Goal: Task Accomplishment & Management: Use online tool/utility

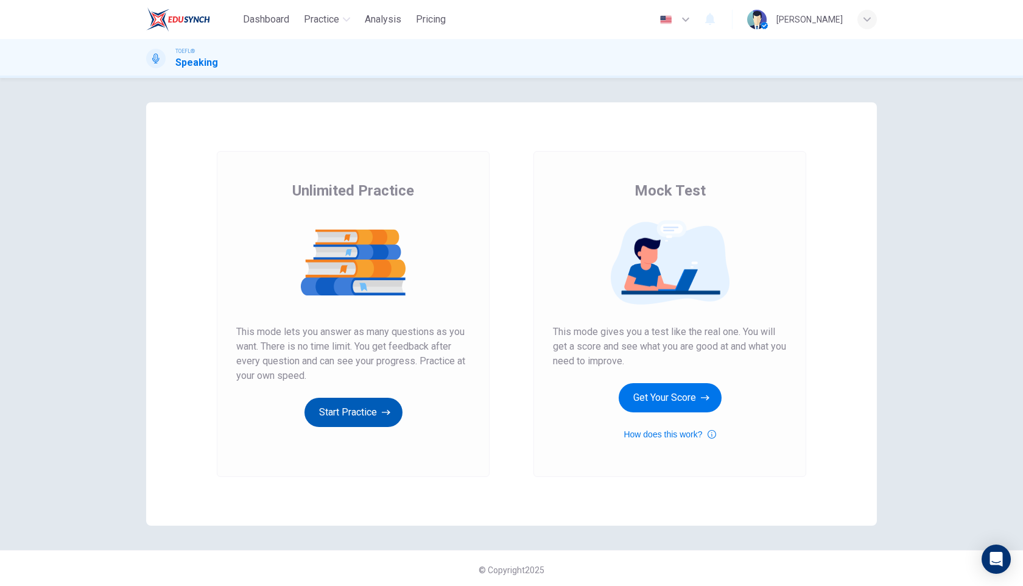
click at [358, 403] on button "Start Practice" at bounding box center [354, 412] width 98 height 29
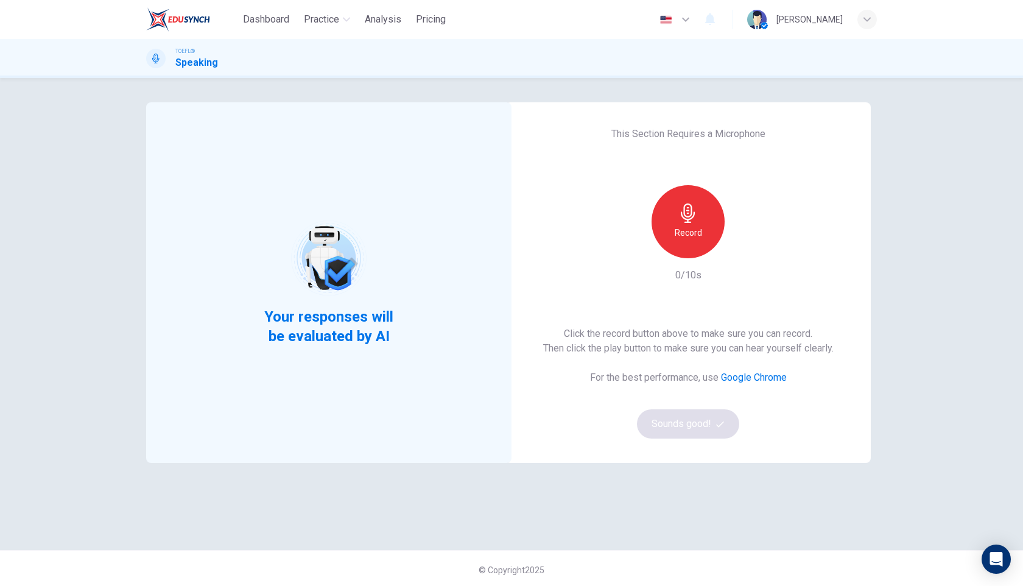
click at [696, 228] on h6 "Record" at bounding box center [688, 232] width 27 height 15
click at [694, 217] on icon "button" at bounding box center [688, 212] width 19 height 19
click at [751, 252] on div "button" at bounding box center [744, 248] width 19 height 19
click at [676, 426] on button "Sounds good!" at bounding box center [688, 423] width 102 height 29
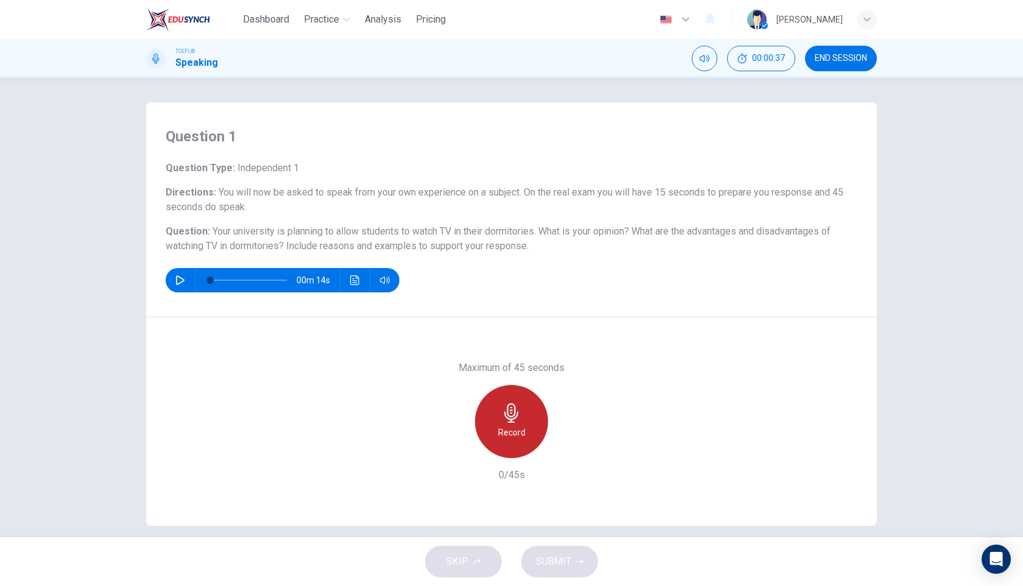
click at [523, 412] on div "Record" at bounding box center [511, 421] width 73 height 73
click at [514, 408] on icon "button" at bounding box center [511, 412] width 14 height 19
click at [562, 556] on span "SUBMIT" at bounding box center [553, 561] width 35 height 17
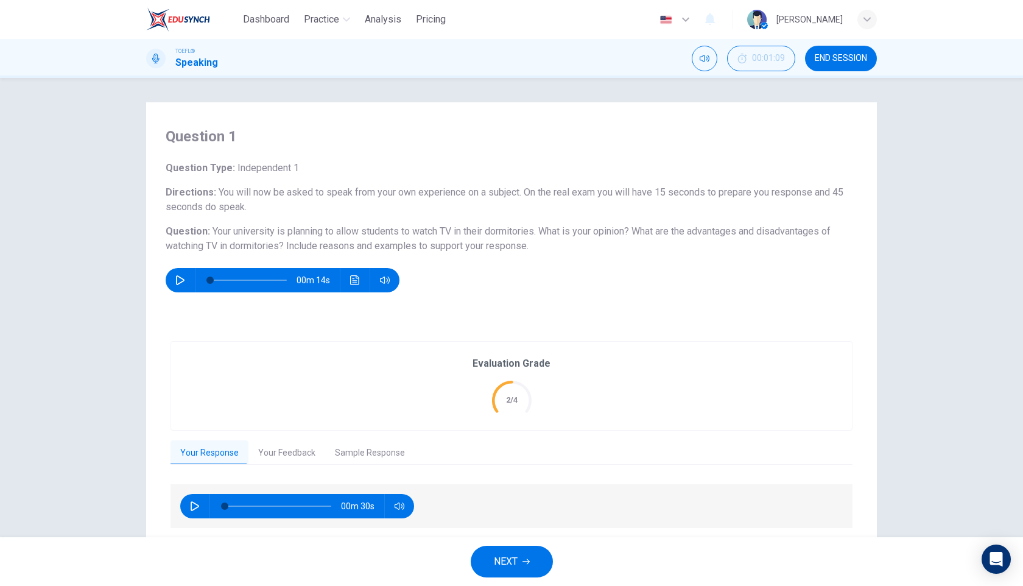
scroll to position [41, 0]
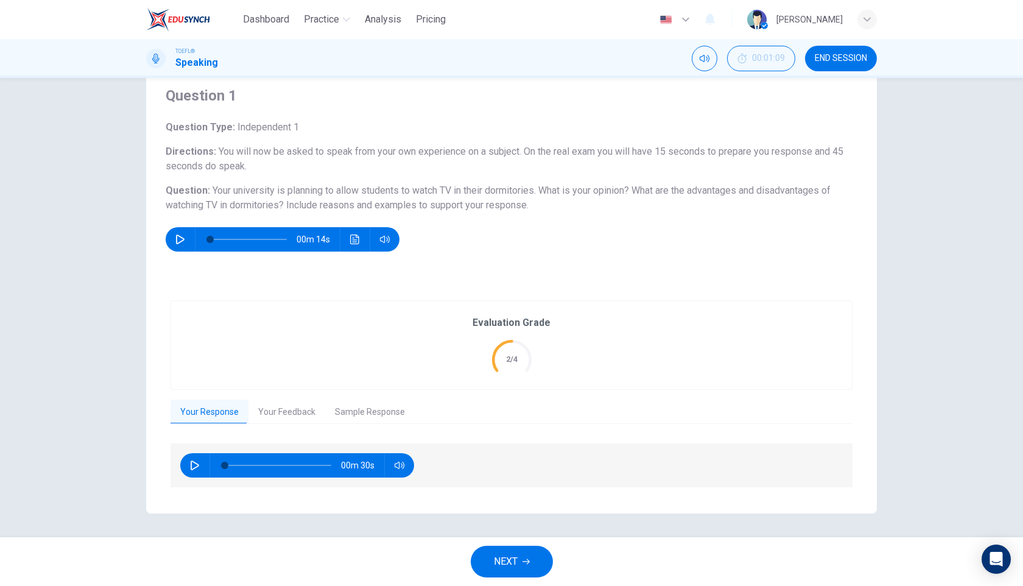
click at [282, 408] on button "Your Feedback" at bounding box center [287, 413] width 77 height 26
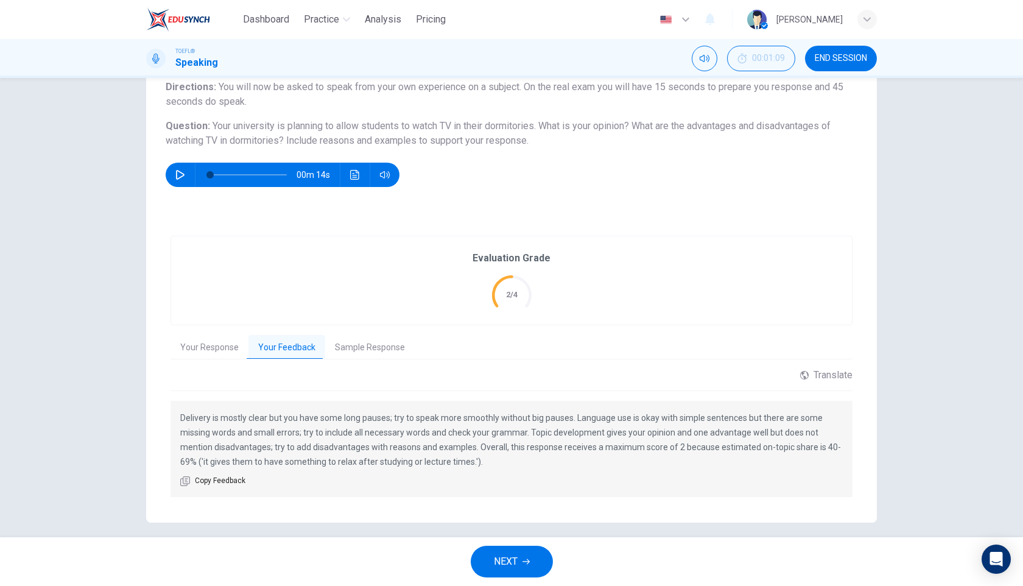
scroll to position [115, 0]
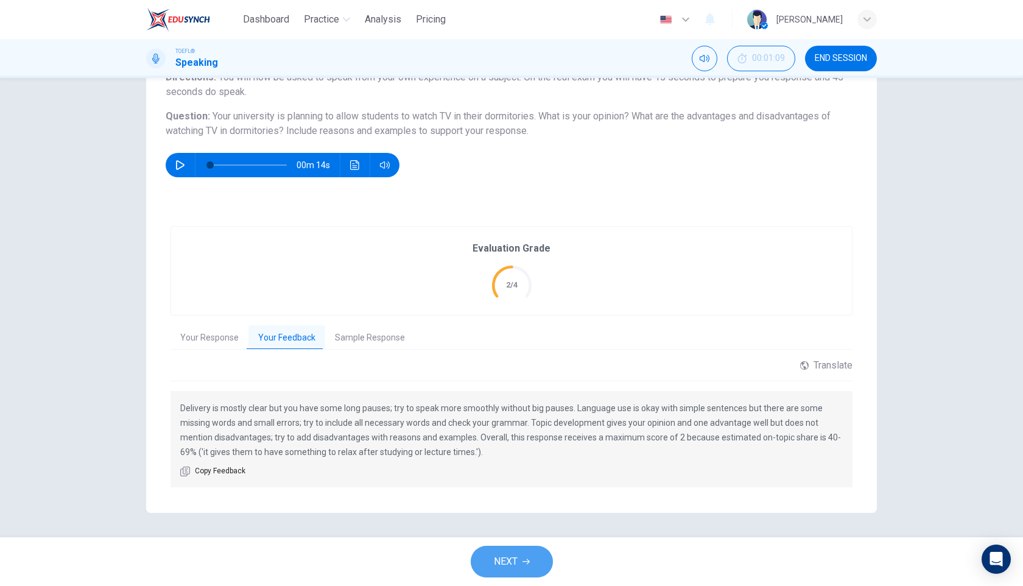
click at [531, 561] on button "NEXT" at bounding box center [512, 562] width 82 height 32
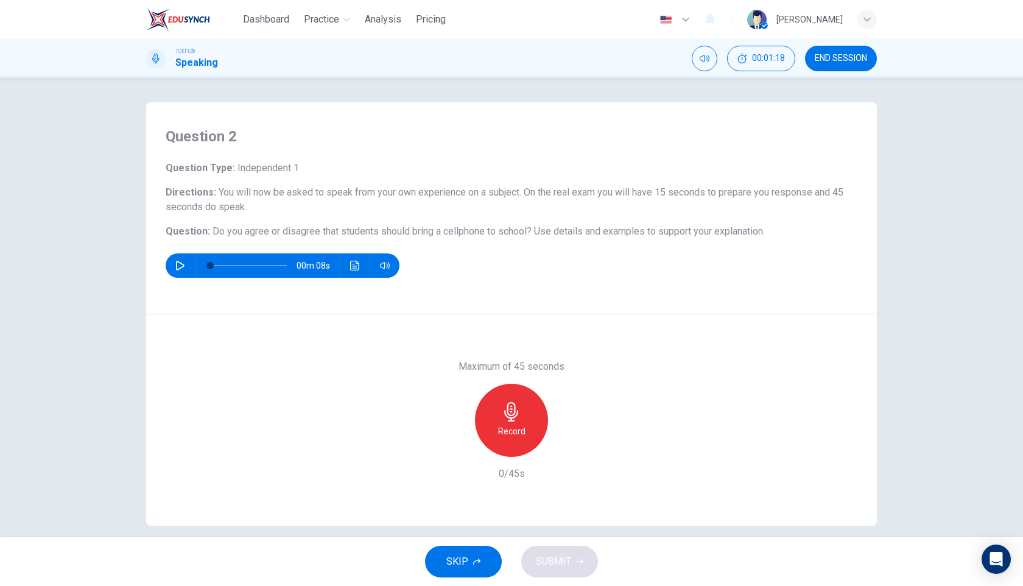
scroll to position [13, 0]
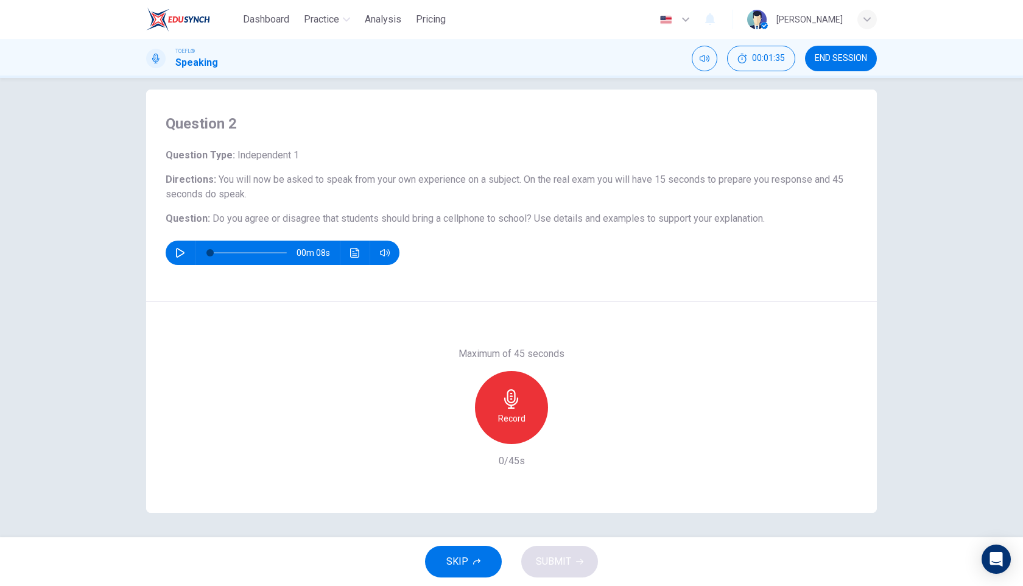
click at [511, 397] on icon "button" at bounding box center [511, 398] width 14 height 19
click at [529, 405] on div "Stop" at bounding box center [511, 407] width 73 height 73
click at [461, 440] on div "button" at bounding box center [455, 434] width 19 height 19
click at [468, 568] on button "SKIP" at bounding box center [463, 562] width 77 height 32
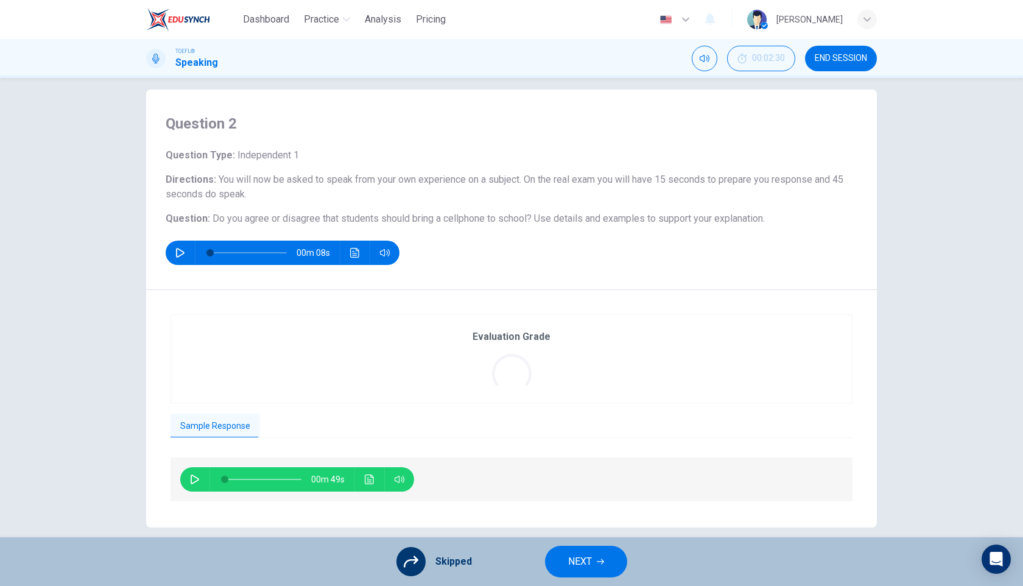
click at [200, 482] on button "button" at bounding box center [194, 479] width 19 height 24
type input "8"
type input "0.6"
click at [403, 504] on span at bounding box center [399, 501] width 45 height 17
type input "71"
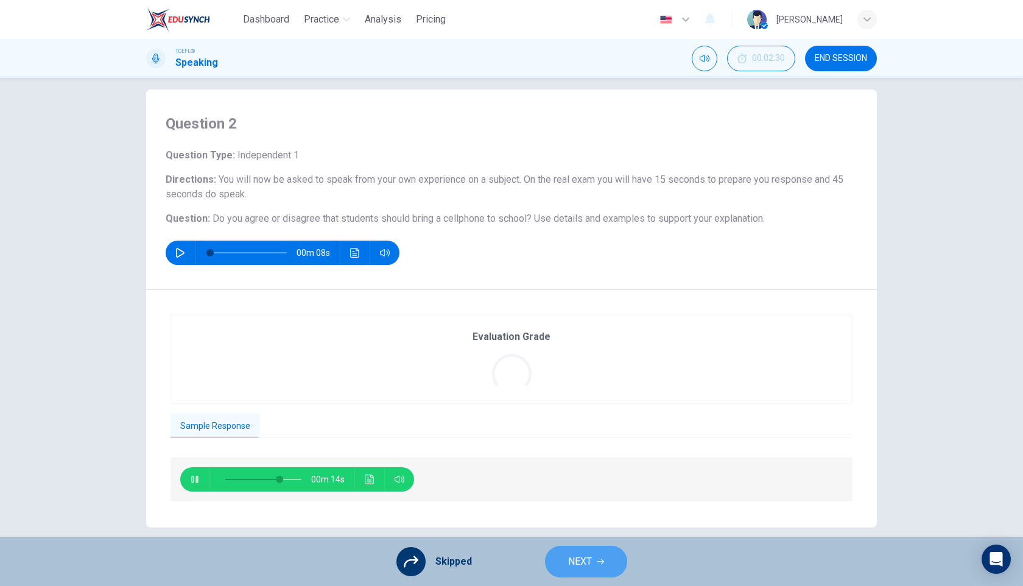
click at [571, 568] on span "NEXT" at bounding box center [580, 561] width 24 height 17
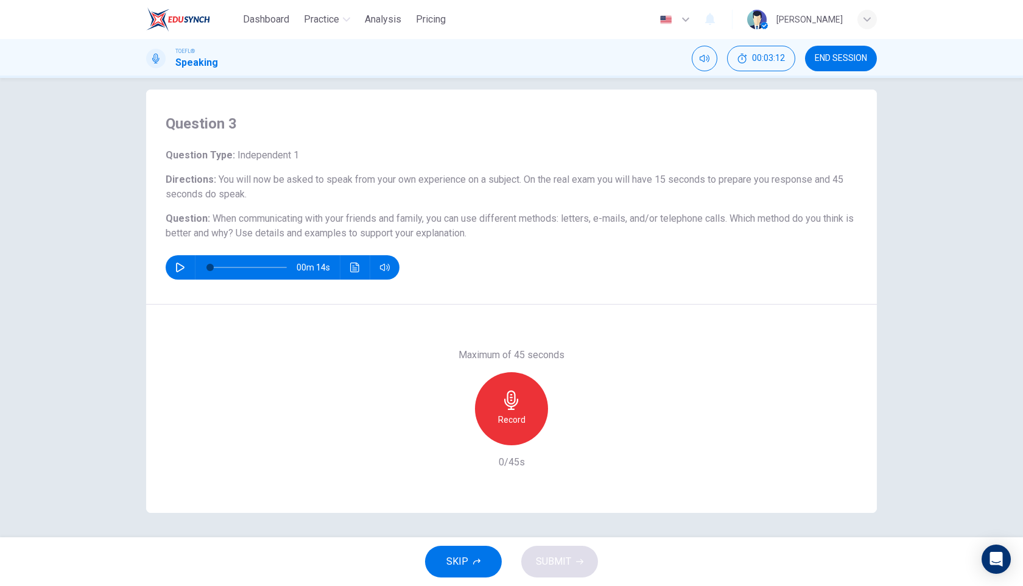
click at [501, 413] on h6 "Record" at bounding box center [511, 419] width 27 height 15
click at [517, 428] on div "Stop" at bounding box center [511, 408] width 73 height 73
click at [554, 563] on span "SUBMIT" at bounding box center [553, 561] width 35 height 17
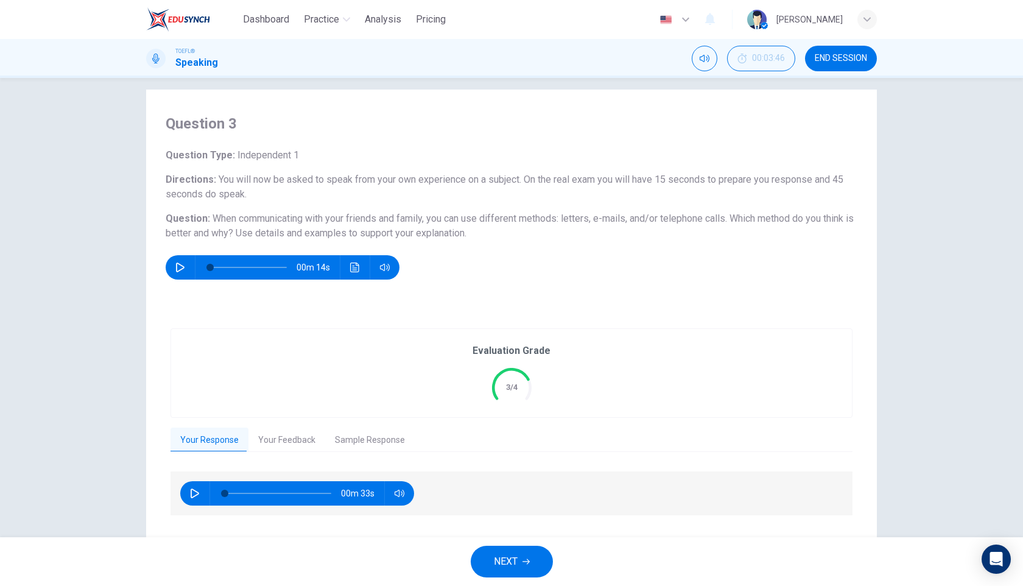
scroll to position [41, 0]
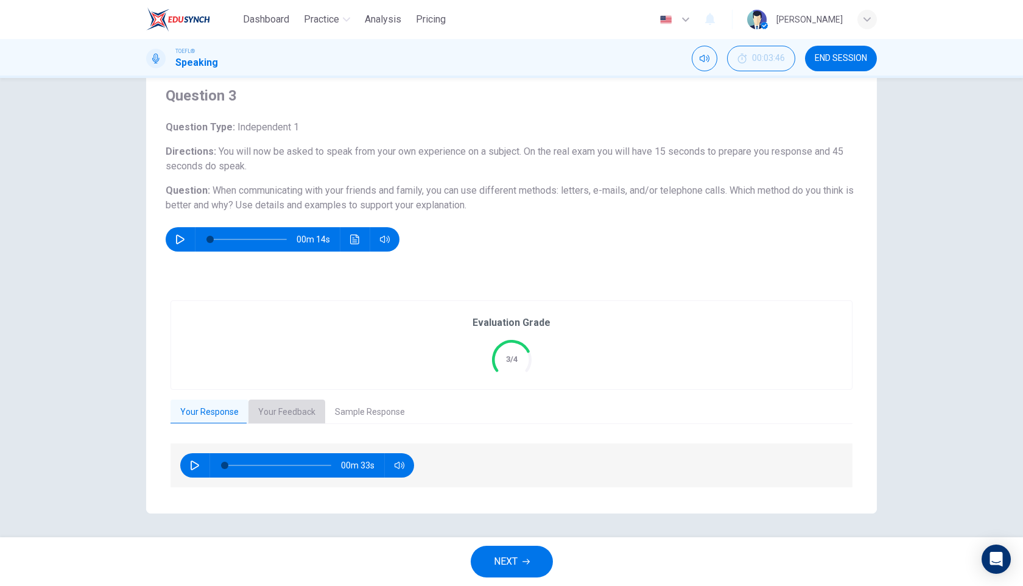
click at [294, 406] on button "Your Feedback" at bounding box center [287, 413] width 77 height 26
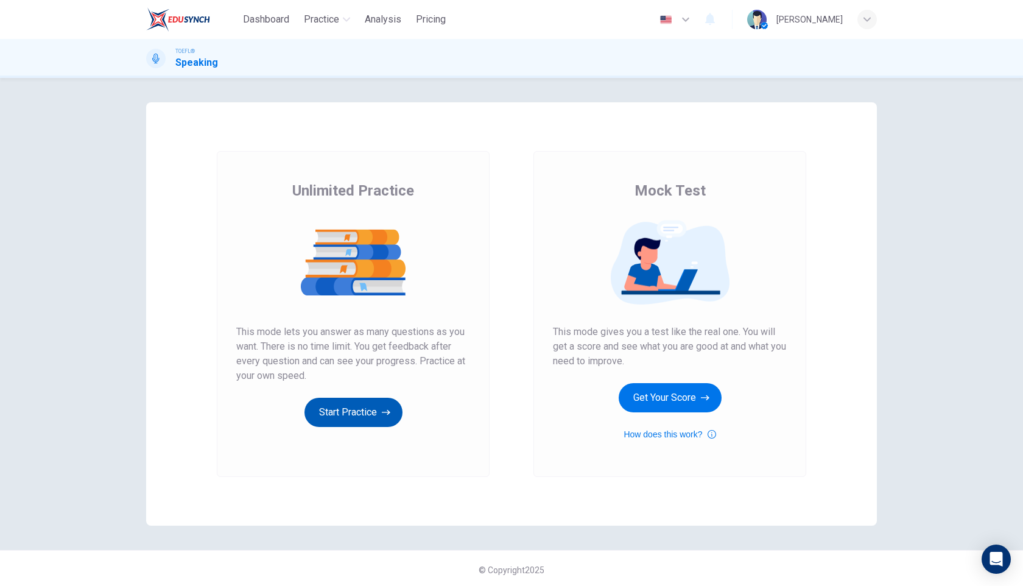
click at [334, 413] on button "Start Practice" at bounding box center [354, 412] width 98 height 29
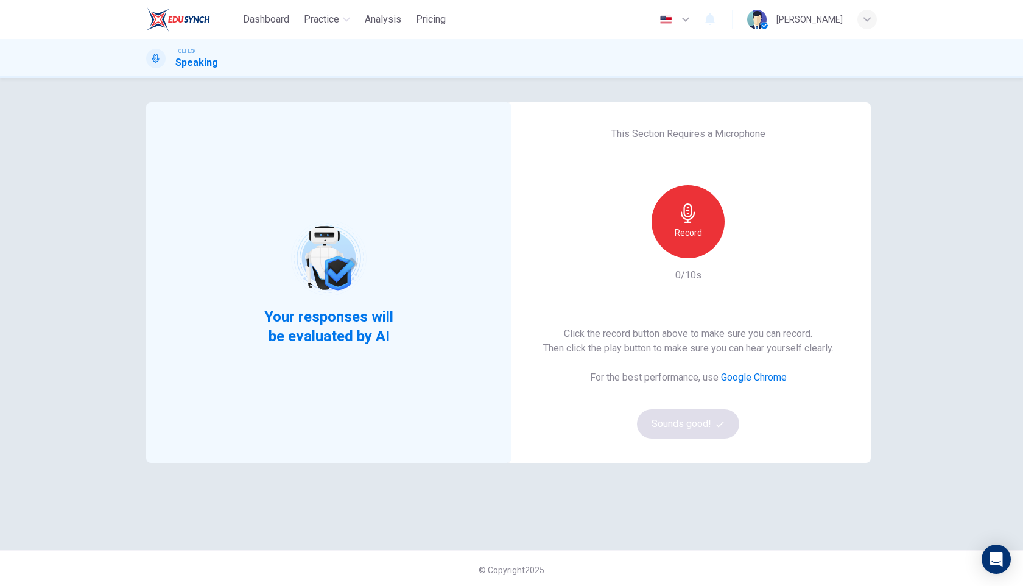
click at [694, 233] on h6 "Record" at bounding box center [688, 232] width 27 height 15
click at [694, 229] on h6 "Stop" at bounding box center [688, 232] width 18 height 15
click at [678, 419] on button "Sounds good!" at bounding box center [688, 423] width 102 height 29
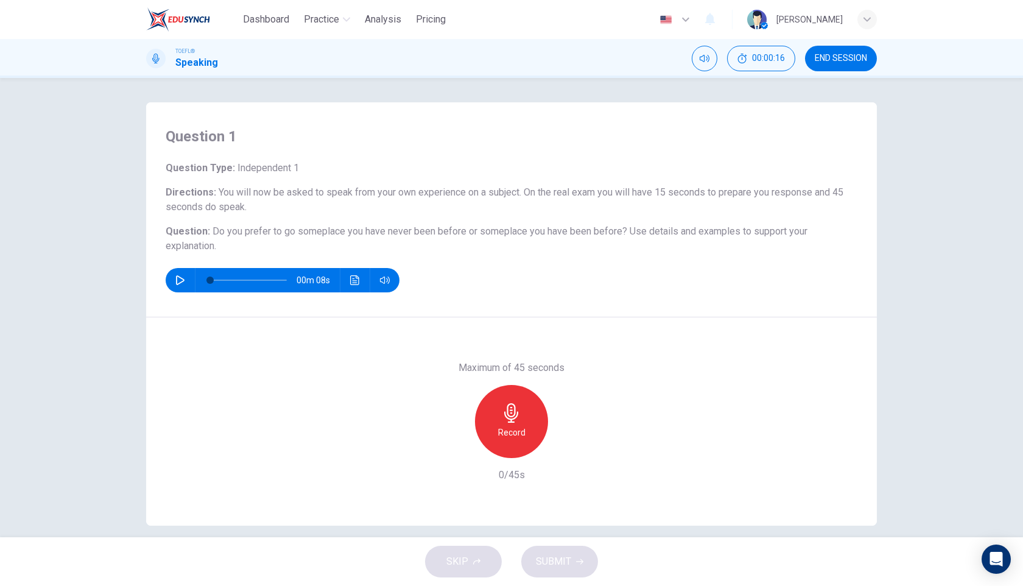
click at [180, 284] on icon "button" at bounding box center [180, 280] width 10 height 10
click at [181, 281] on icon "button" at bounding box center [180, 280] width 10 height 10
click at [519, 407] on icon "button" at bounding box center [511, 412] width 19 height 19
click at [513, 420] on icon "button" at bounding box center [511, 412] width 19 height 19
drag, startPoint x: 567, startPoint y: 560, endPoint x: 639, endPoint y: 371, distance: 202.9
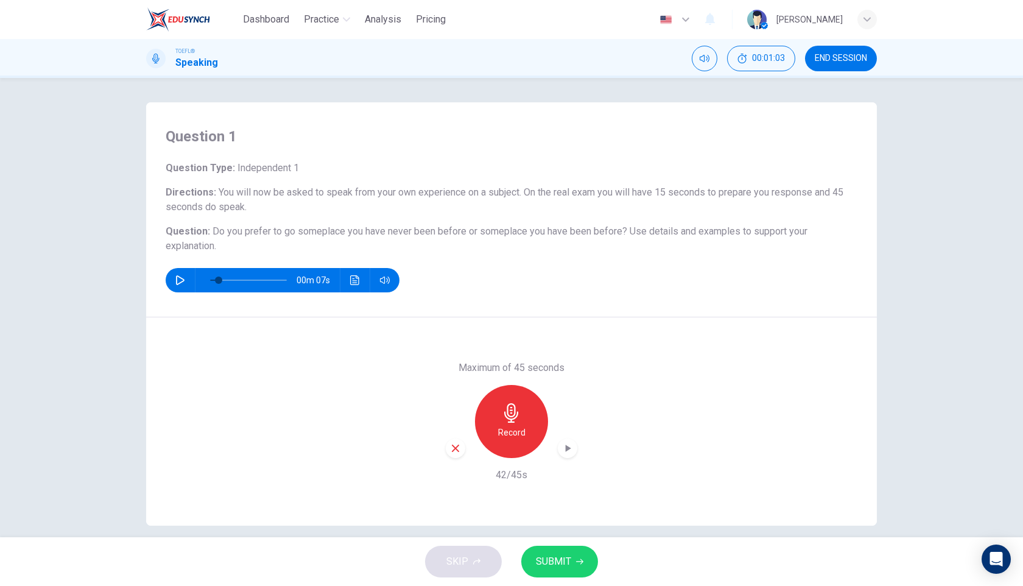
click at [567, 560] on span "SUBMIT" at bounding box center [553, 561] width 35 height 17
type input "0"
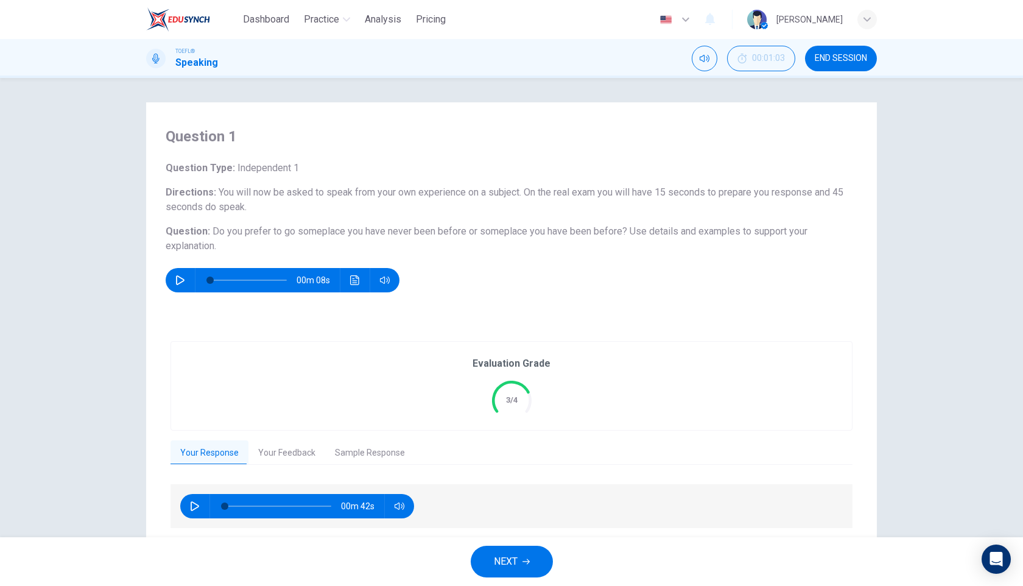
scroll to position [41, 0]
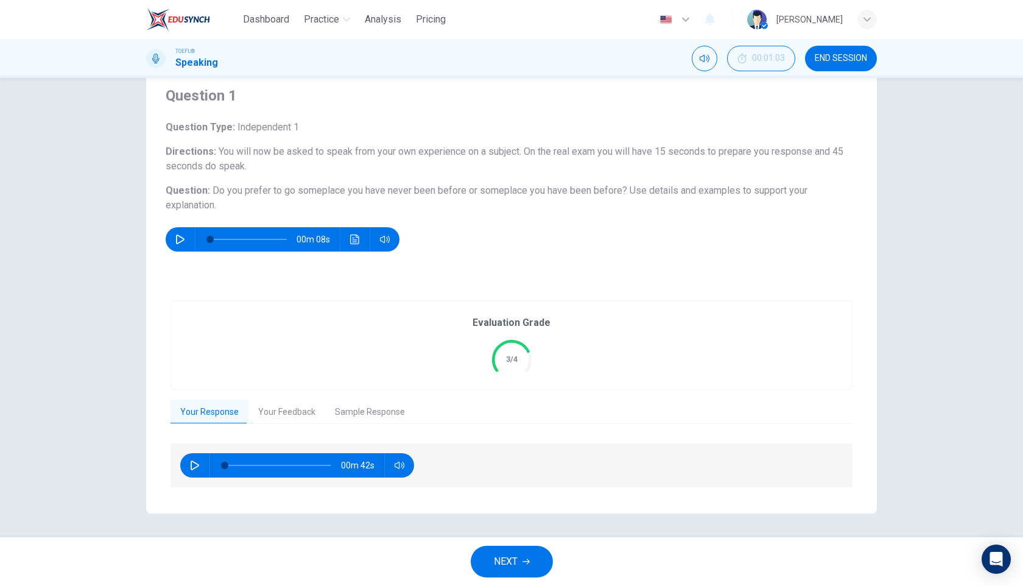
drag, startPoint x: 287, startPoint y: 409, endPoint x: 338, endPoint y: 356, distance: 73.7
click at [287, 409] on button "Your Feedback" at bounding box center [287, 413] width 77 height 26
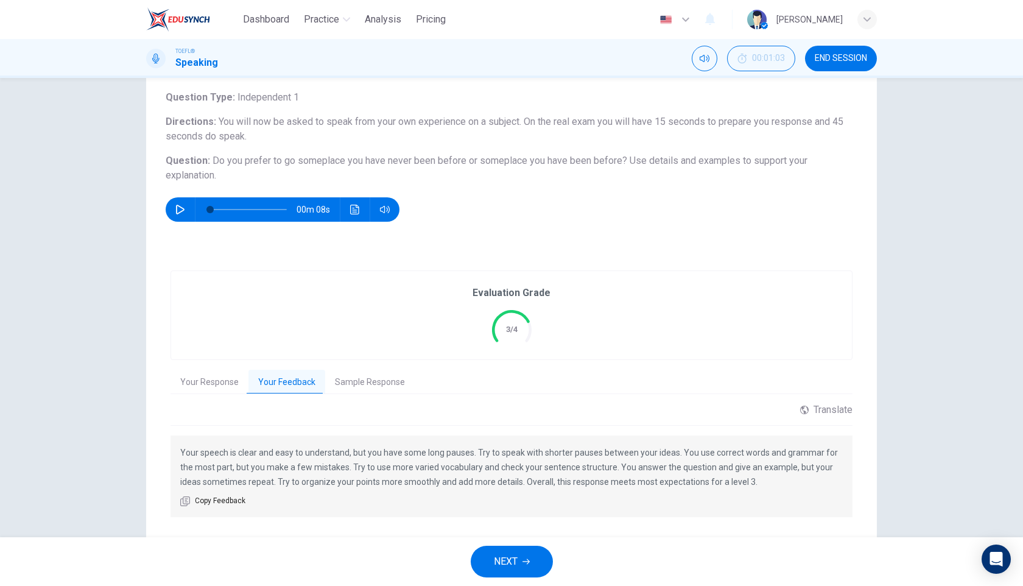
scroll to position [90, 0]
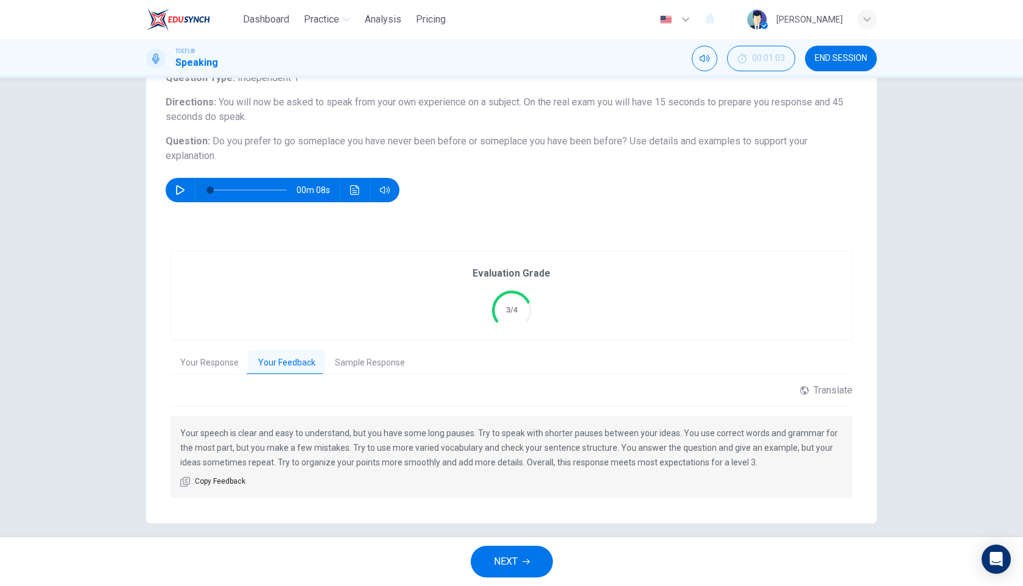
click at [492, 574] on button "NEXT" at bounding box center [512, 562] width 82 height 32
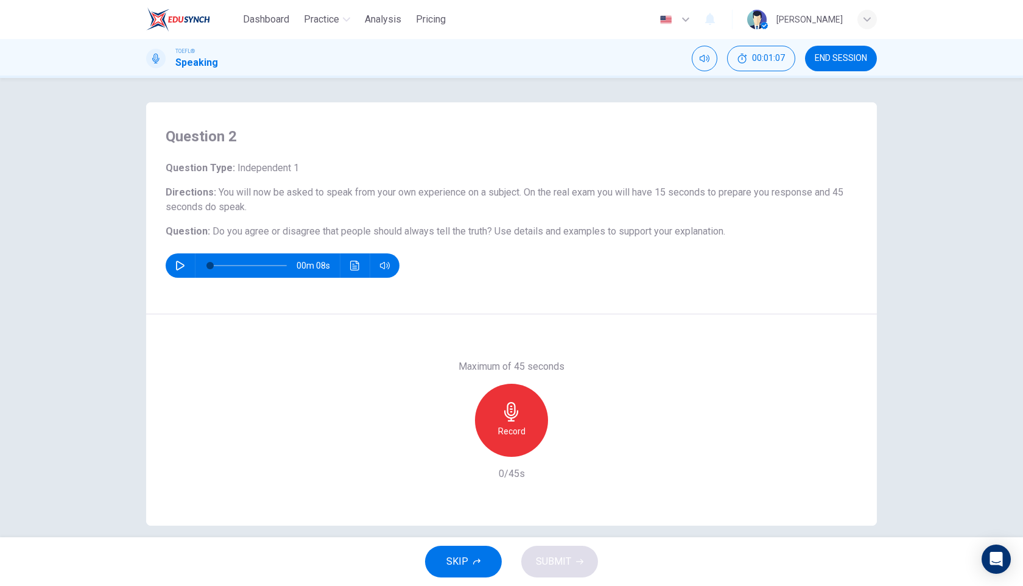
scroll to position [13, 0]
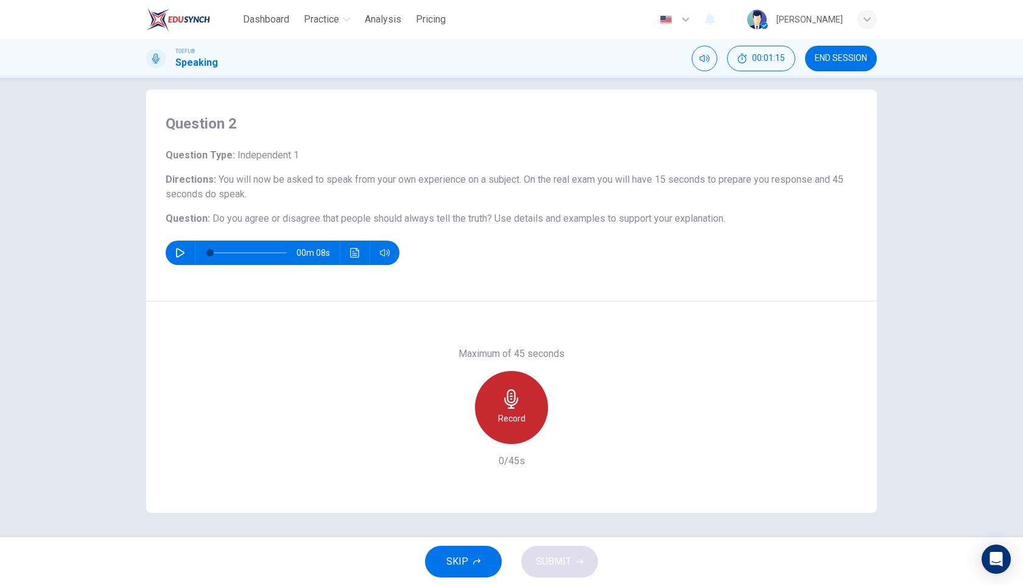
click at [511, 402] on icon "button" at bounding box center [511, 398] width 14 height 19
click at [513, 414] on h6 "Stop" at bounding box center [512, 418] width 18 height 15
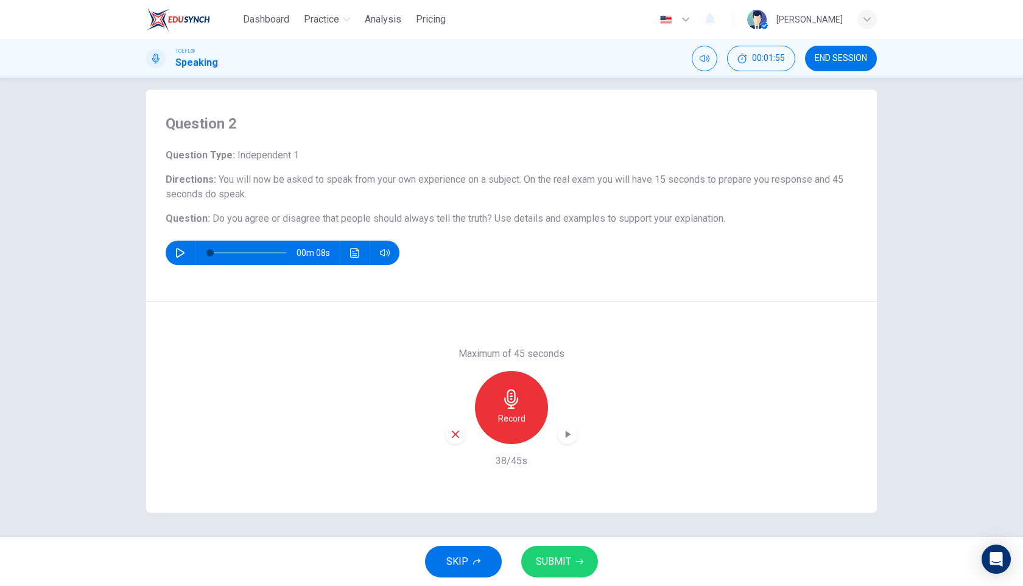
click at [565, 565] on span "SUBMIT" at bounding box center [553, 561] width 35 height 17
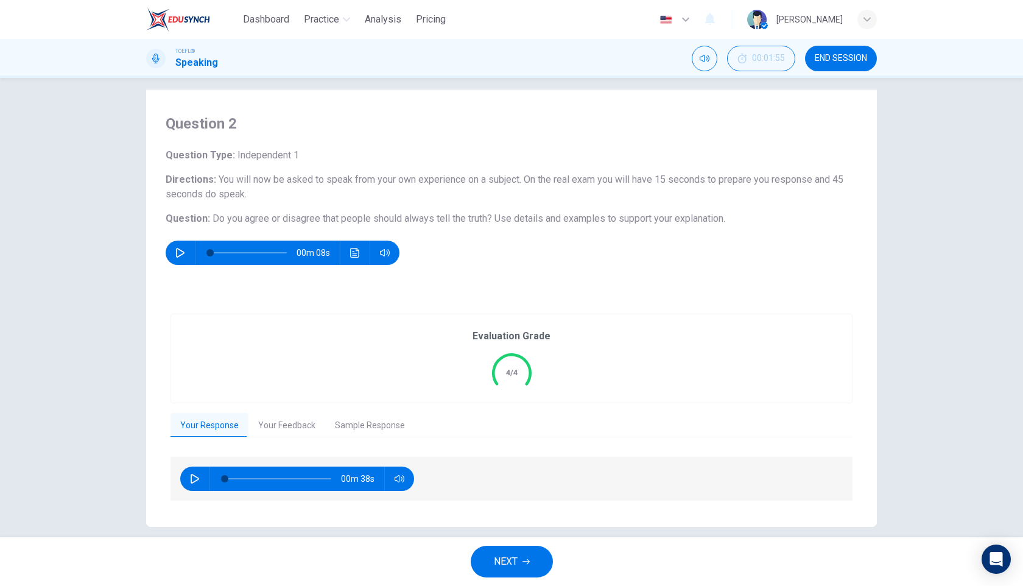
click at [267, 423] on button "Your Feedback" at bounding box center [287, 426] width 77 height 26
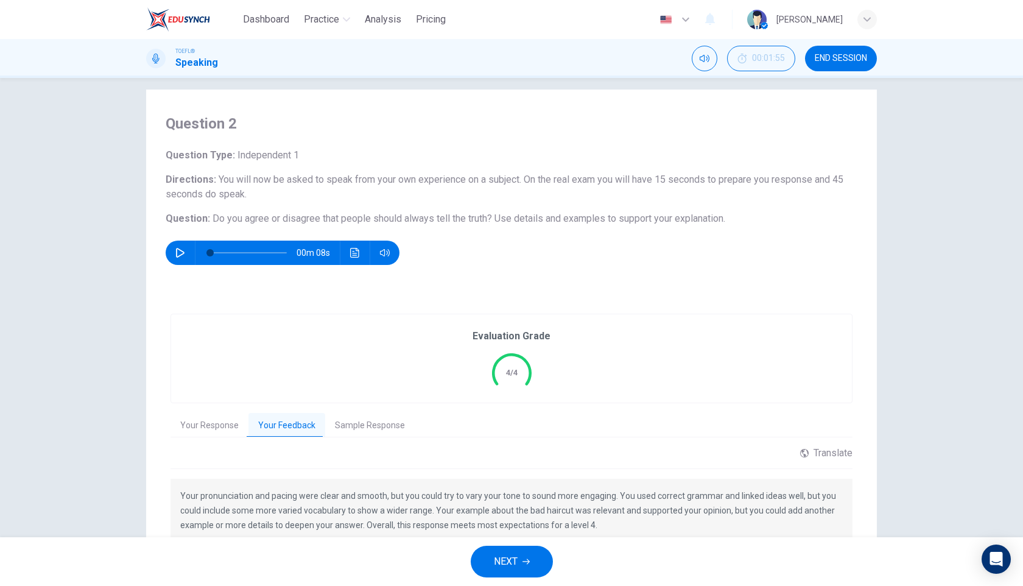
scroll to position [86, 0]
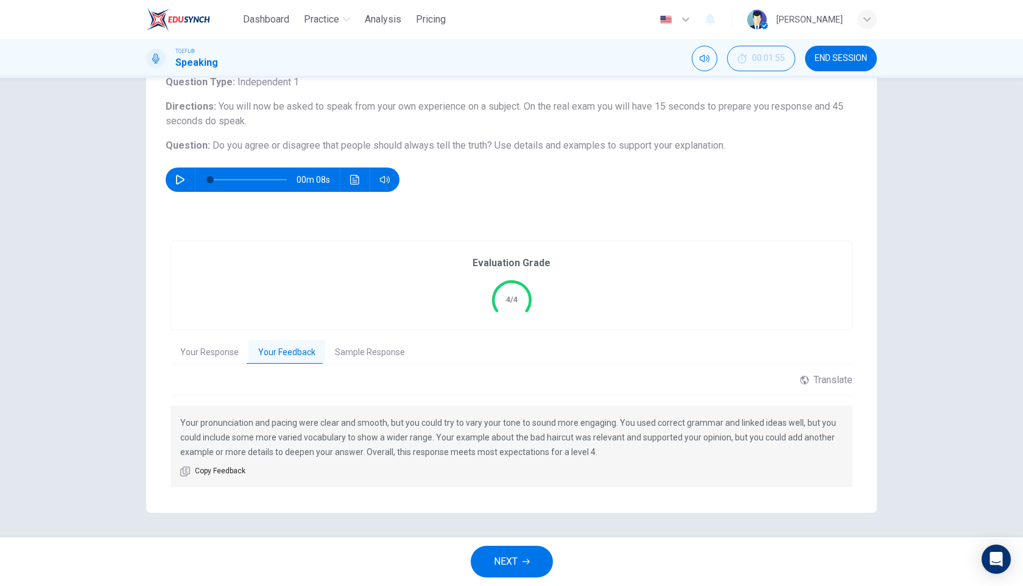
click at [503, 562] on span "NEXT" at bounding box center [506, 561] width 24 height 17
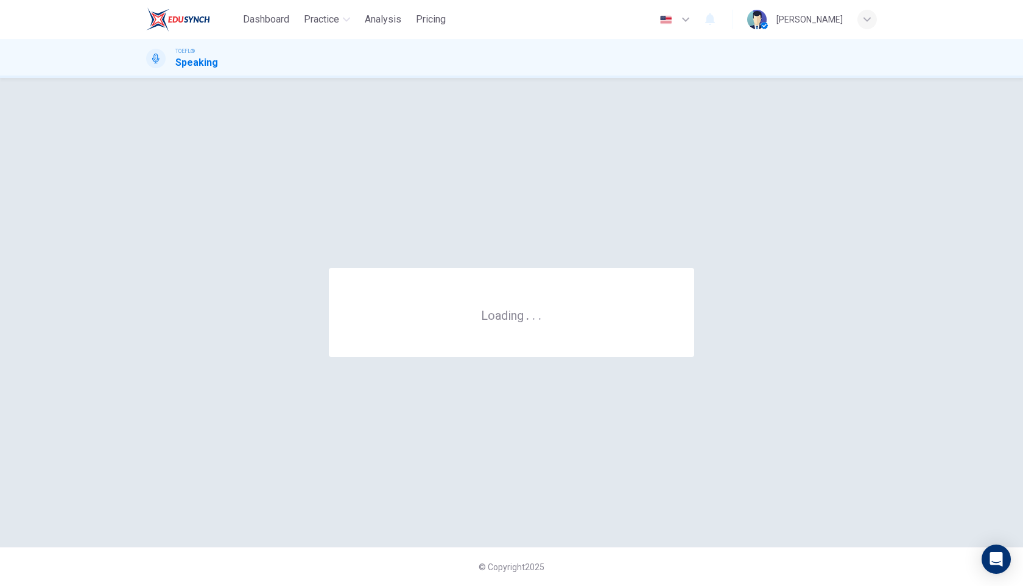
scroll to position [0, 0]
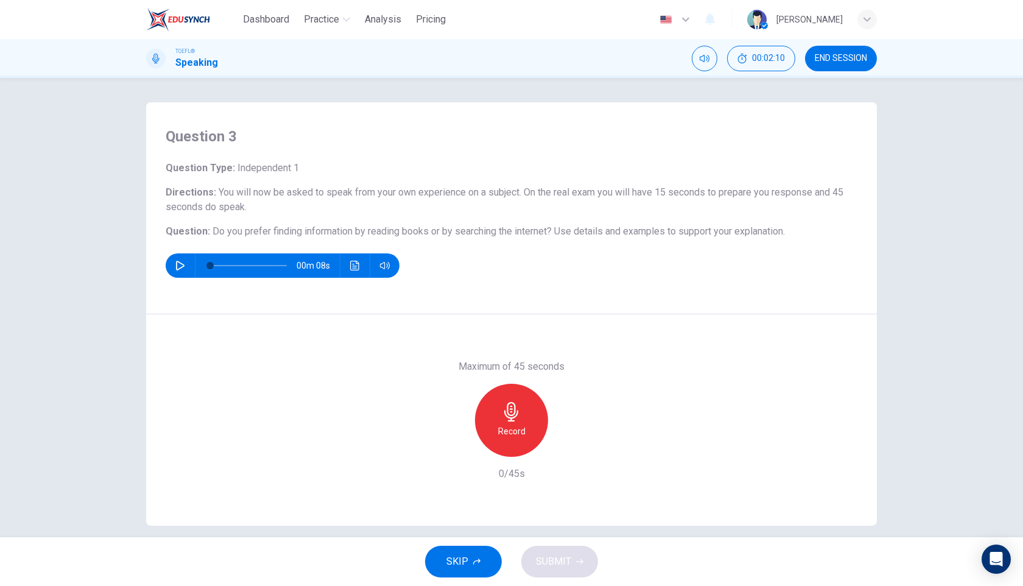
click at [526, 431] on div "Record" at bounding box center [511, 420] width 73 height 73
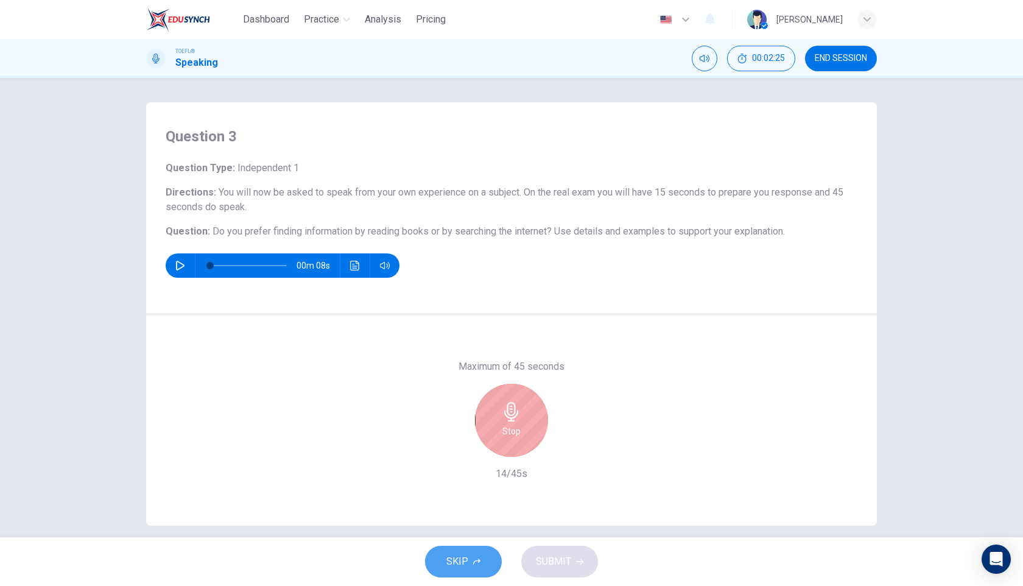
click at [460, 556] on span "SKIP" at bounding box center [458, 561] width 22 height 17
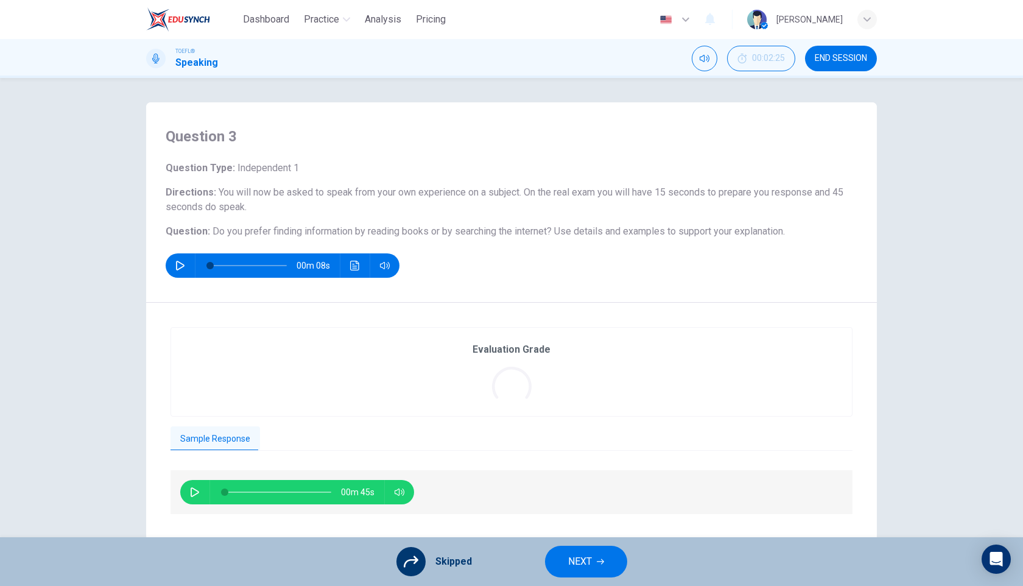
click at [593, 564] on button "NEXT" at bounding box center [586, 562] width 82 height 32
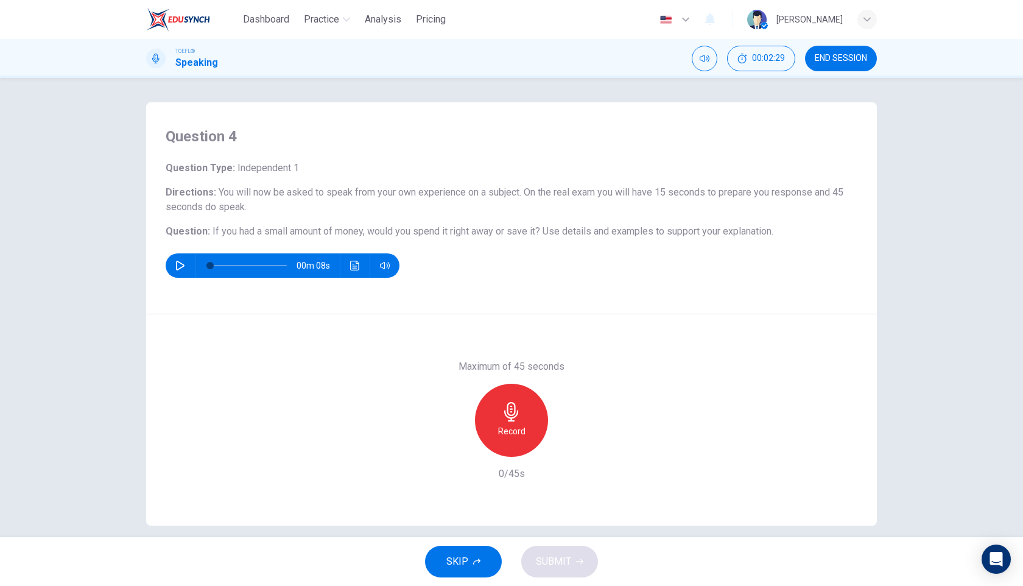
scroll to position [13, 0]
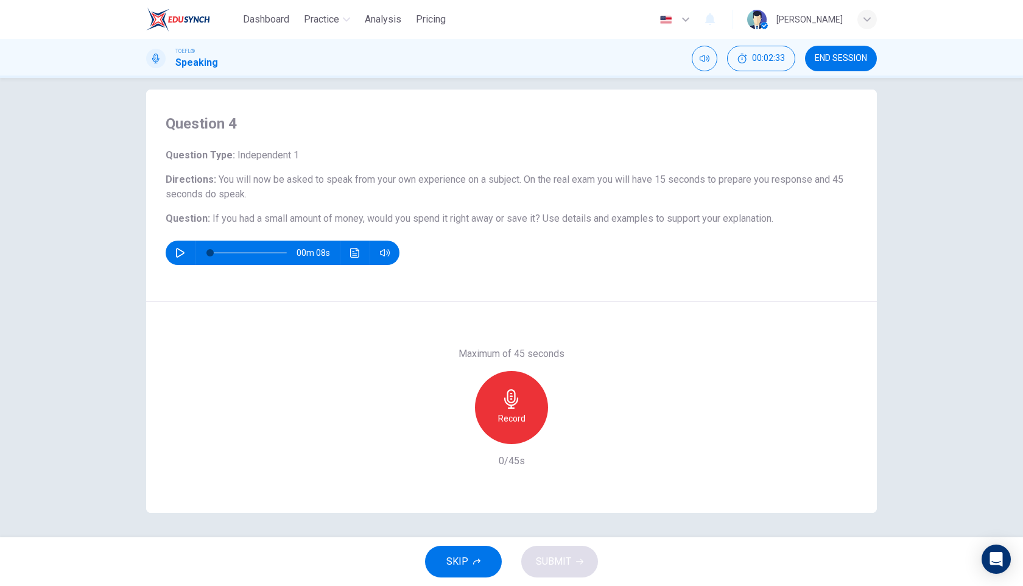
click at [509, 400] on icon "button" at bounding box center [511, 398] width 19 height 19
click at [511, 416] on h6 "Stop" at bounding box center [512, 418] width 18 height 15
click at [462, 439] on div "button" at bounding box center [455, 434] width 19 height 19
click at [515, 410] on div "Record" at bounding box center [511, 407] width 73 height 73
click at [516, 415] on h6 "Stop" at bounding box center [512, 418] width 18 height 15
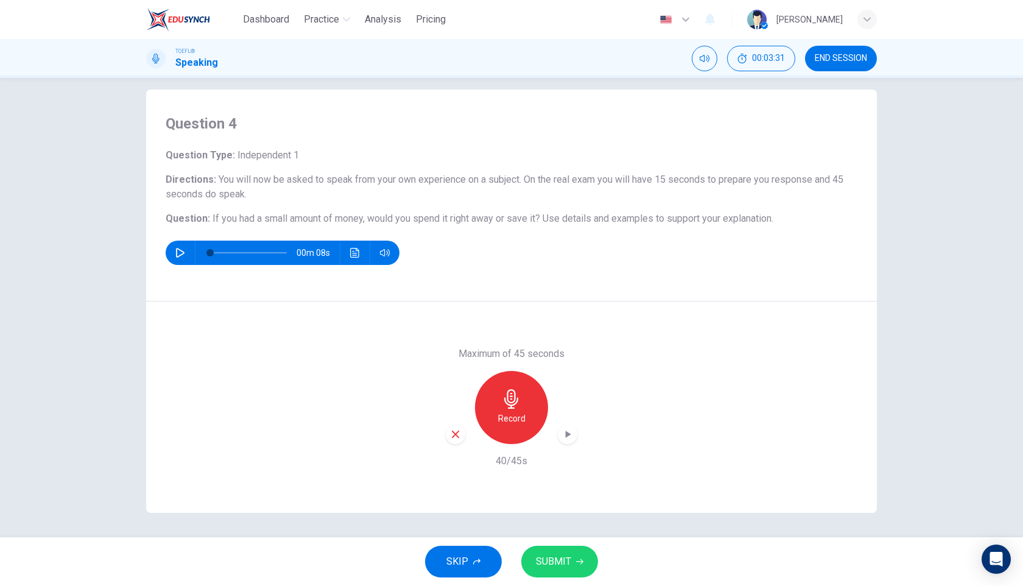
click at [553, 561] on span "SUBMIT" at bounding box center [553, 561] width 35 height 17
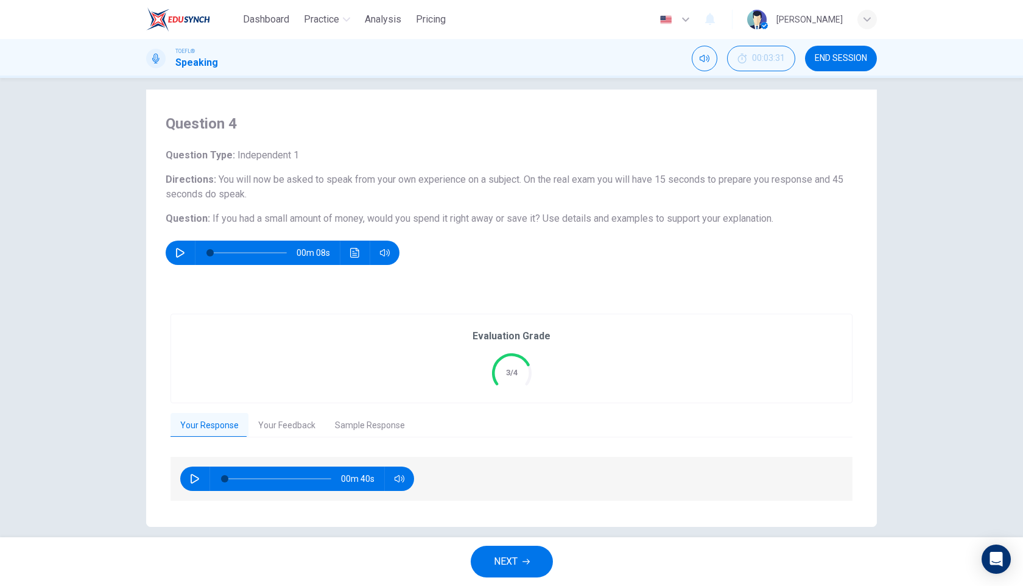
click at [288, 431] on button "Your Feedback" at bounding box center [287, 426] width 77 height 26
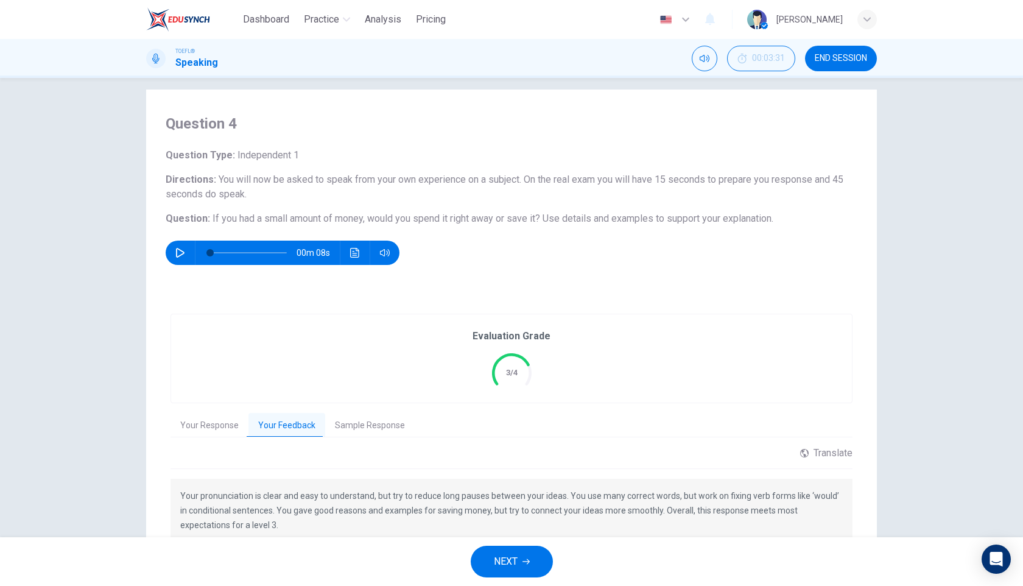
scroll to position [86, 0]
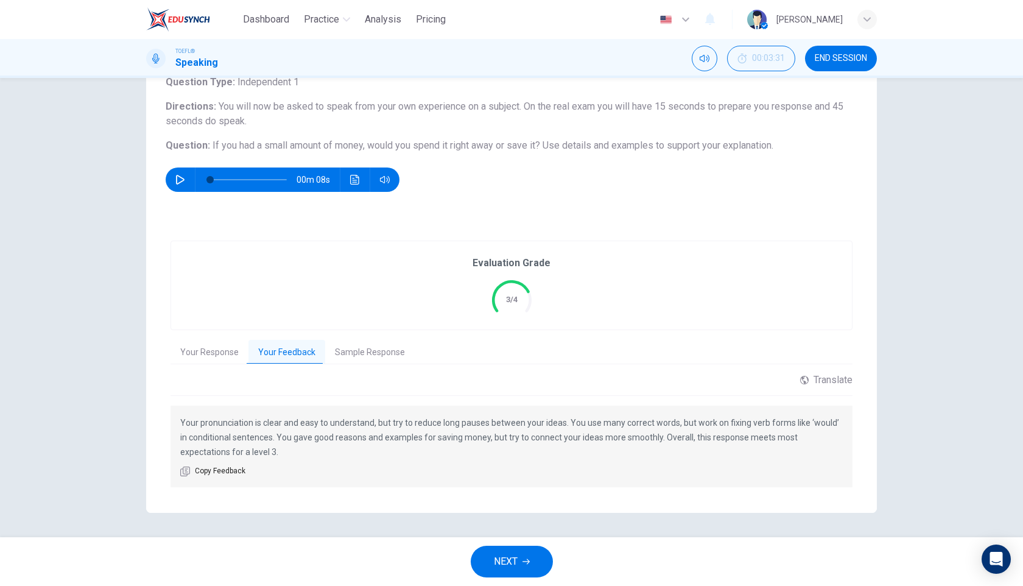
click at [511, 554] on span "NEXT" at bounding box center [506, 561] width 24 height 17
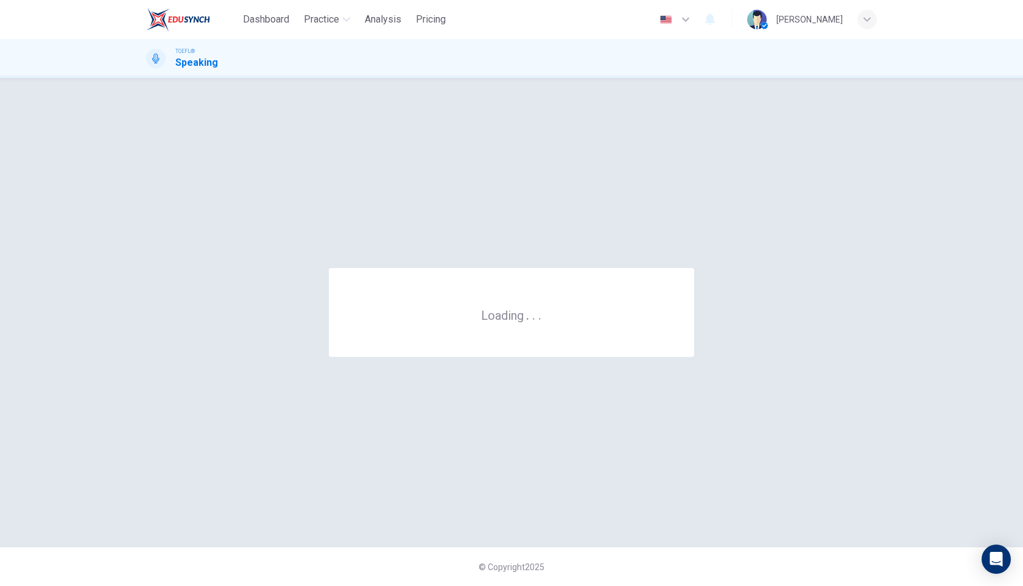
scroll to position [0, 0]
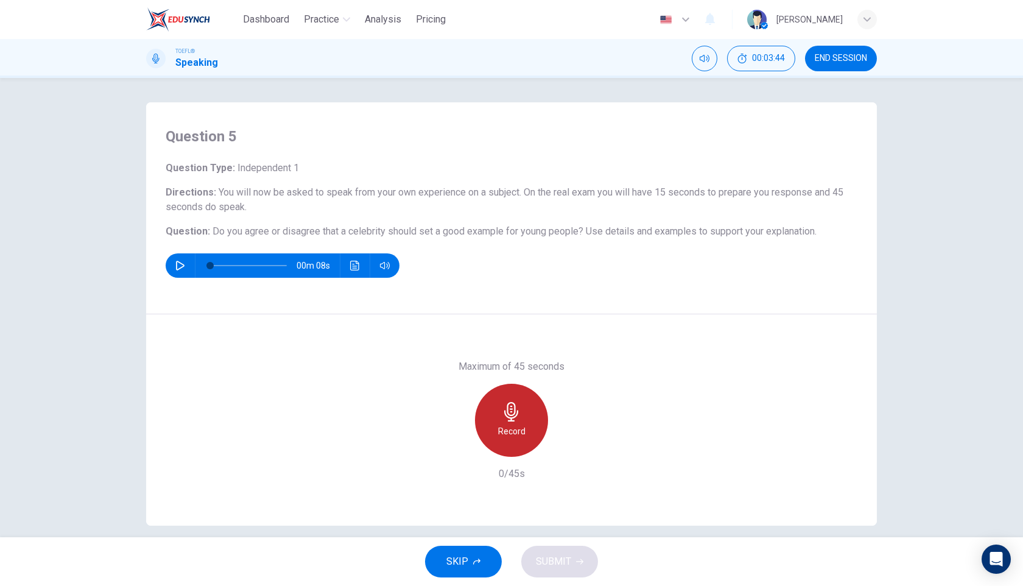
click at [515, 414] on icon "button" at bounding box center [511, 411] width 19 height 19
click at [517, 433] on h6 "Stop" at bounding box center [512, 431] width 18 height 15
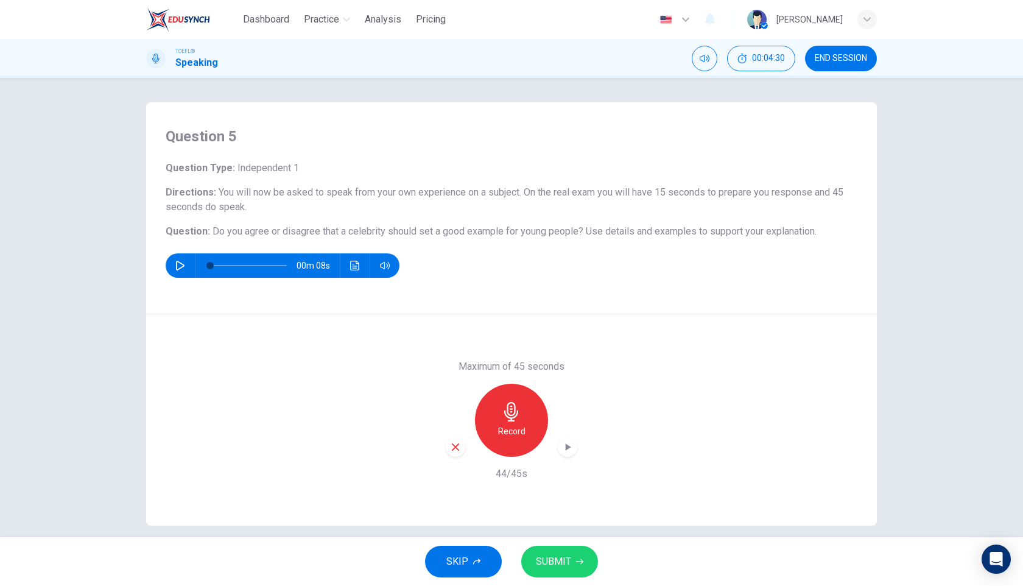
click at [560, 568] on span "SUBMIT" at bounding box center [553, 561] width 35 height 17
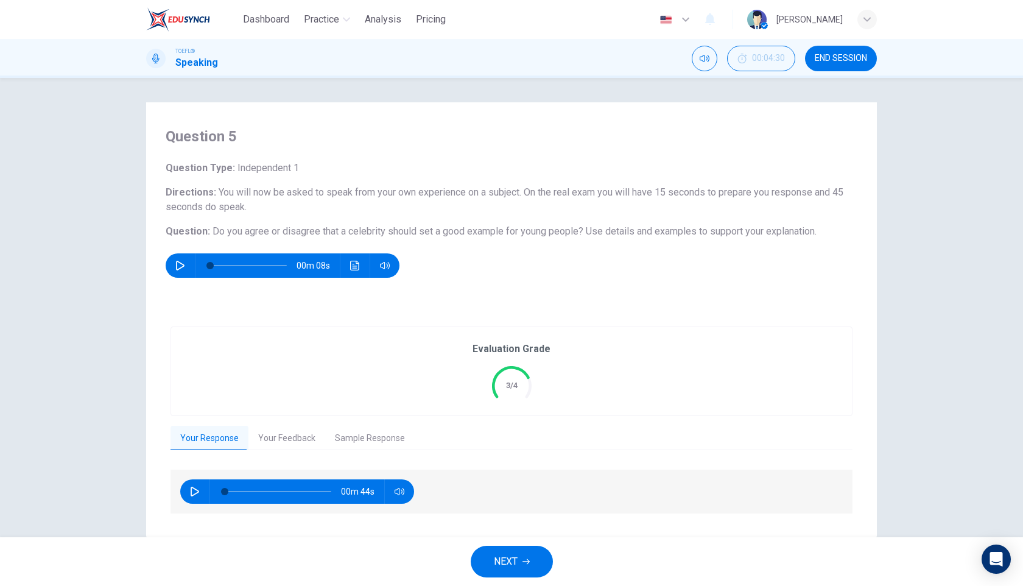
scroll to position [26, 0]
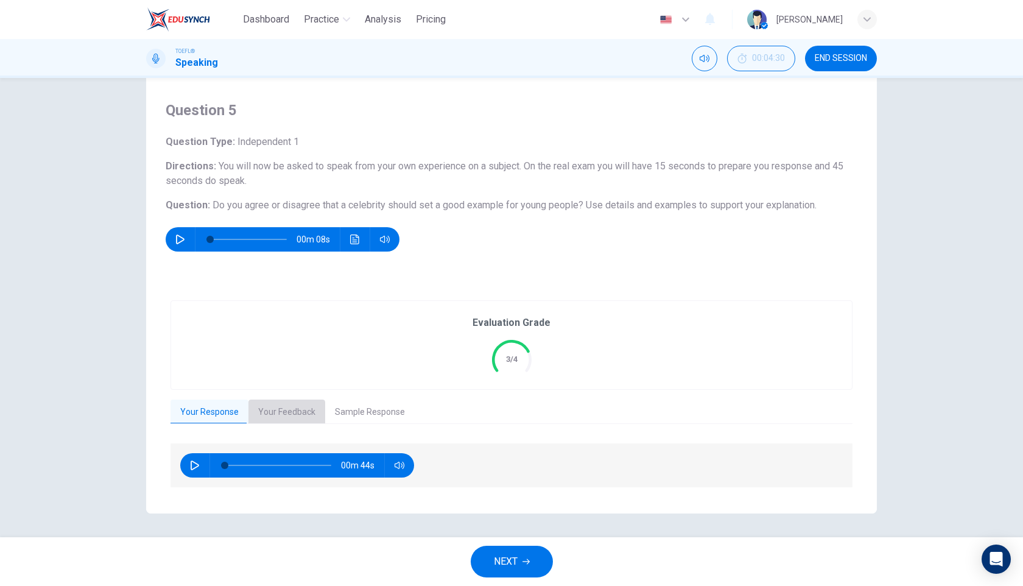
click at [289, 414] on button "Your Feedback" at bounding box center [287, 413] width 77 height 26
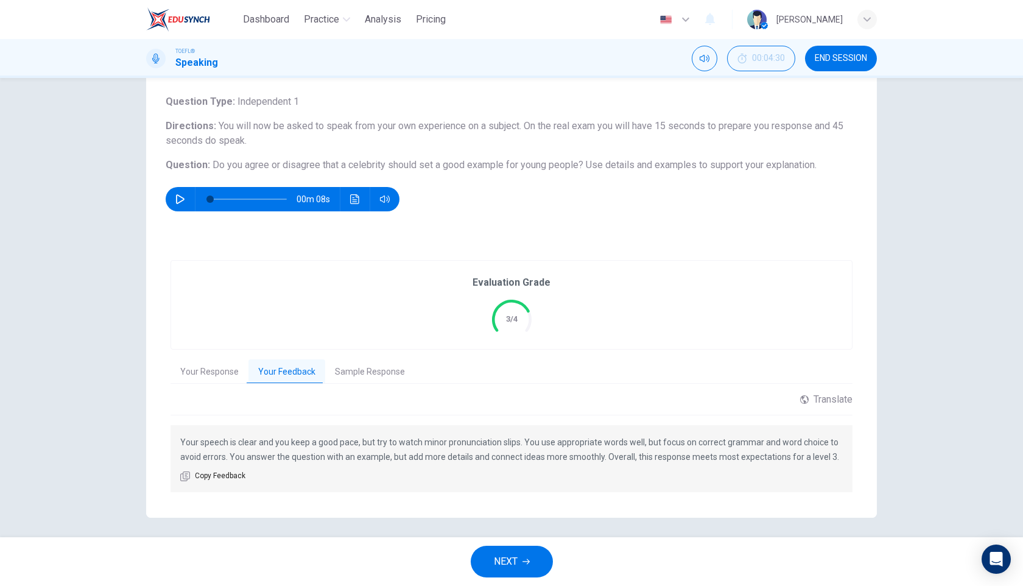
scroll to position [71, 0]
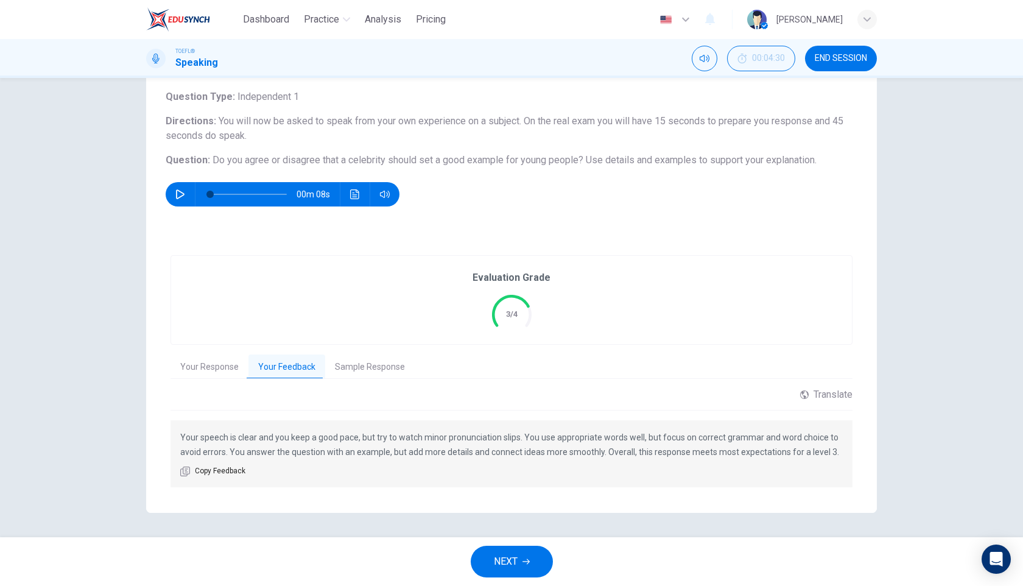
click at [509, 564] on span "NEXT" at bounding box center [506, 561] width 24 height 17
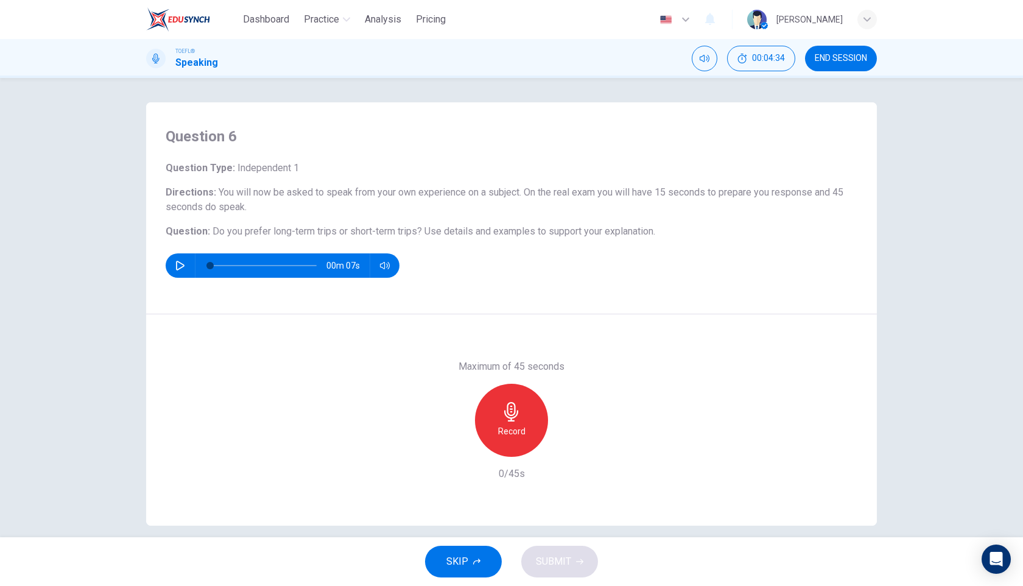
scroll to position [13, 0]
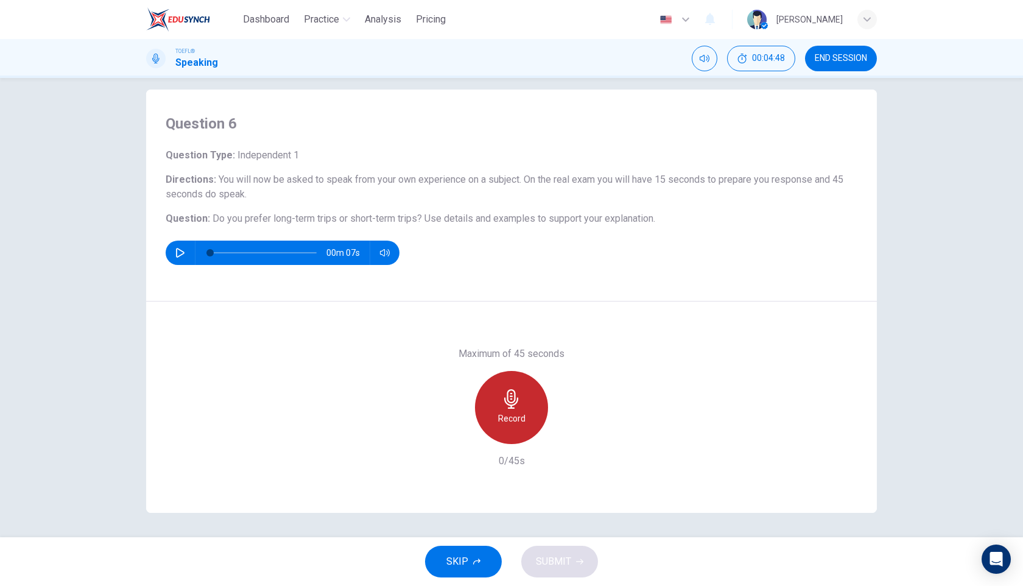
click at [506, 398] on icon "button" at bounding box center [511, 398] width 19 height 19
click at [519, 413] on h6 "Stop" at bounding box center [512, 418] width 18 height 15
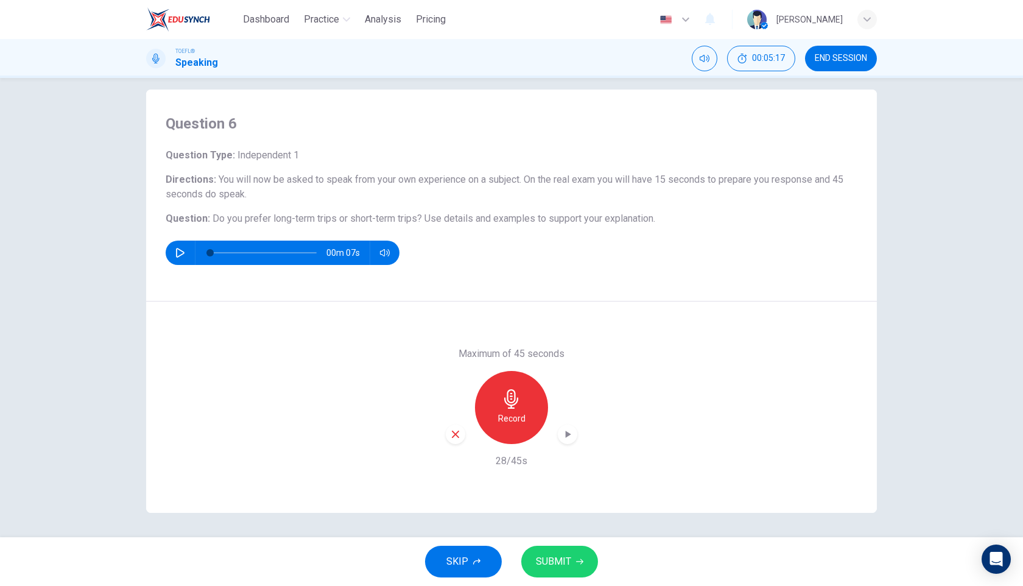
click at [563, 556] on span "SUBMIT" at bounding box center [553, 561] width 35 height 17
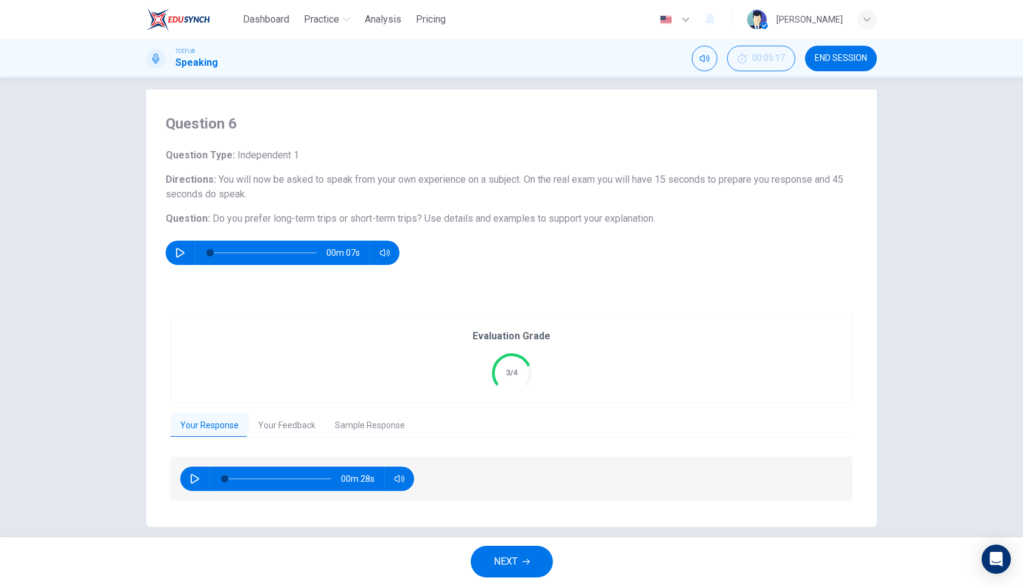
click at [284, 432] on button "Your Feedback" at bounding box center [287, 426] width 77 height 26
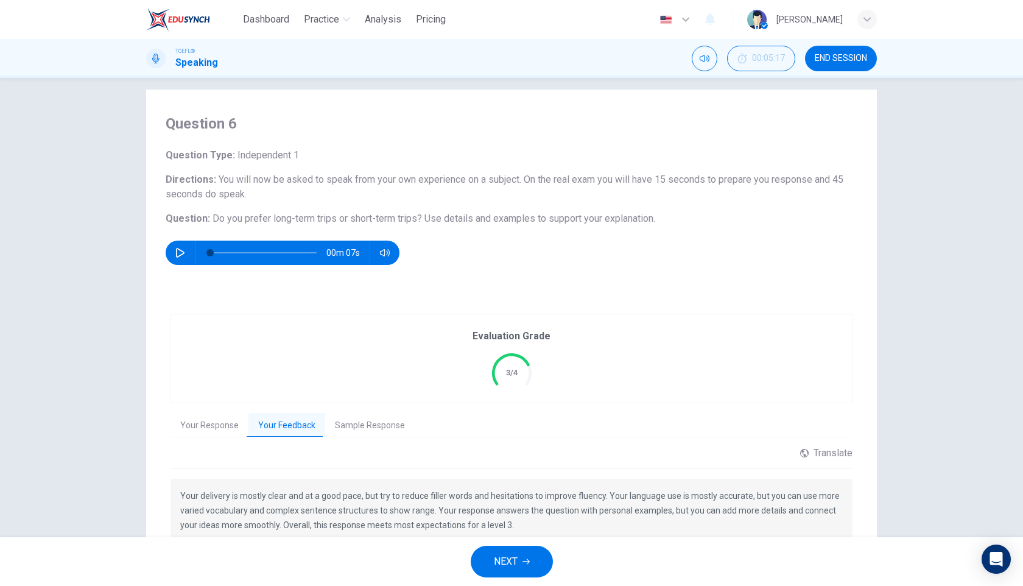
scroll to position [86, 0]
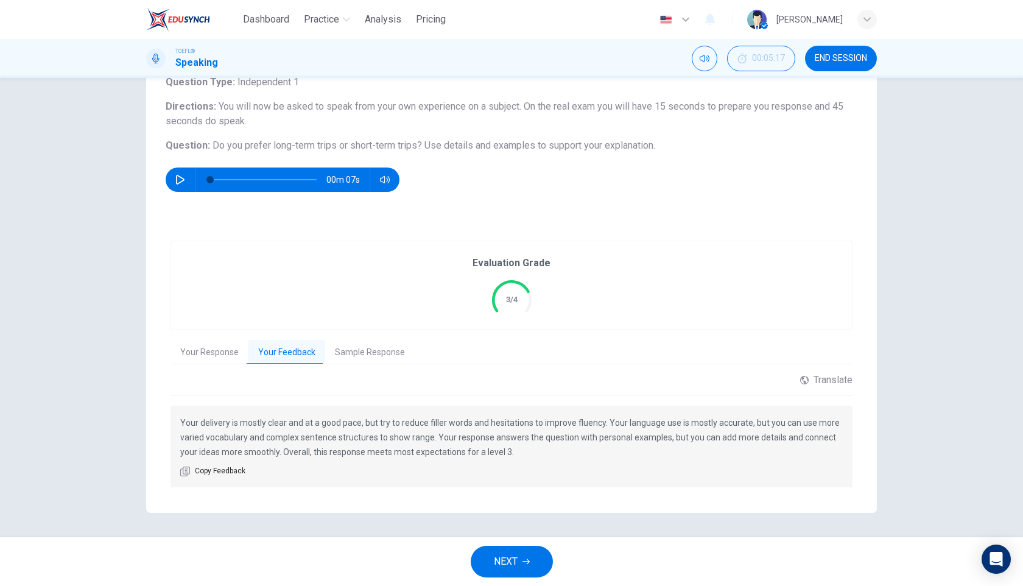
click at [507, 567] on span "NEXT" at bounding box center [506, 561] width 24 height 17
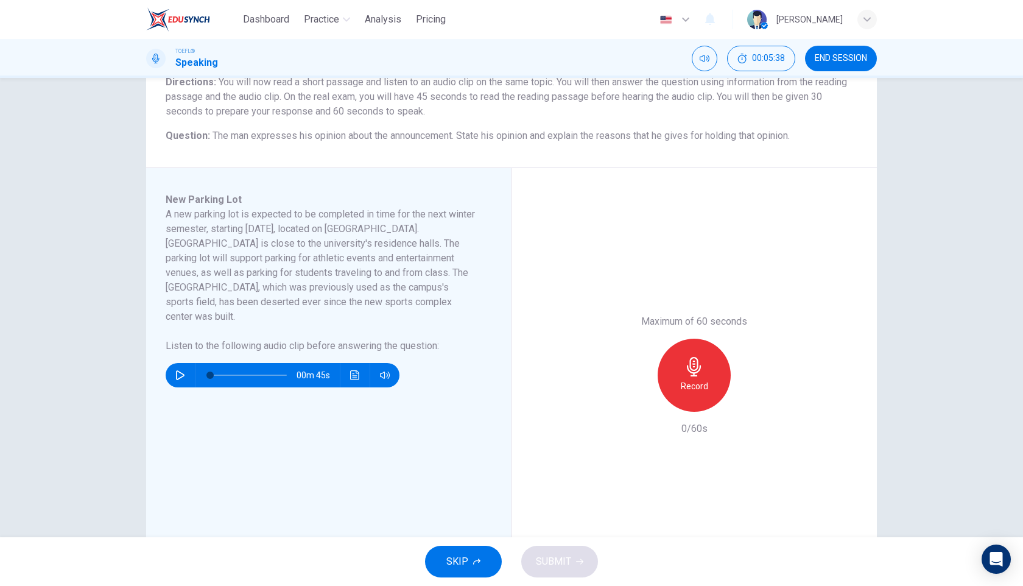
scroll to position [113, 0]
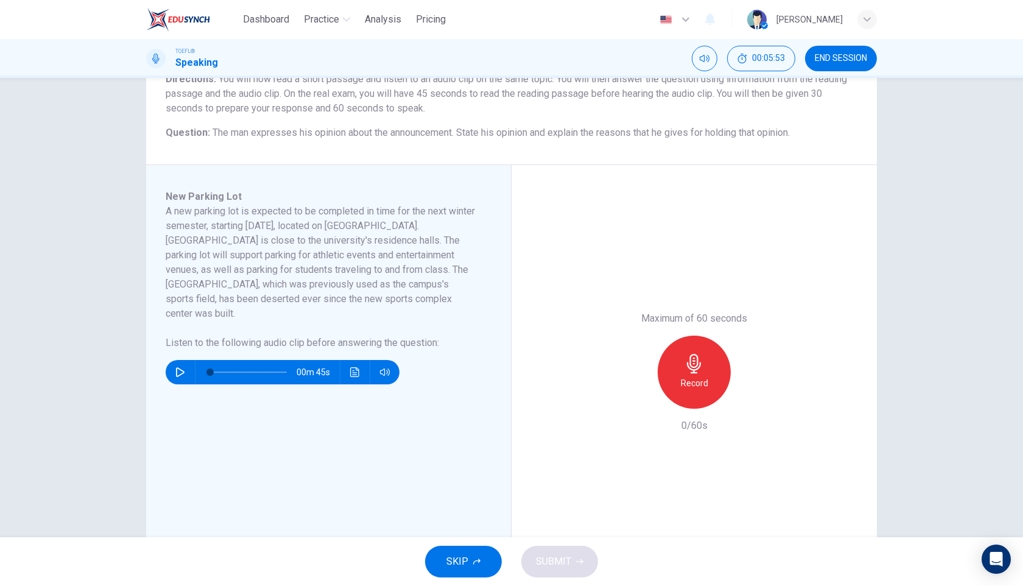
click at [174, 361] on button "button" at bounding box center [180, 372] width 19 height 24
type input "0"
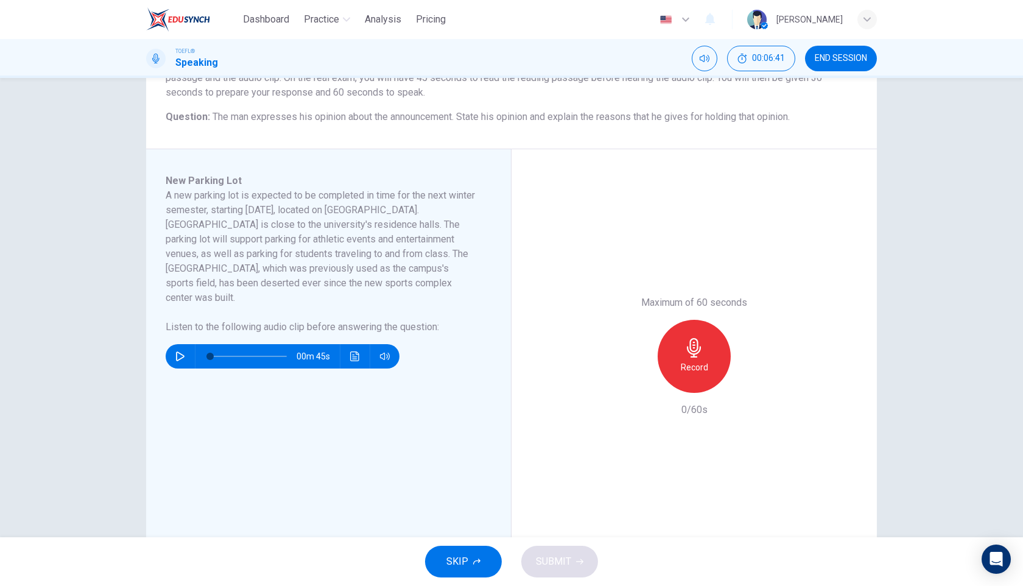
scroll to position [133, 0]
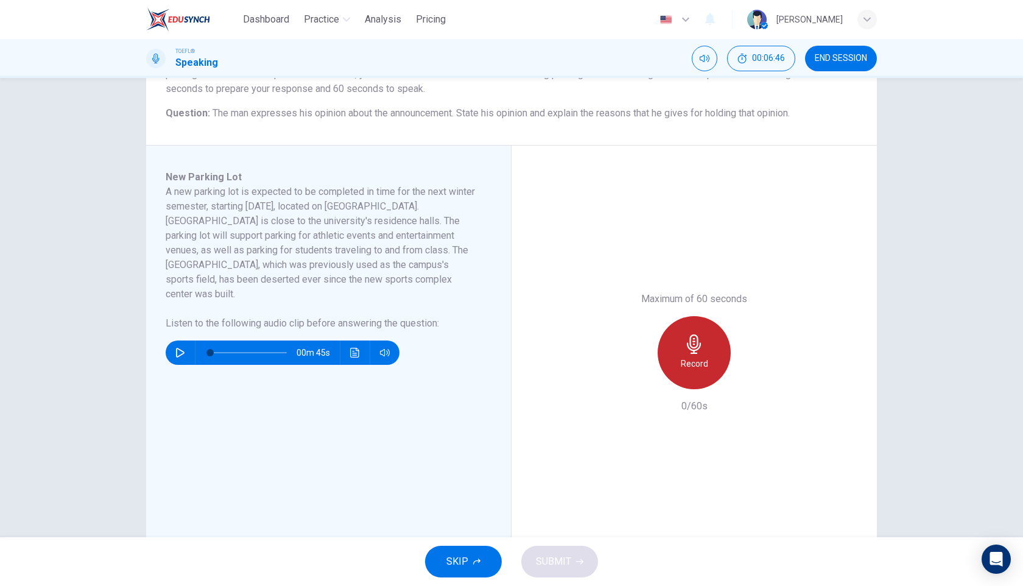
click at [690, 349] on icon "button" at bounding box center [694, 343] width 14 height 19
click at [699, 366] on h6 "Stop" at bounding box center [694, 363] width 18 height 15
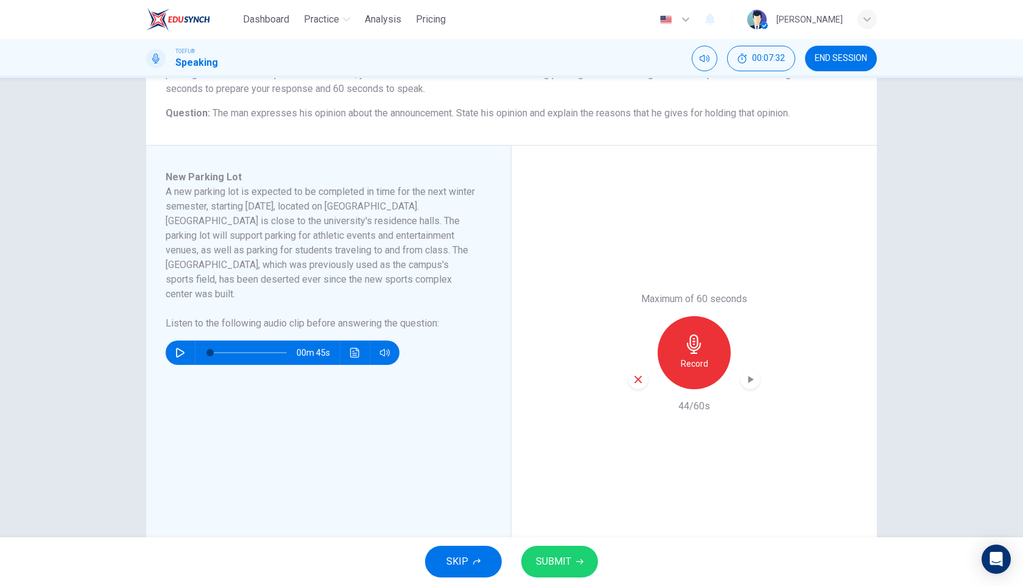
click at [557, 578] on div "SKIP SUBMIT" at bounding box center [511, 561] width 1023 height 49
click at [557, 571] on button "SUBMIT" at bounding box center [559, 562] width 77 height 32
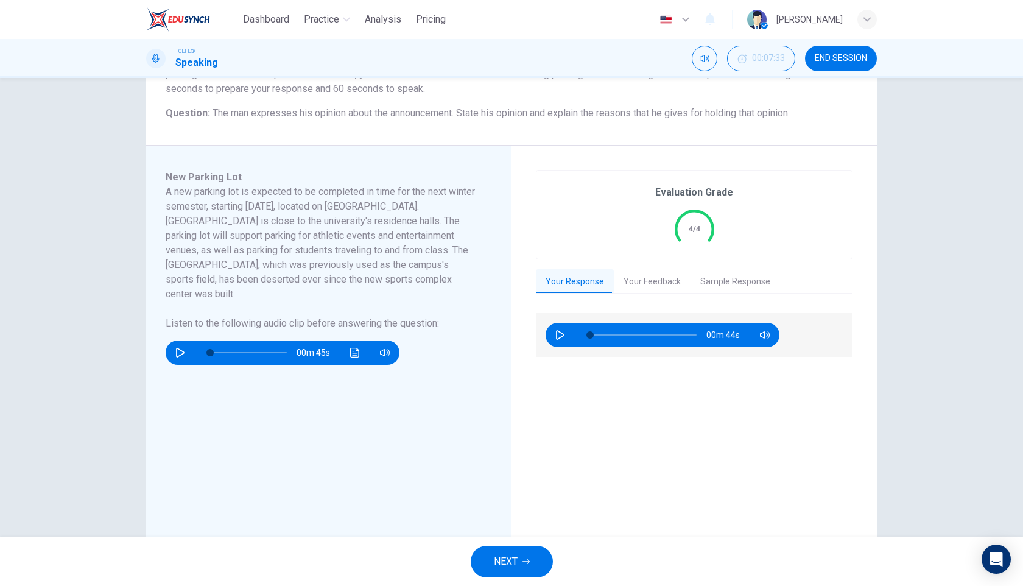
click at [659, 281] on button "Your Feedback" at bounding box center [652, 282] width 77 height 26
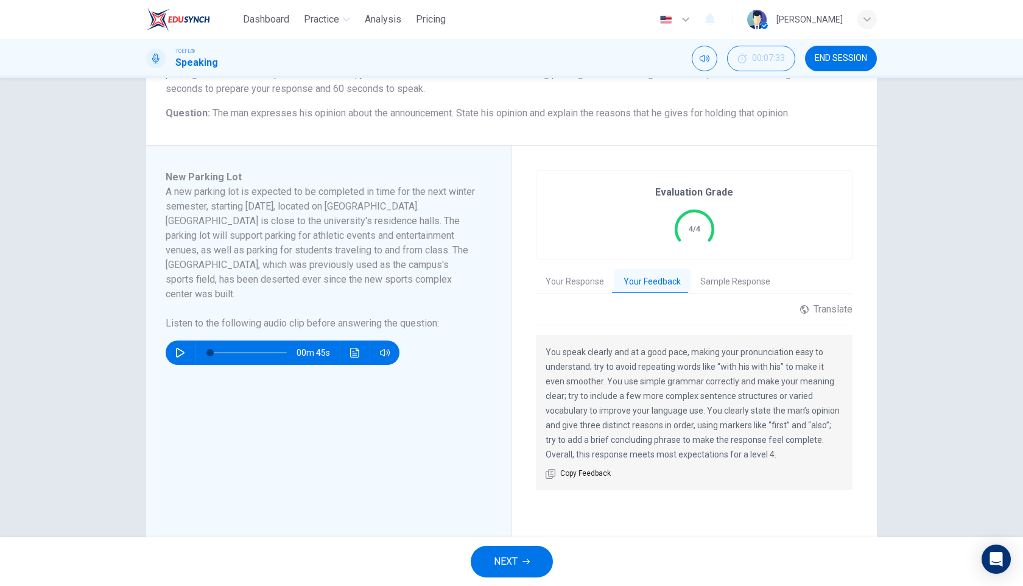
click at [513, 569] on span "NEXT" at bounding box center [506, 561] width 24 height 17
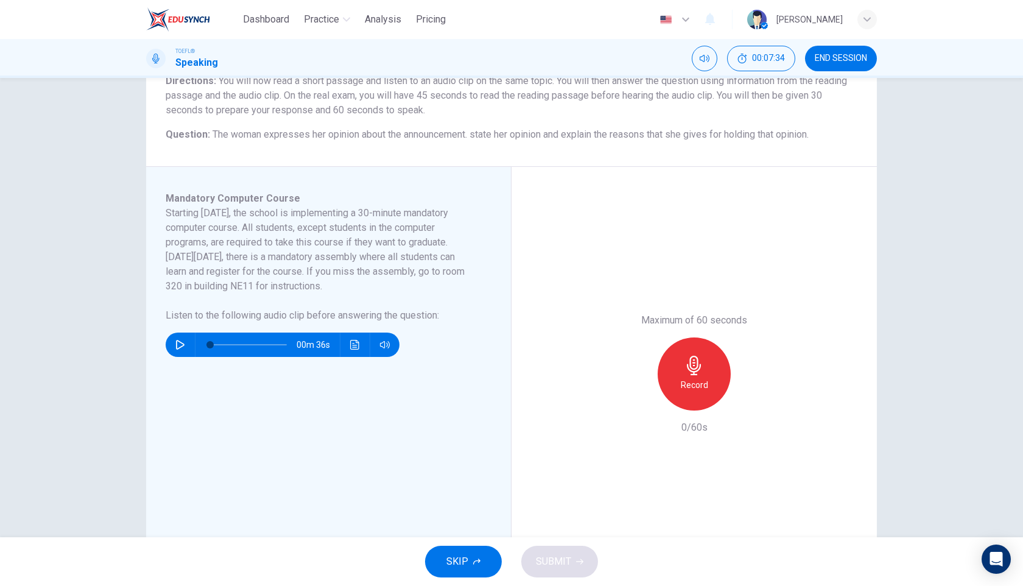
scroll to position [143, 0]
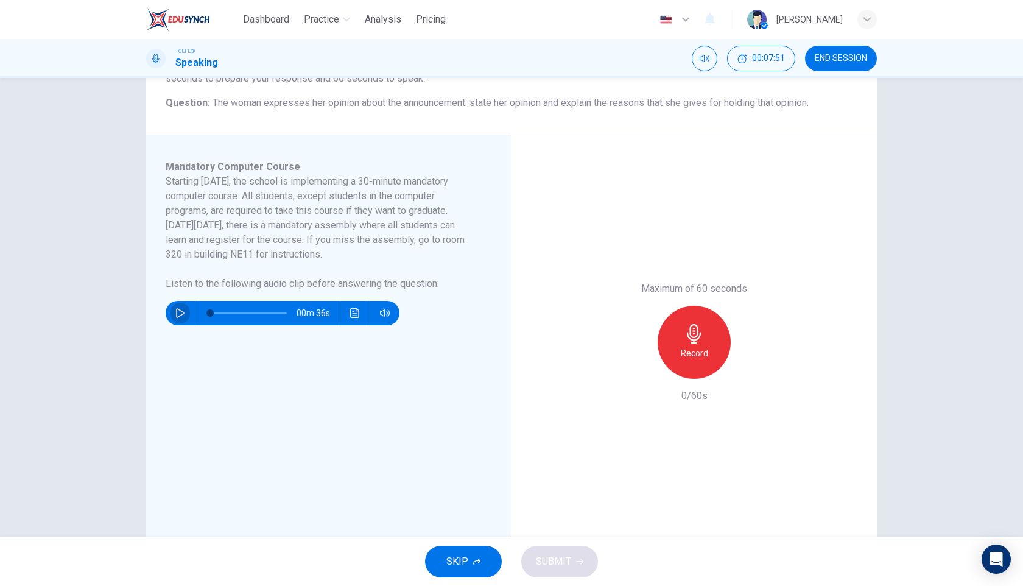
click at [176, 319] on button "button" at bounding box center [180, 313] width 19 height 24
type input "38"
type input "0.8"
click at [397, 335] on span at bounding box center [398, 334] width 7 height 7
type input "0"
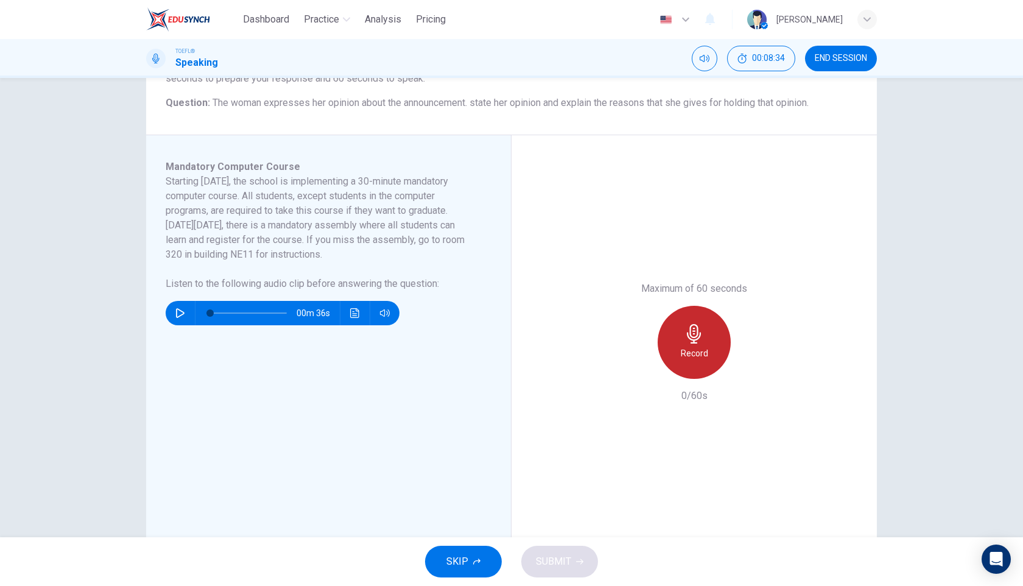
click at [693, 338] on icon "button" at bounding box center [694, 333] width 19 height 19
click at [690, 337] on icon "button" at bounding box center [694, 333] width 19 height 19
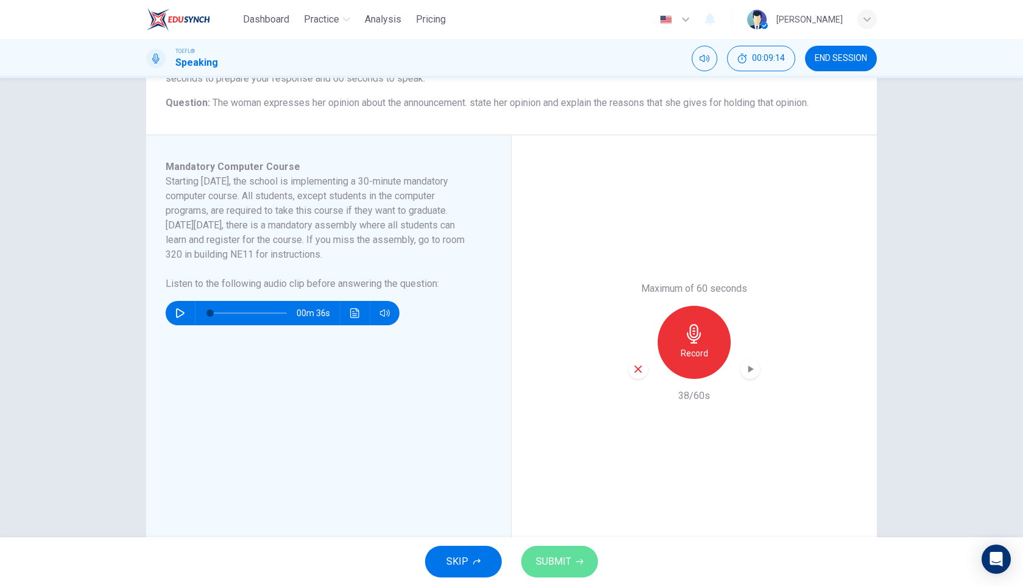
click at [549, 565] on span "SUBMIT" at bounding box center [553, 561] width 35 height 17
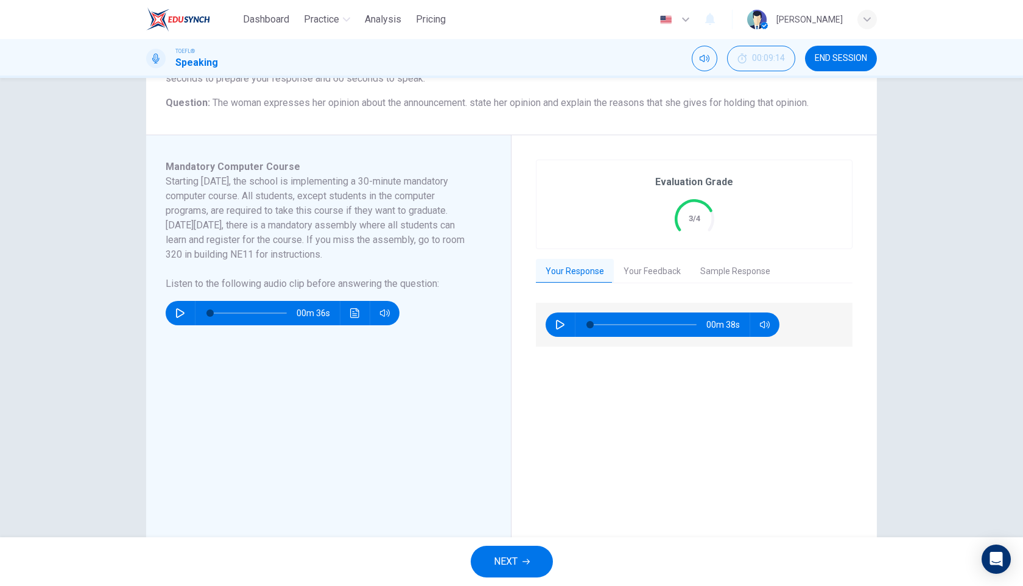
click at [639, 274] on button "Your Feedback" at bounding box center [652, 272] width 77 height 26
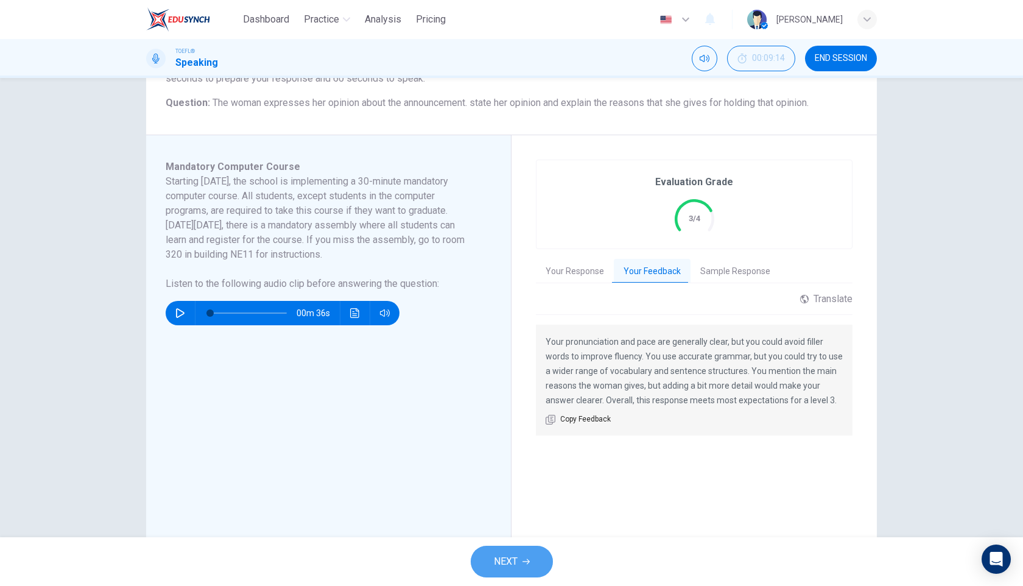
click at [506, 563] on span "NEXT" at bounding box center [506, 561] width 24 height 17
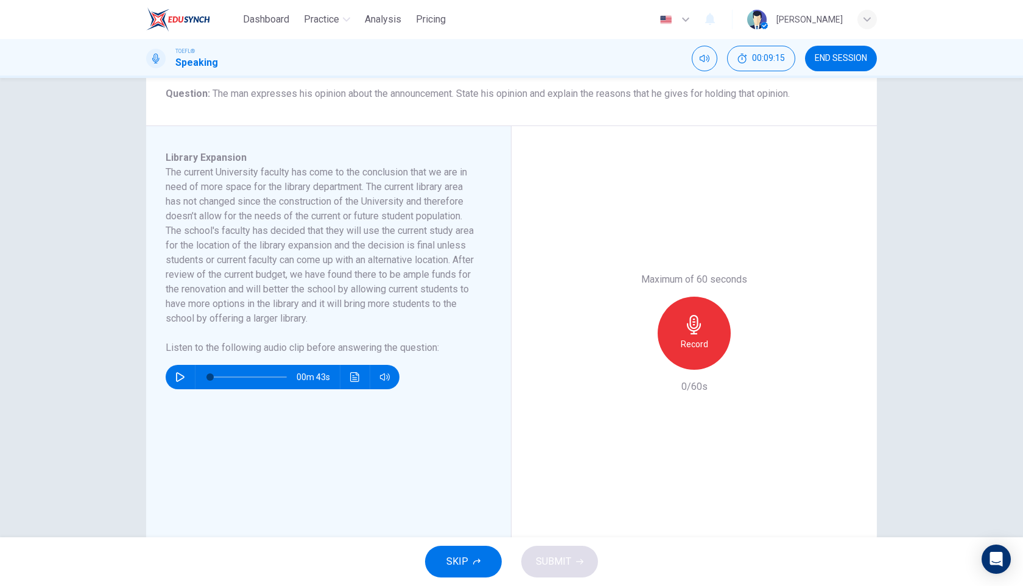
scroll to position [172, 0]
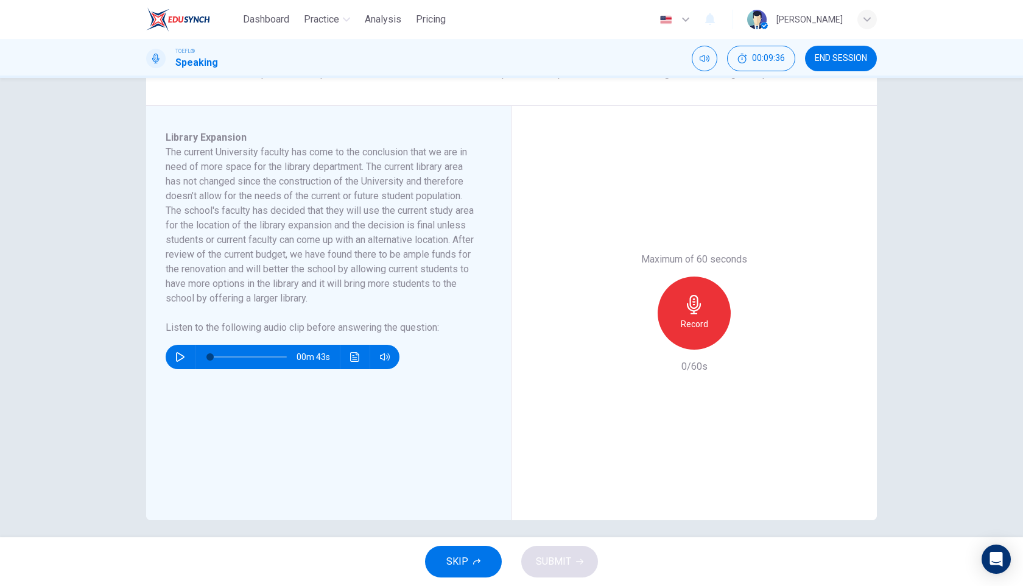
click at [174, 362] on button "button" at bounding box center [180, 357] width 19 height 24
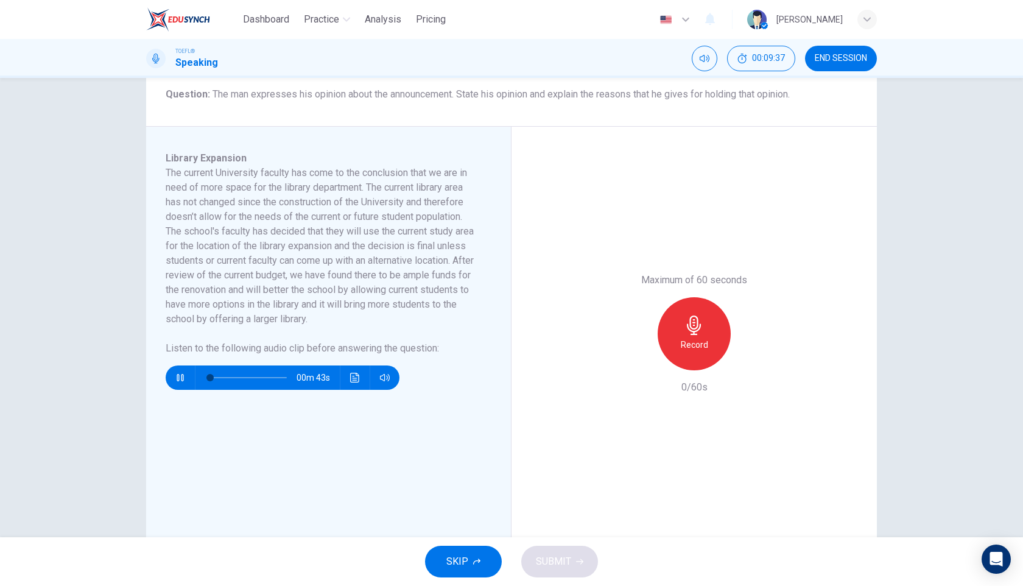
scroll to position [149, 0]
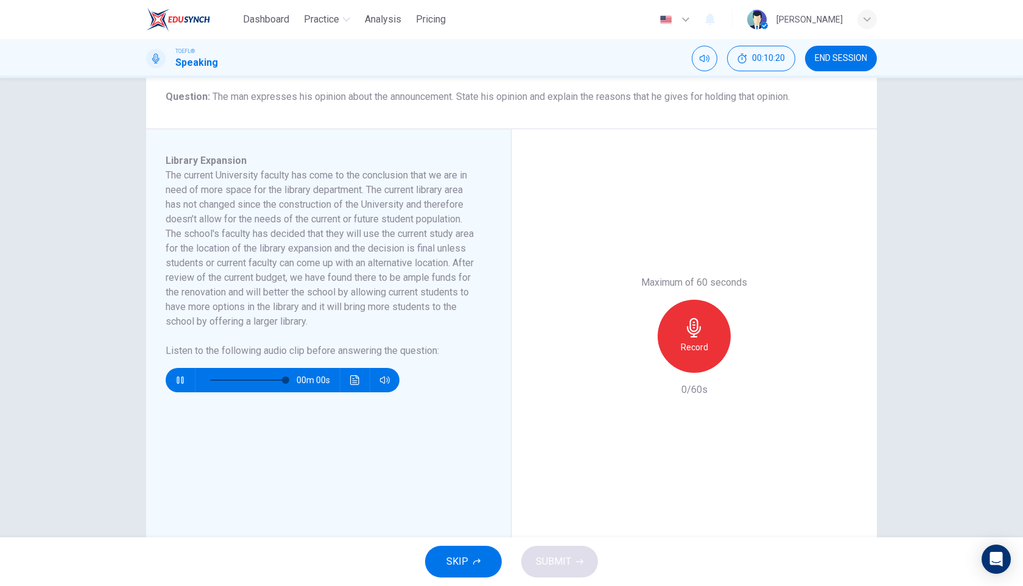
type input "0"
click at [687, 334] on icon "button" at bounding box center [694, 327] width 19 height 19
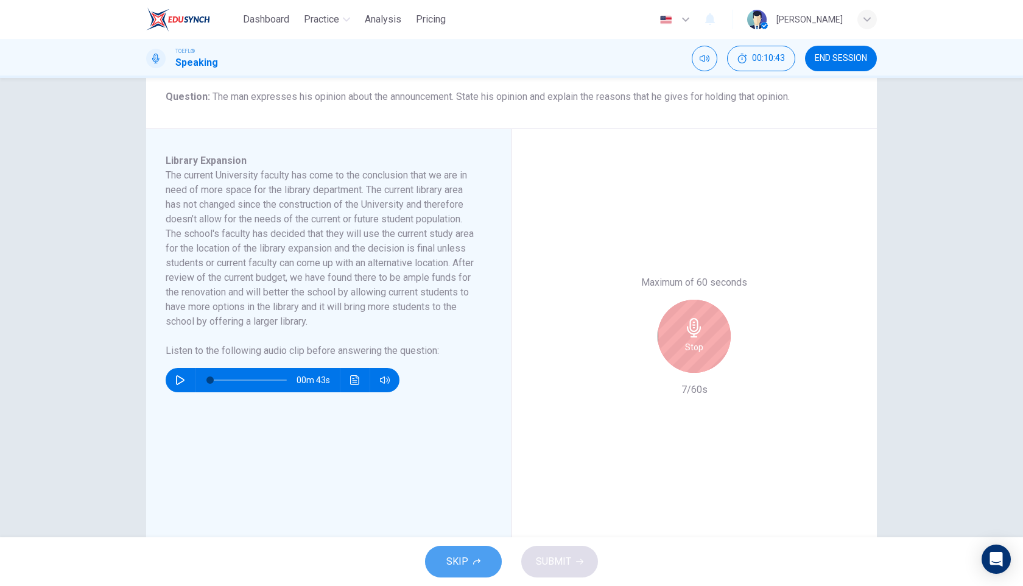
click at [464, 559] on span "SKIP" at bounding box center [458, 561] width 22 height 17
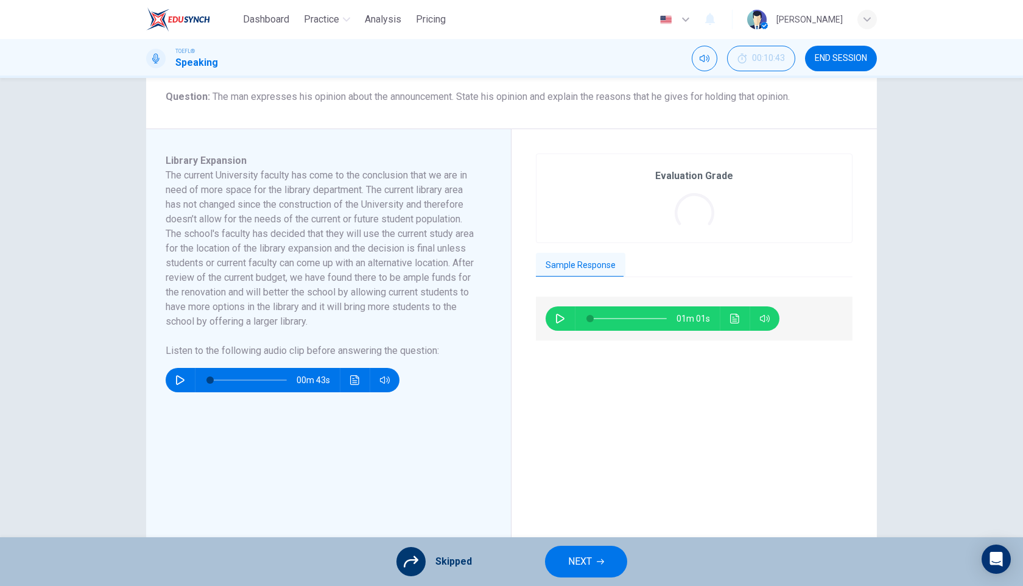
click at [565, 579] on div "Skipped NEXT" at bounding box center [511, 561] width 1023 height 49
click at [570, 564] on span "NEXT" at bounding box center [580, 561] width 24 height 17
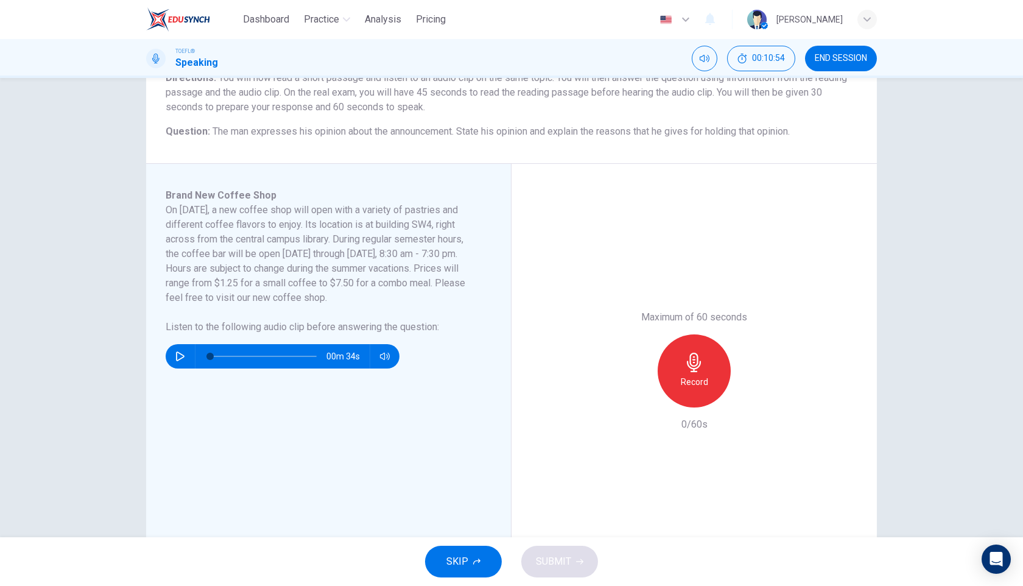
scroll to position [116, 0]
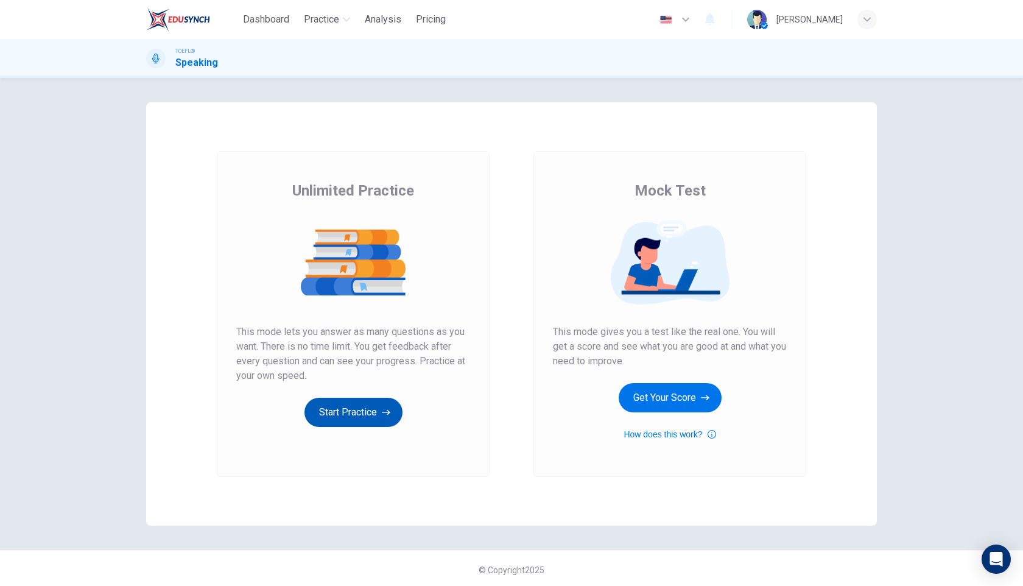
click at [364, 406] on button "Start Practice" at bounding box center [354, 412] width 98 height 29
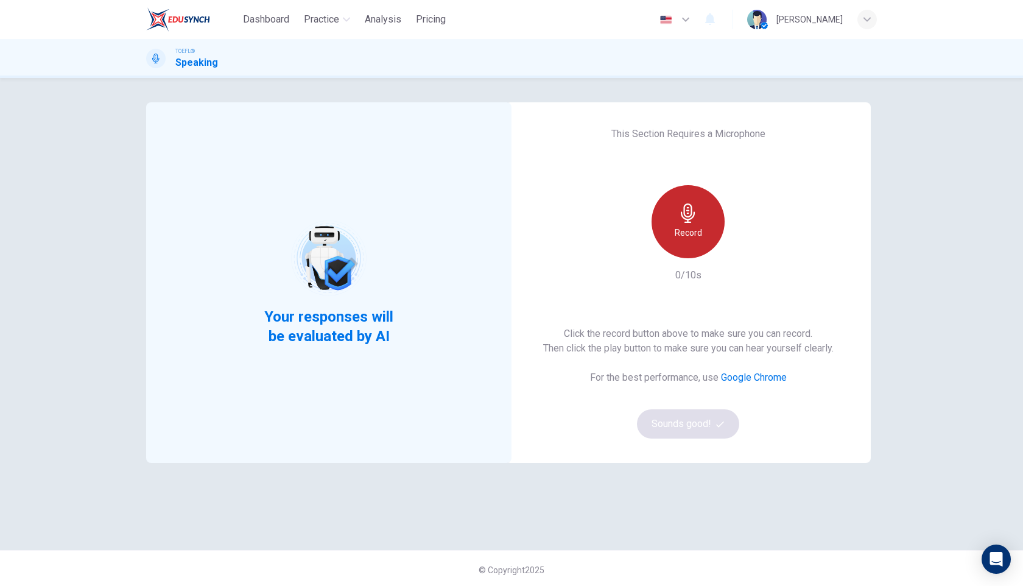
click at [706, 203] on div "Record" at bounding box center [688, 221] width 73 height 73
click at [704, 254] on div "Stop" at bounding box center [688, 221] width 73 height 73
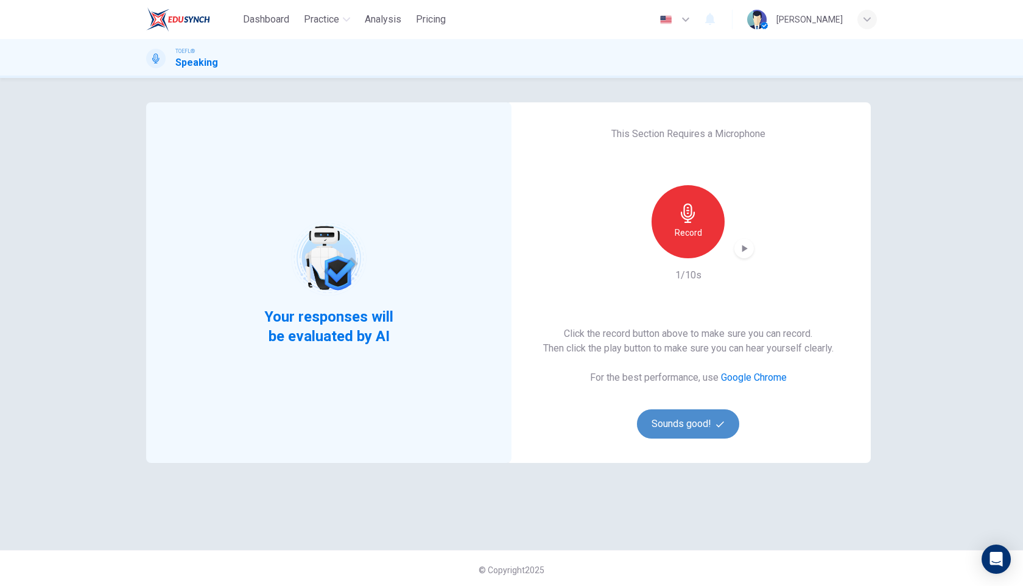
click at [688, 433] on button "Sounds good!" at bounding box center [688, 423] width 102 height 29
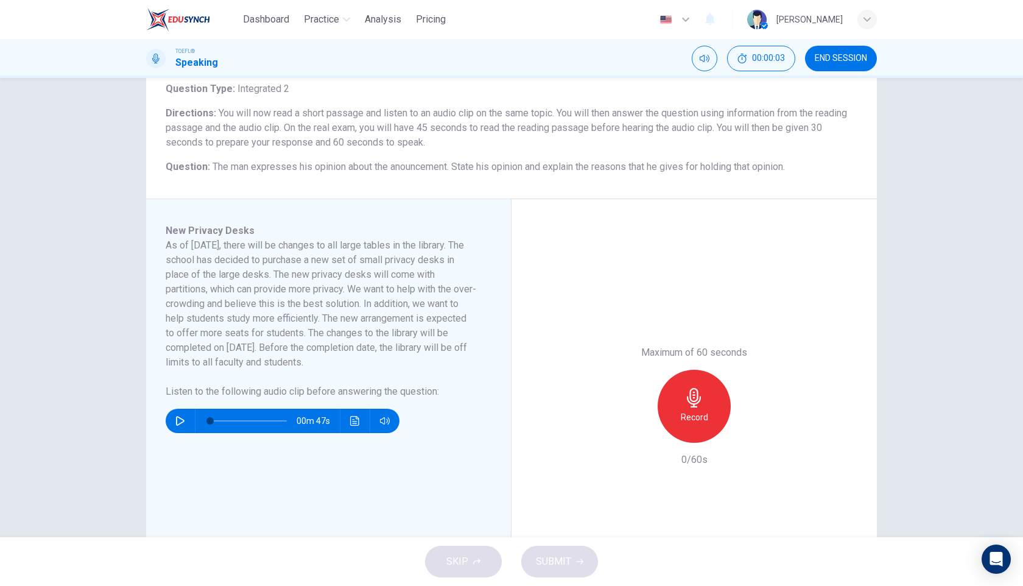
scroll to position [55, 0]
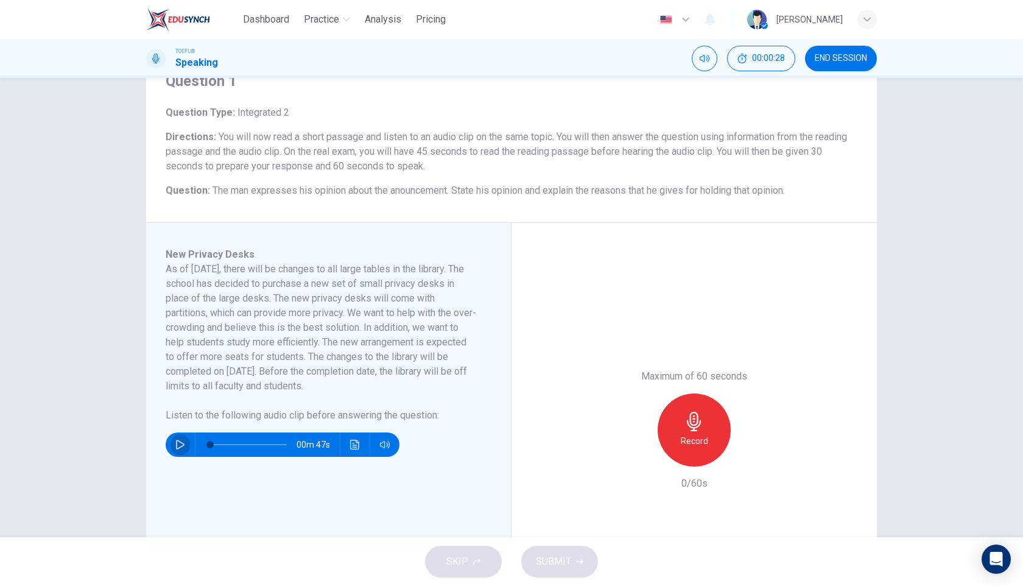
click at [178, 447] on icon "button" at bounding box center [180, 445] width 10 height 10
type input "0"
click at [689, 429] on icon "button" at bounding box center [694, 421] width 19 height 19
click at [690, 410] on div "Stop" at bounding box center [694, 430] width 73 height 73
click at [629, 457] on div "button" at bounding box center [638, 456] width 19 height 19
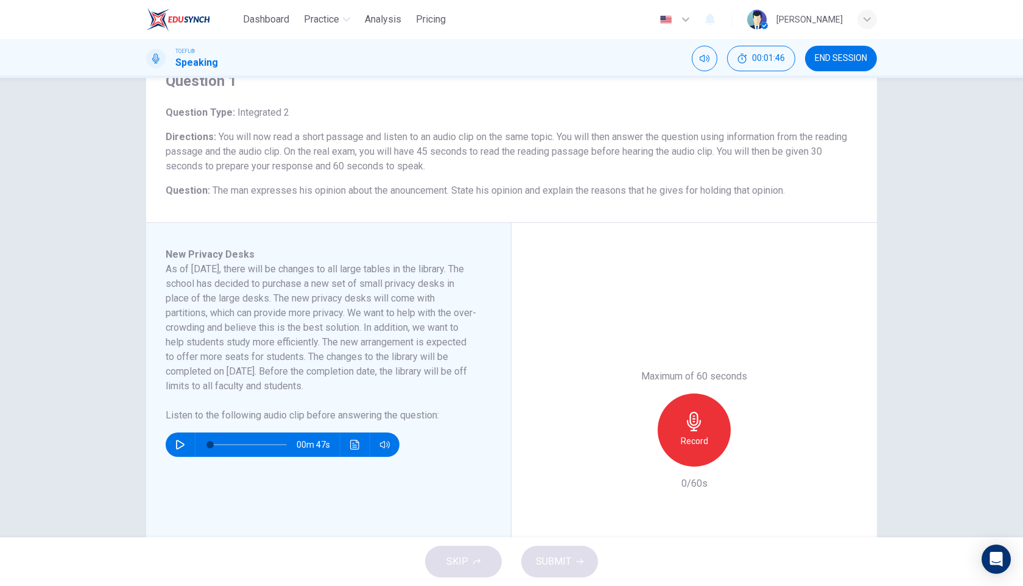
click at [695, 427] on icon "button" at bounding box center [694, 421] width 14 height 19
click at [692, 421] on icon "button" at bounding box center [694, 421] width 19 height 19
click at [538, 561] on span "SUBMIT" at bounding box center [553, 561] width 35 height 17
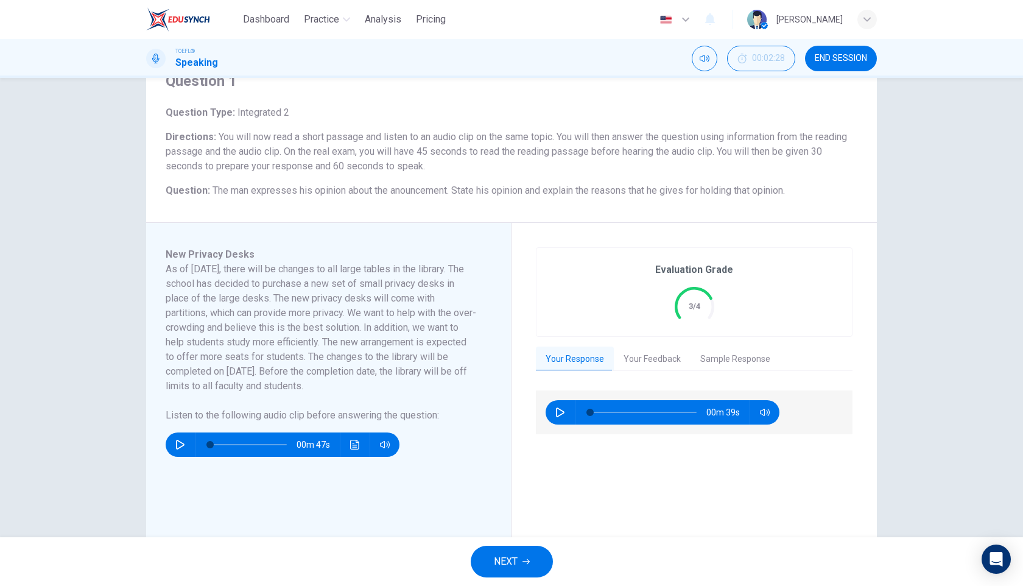
click at [644, 367] on button "Your Feedback" at bounding box center [652, 360] width 77 height 26
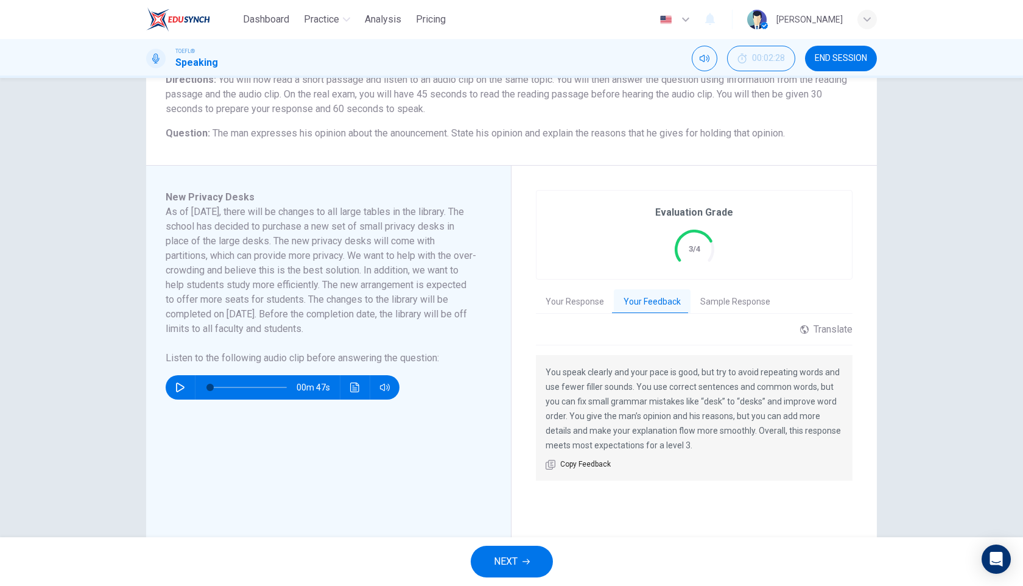
scroll to position [116, 0]
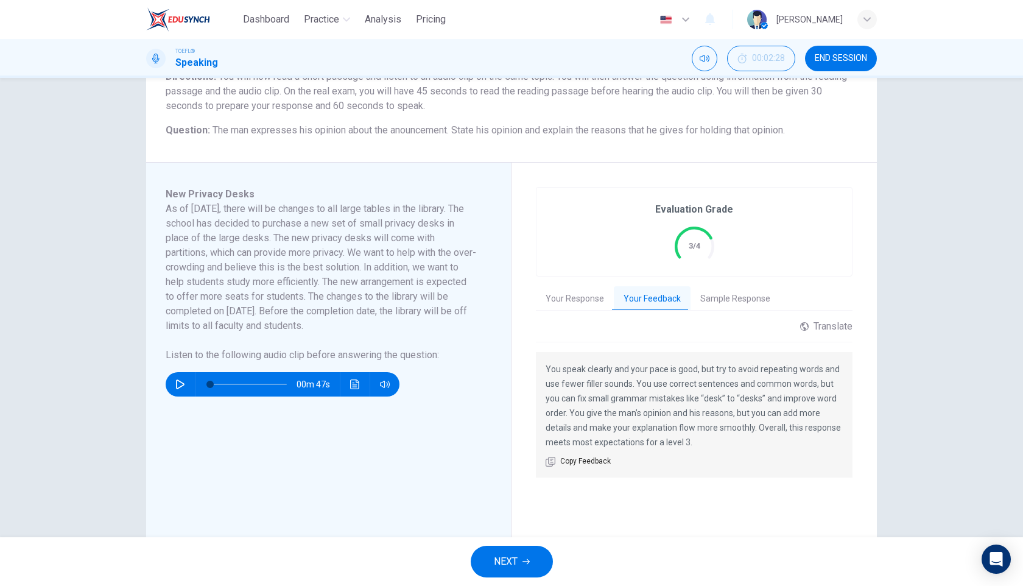
click at [509, 562] on span "NEXT" at bounding box center [506, 561] width 24 height 17
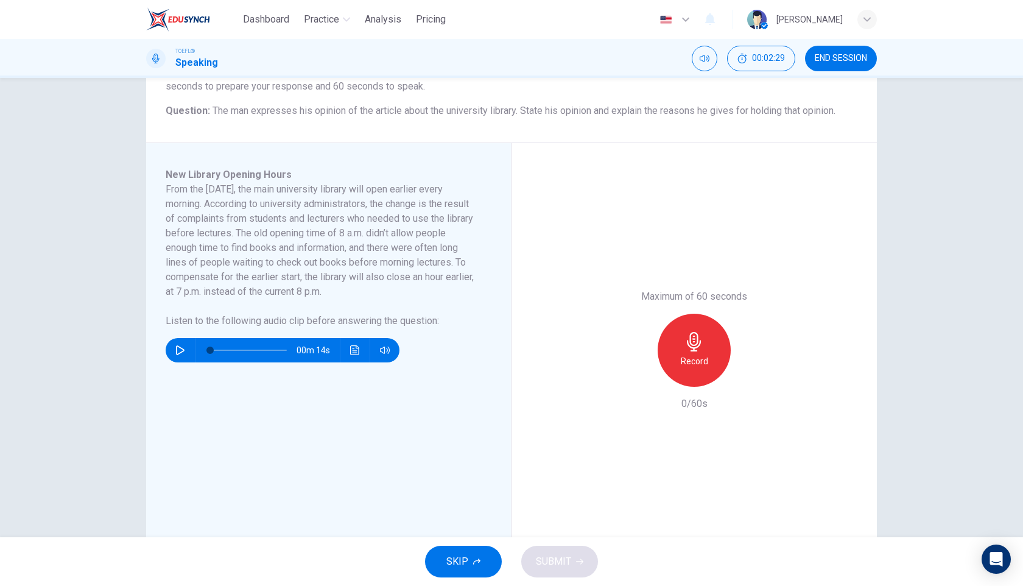
scroll to position [168, 0]
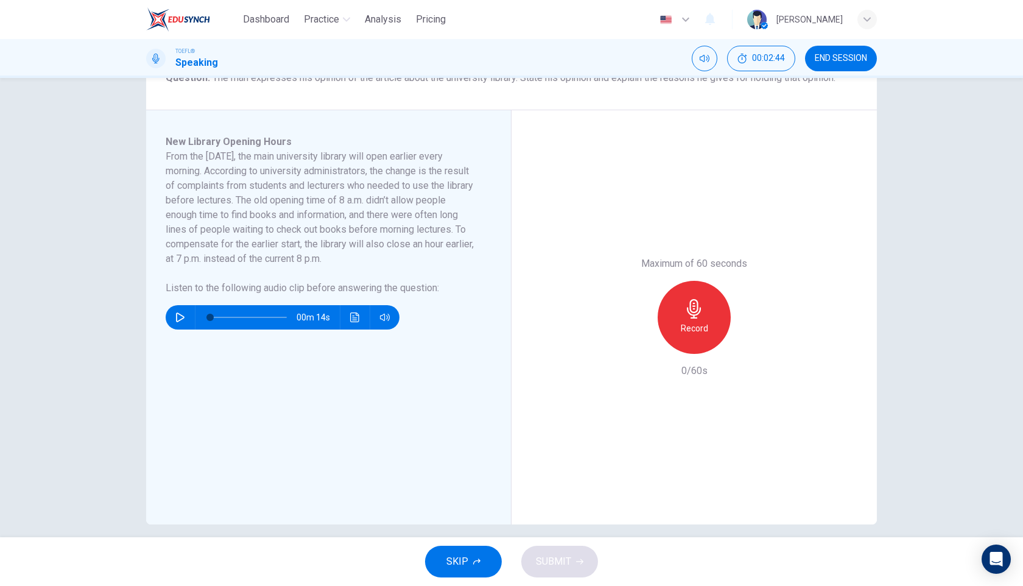
click at [176, 314] on icon "button" at bounding box center [180, 318] width 10 height 10
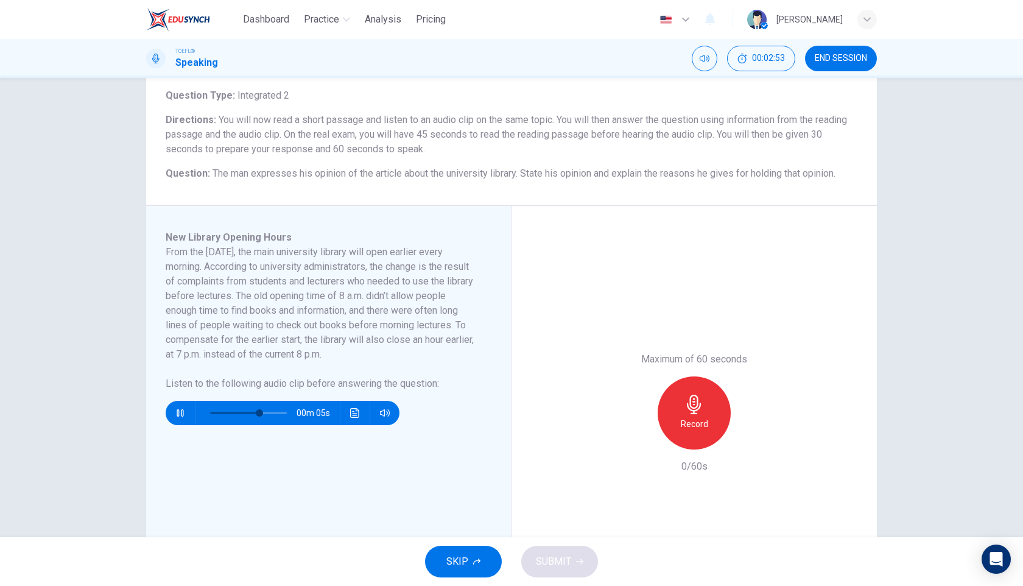
scroll to position [63, 0]
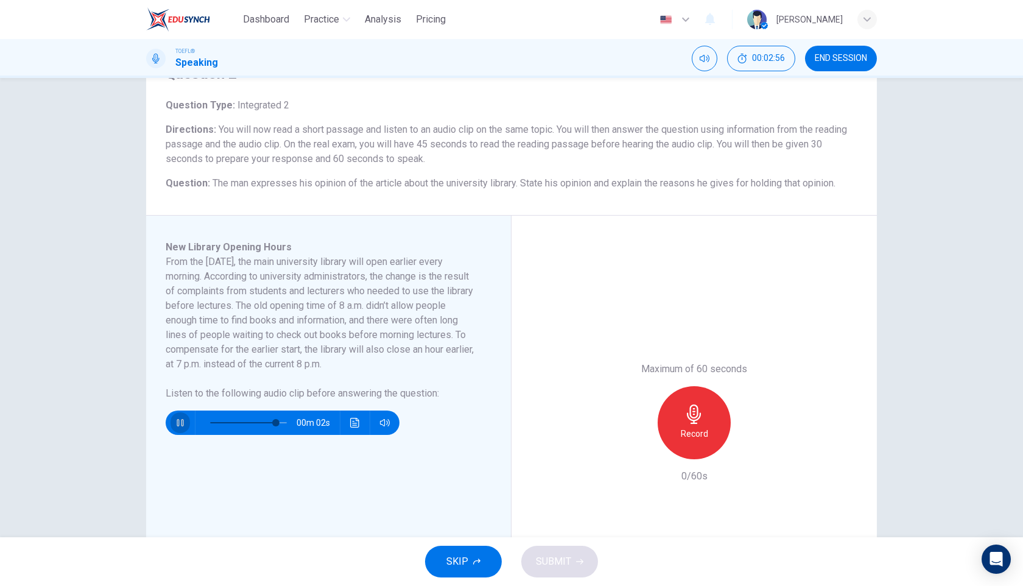
click at [180, 424] on icon "button" at bounding box center [180, 423] width 10 height 10
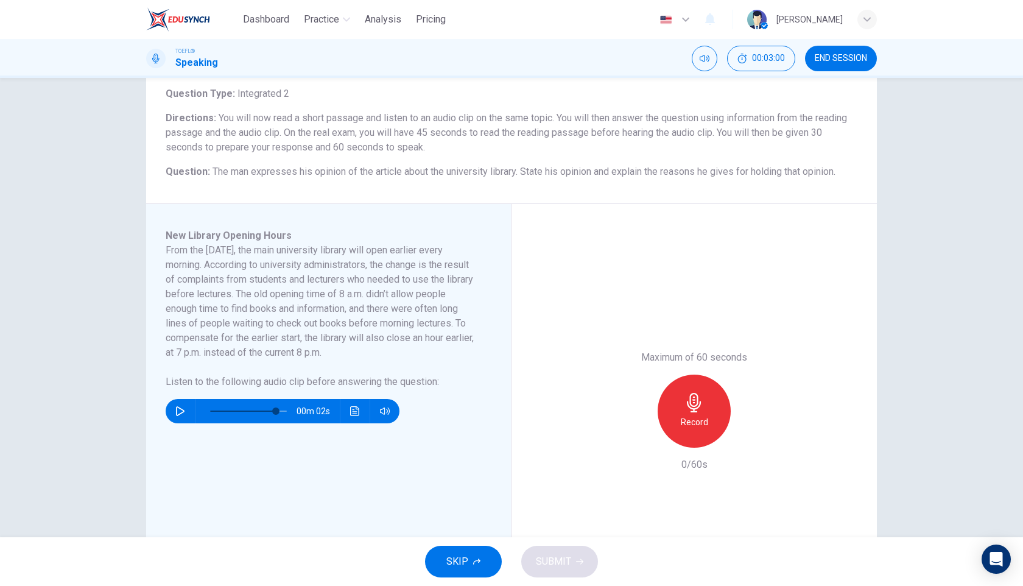
scroll to position [77, 0]
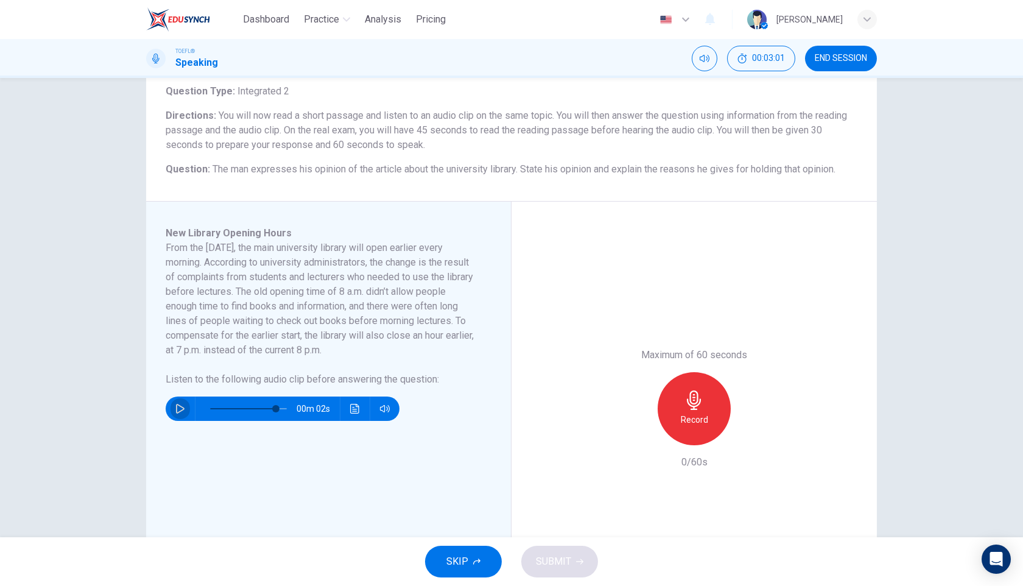
click at [178, 415] on button "button" at bounding box center [180, 409] width 19 height 24
type input "0"
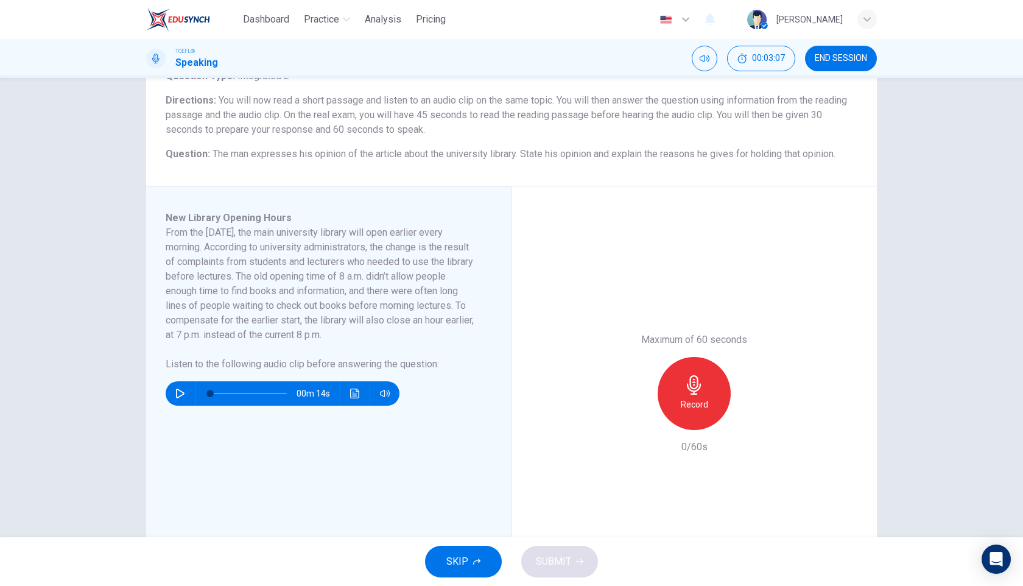
scroll to position [93, 0]
click at [466, 562] on span "SKIP" at bounding box center [458, 561] width 22 height 17
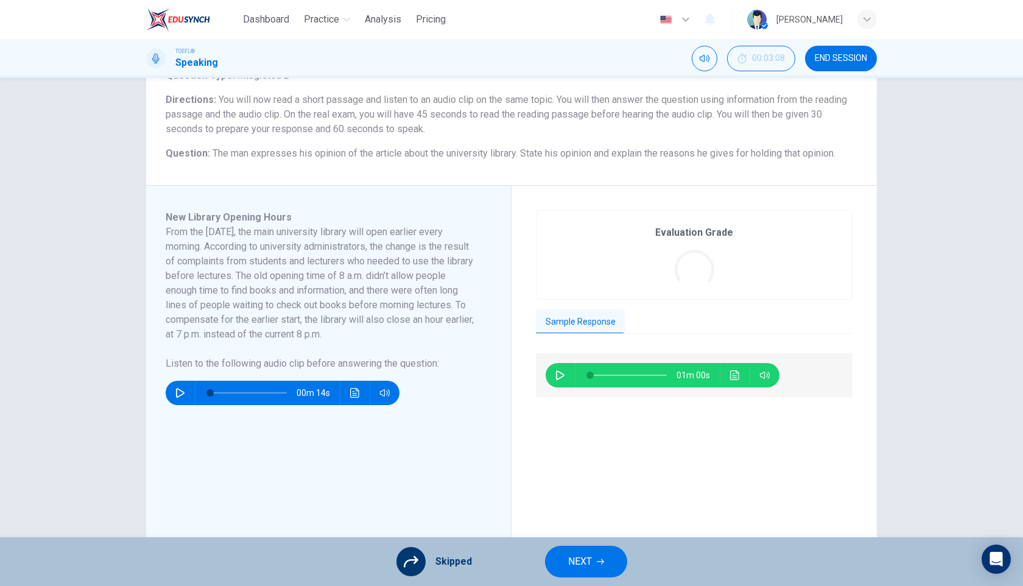
click at [585, 555] on span "NEXT" at bounding box center [580, 561] width 24 height 17
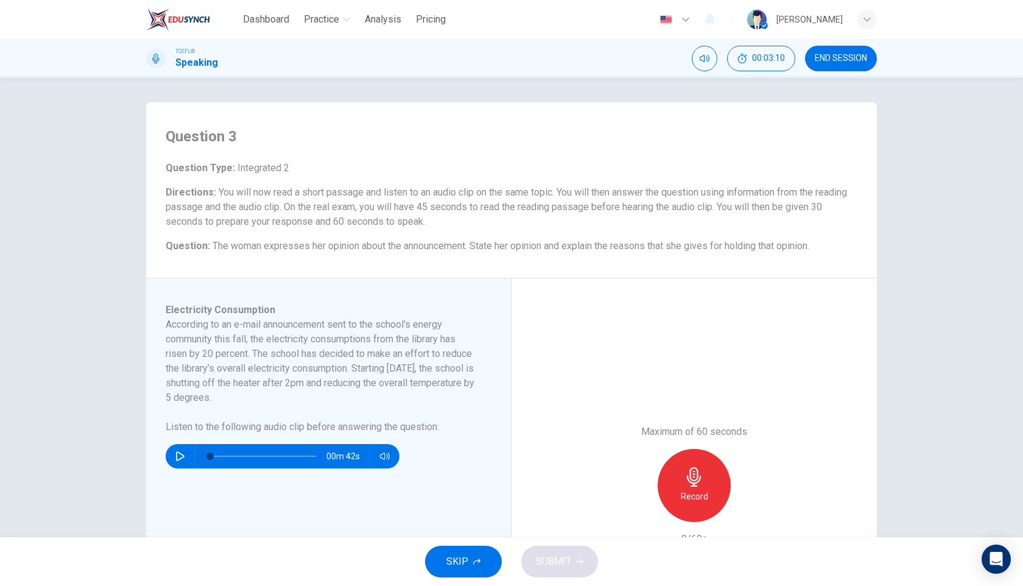
scroll to position [65, 0]
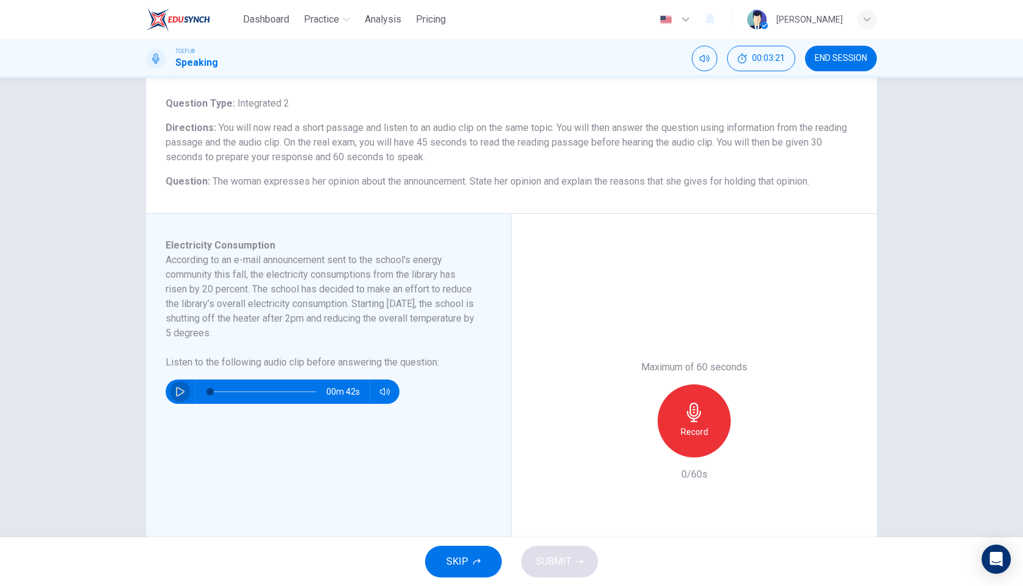
click at [179, 385] on button "button" at bounding box center [180, 392] width 19 height 24
type input "0"
click at [694, 414] on icon "button" at bounding box center [694, 412] width 19 height 19
click at [667, 422] on div "Stop" at bounding box center [694, 420] width 73 height 73
click at [571, 564] on button "SUBMIT" at bounding box center [559, 562] width 77 height 32
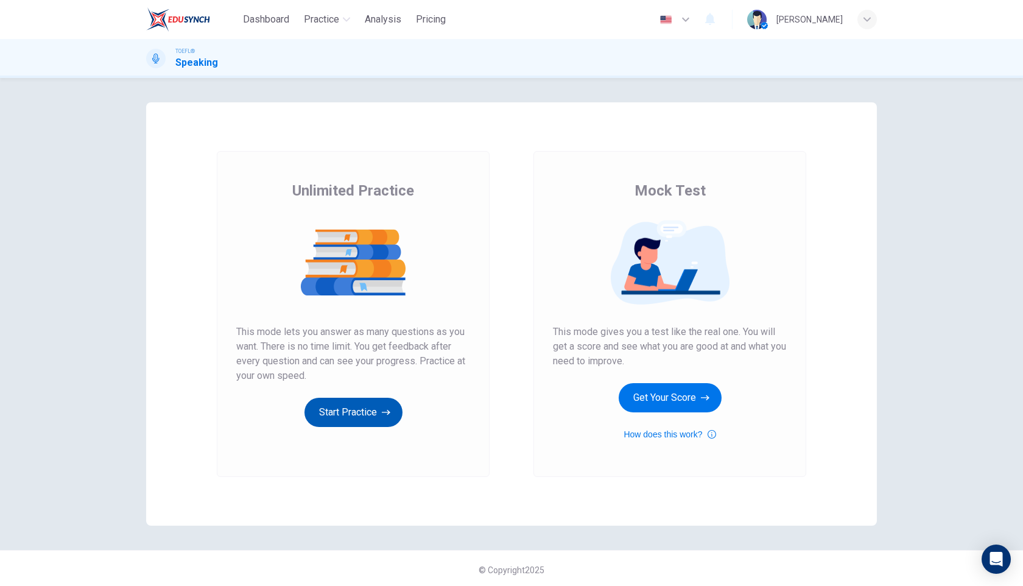
click at [362, 417] on button "Start Practice" at bounding box center [354, 412] width 98 height 29
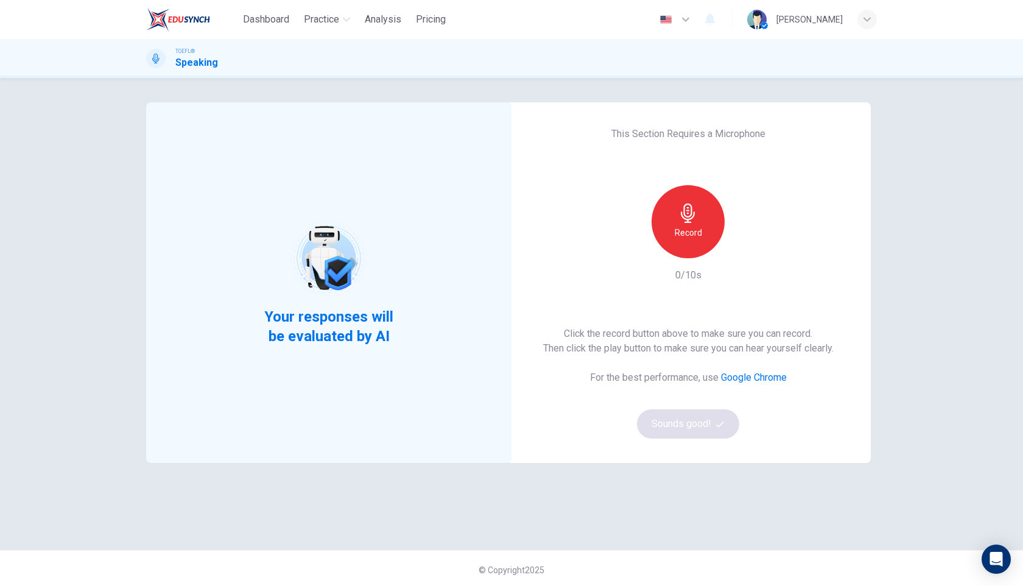
click at [676, 227] on h6 "Record" at bounding box center [688, 232] width 27 height 15
click at [690, 228] on h6 "Stop" at bounding box center [688, 232] width 18 height 15
click at [688, 429] on button "Sounds good!" at bounding box center [688, 423] width 102 height 29
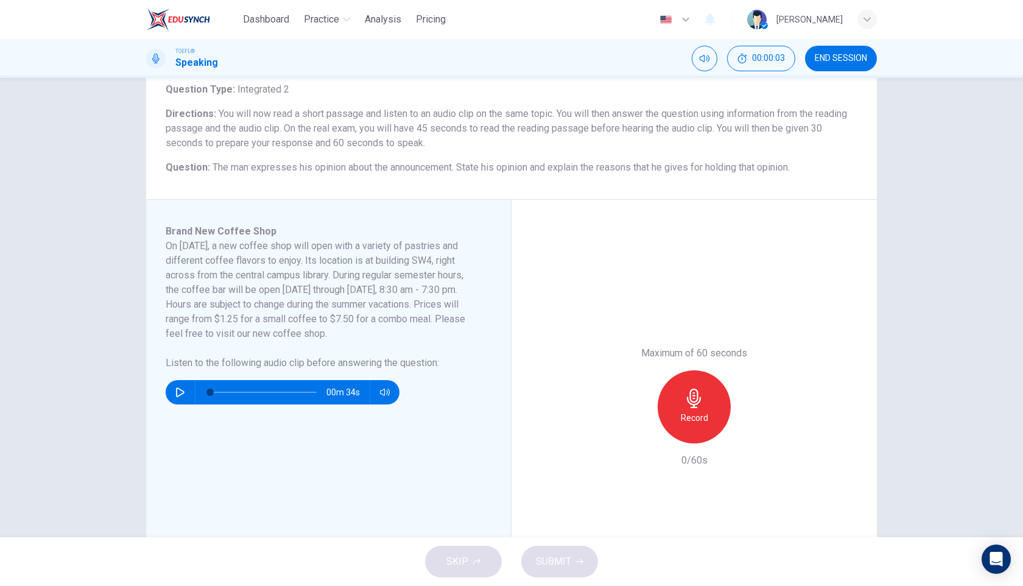
scroll to position [85, 0]
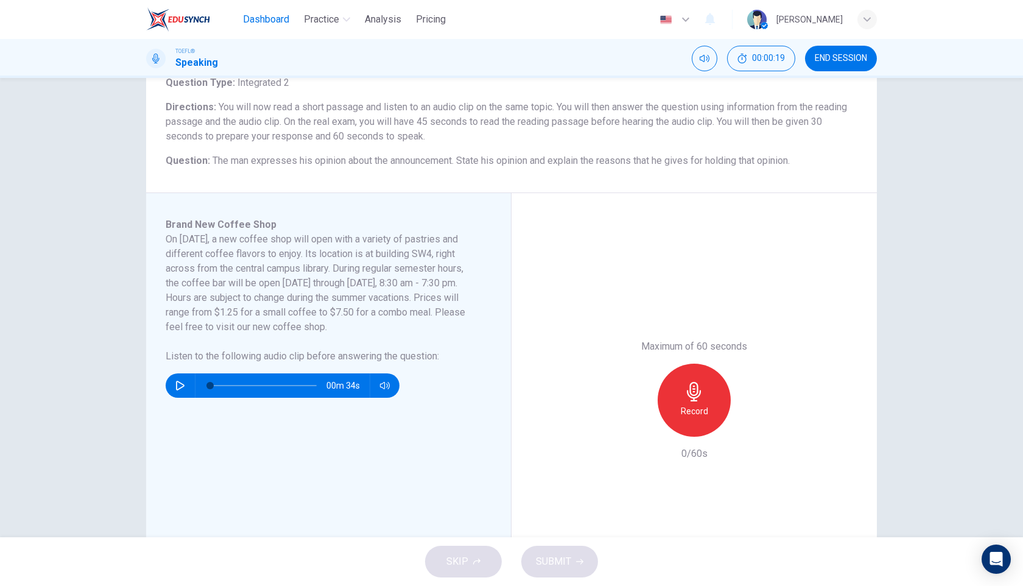
click at [275, 18] on span "Dashboard" at bounding box center [266, 19] width 46 height 15
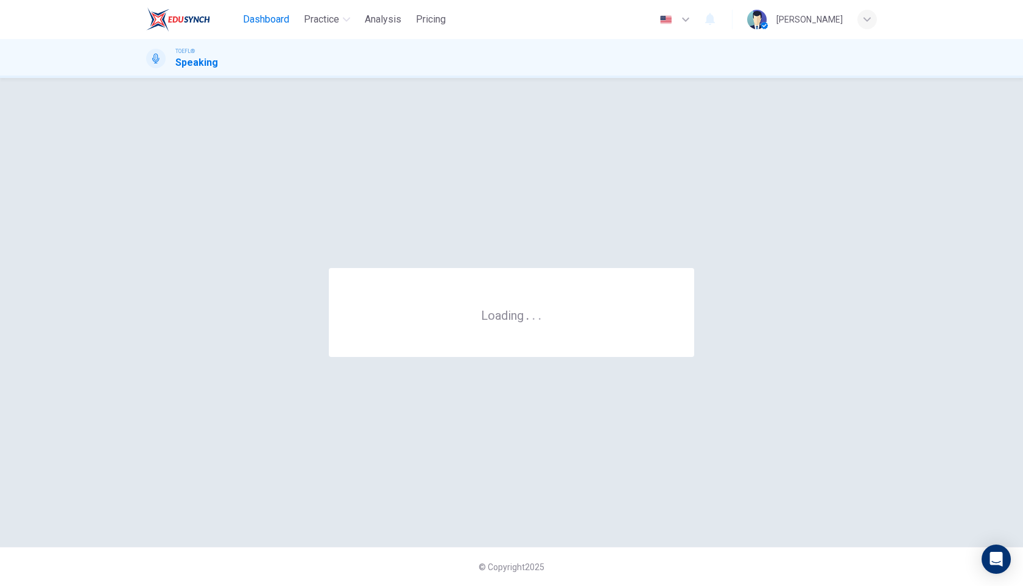
scroll to position [0, 0]
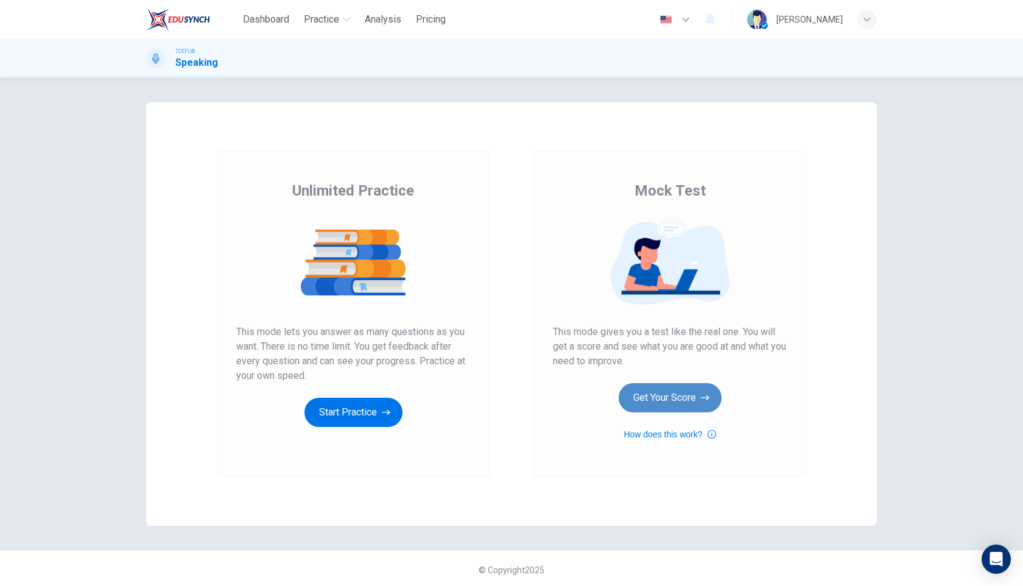
click at [658, 403] on button "Get Your Score" at bounding box center [670, 397] width 103 height 29
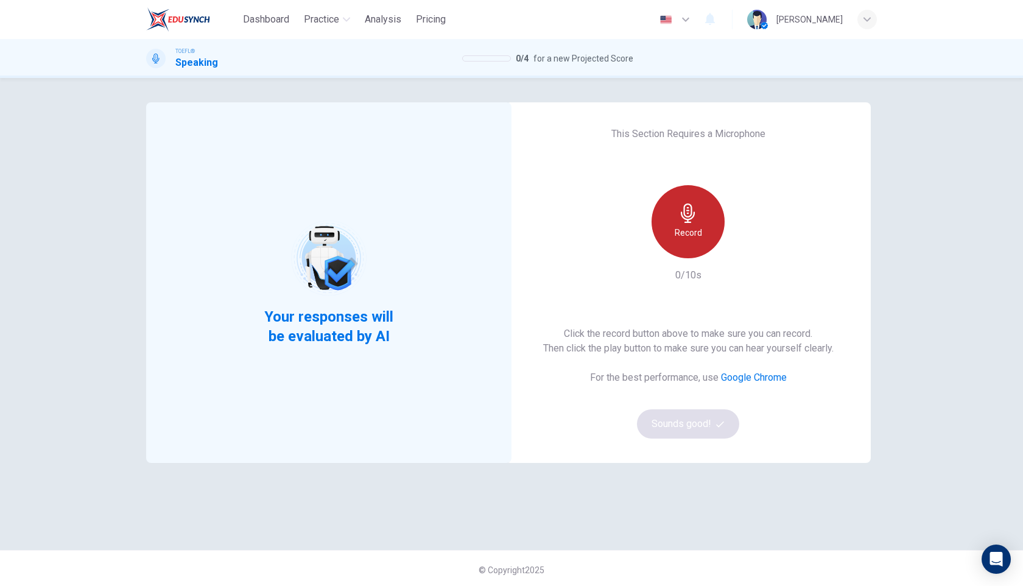
click at [688, 224] on div "Record" at bounding box center [688, 221] width 73 height 73
click at [688, 223] on div "Stop" at bounding box center [688, 221] width 73 height 73
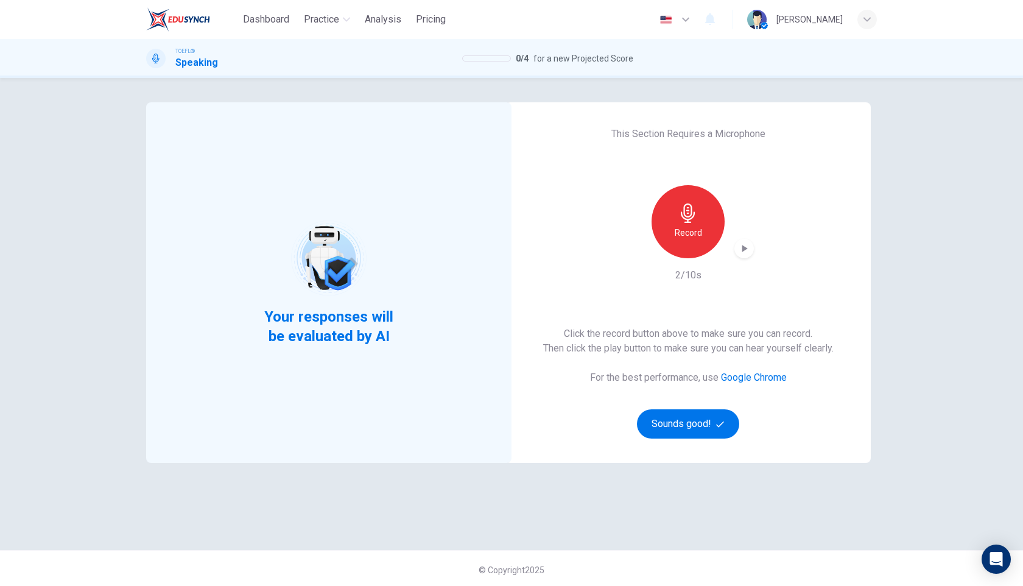
click at [748, 252] on icon "button" at bounding box center [744, 248] width 12 height 12
click at [677, 426] on button "Sounds good!" at bounding box center [688, 423] width 102 height 29
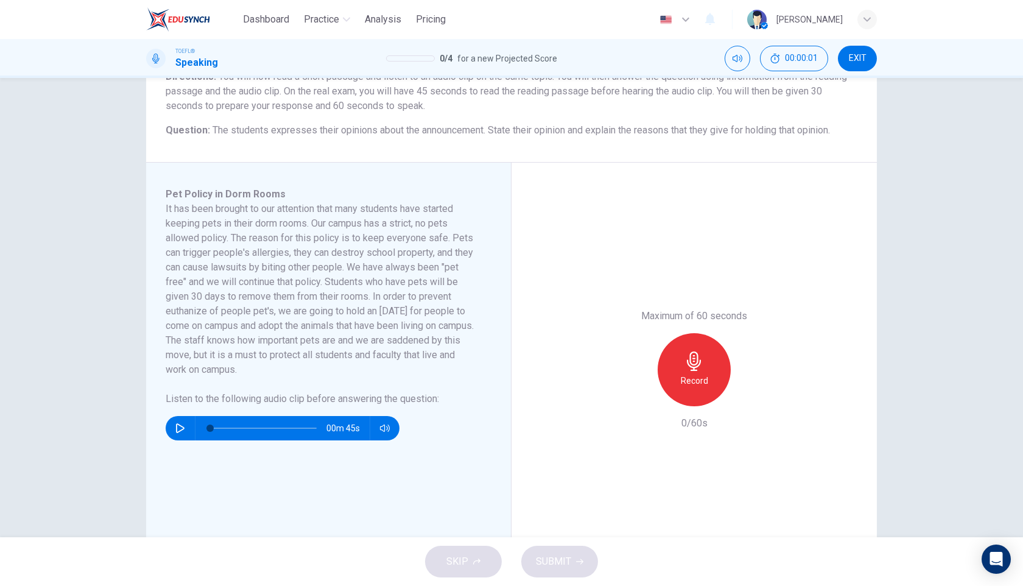
scroll to position [121, 0]
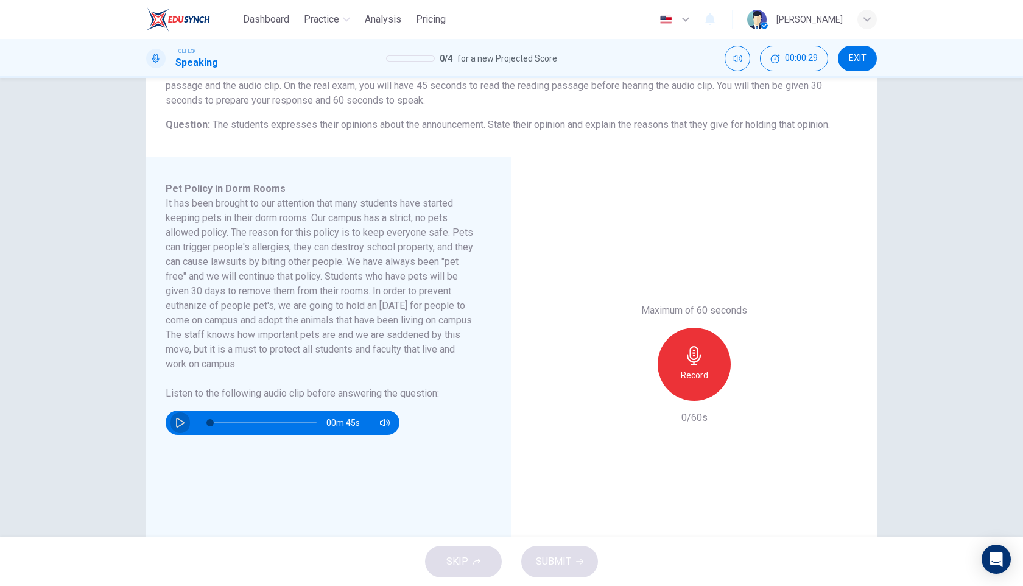
click at [177, 423] on icon "button" at bounding box center [180, 423] width 10 height 10
type input "0"
click at [700, 350] on icon "button" at bounding box center [694, 355] width 19 height 19
click at [693, 356] on icon "button" at bounding box center [694, 355] width 19 height 19
click at [550, 565] on span "SUBMIT" at bounding box center [553, 561] width 35 height 17
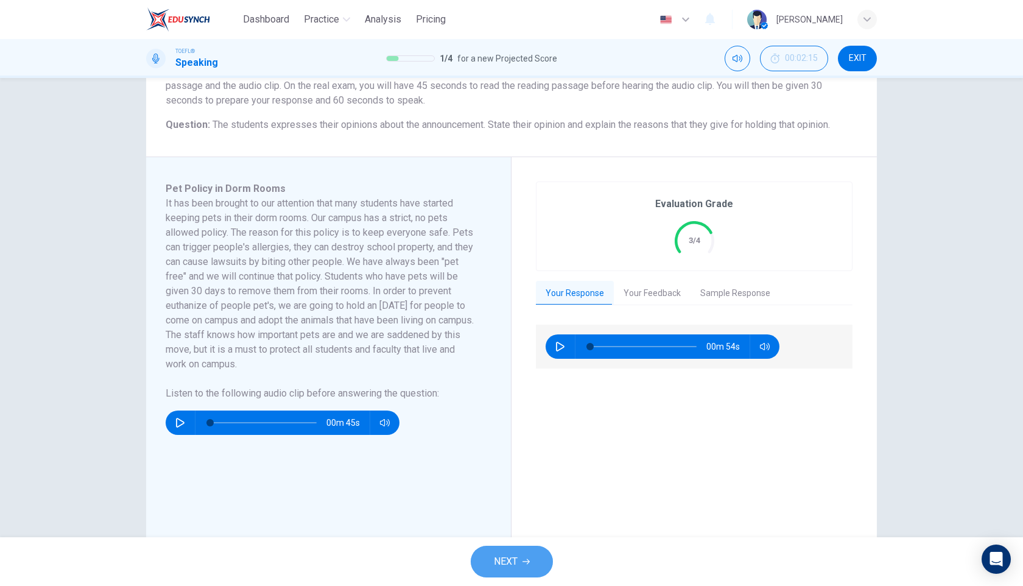
click at [508, 565] on span "NEXT" at bounding box center [506, 561] width 24 height 17
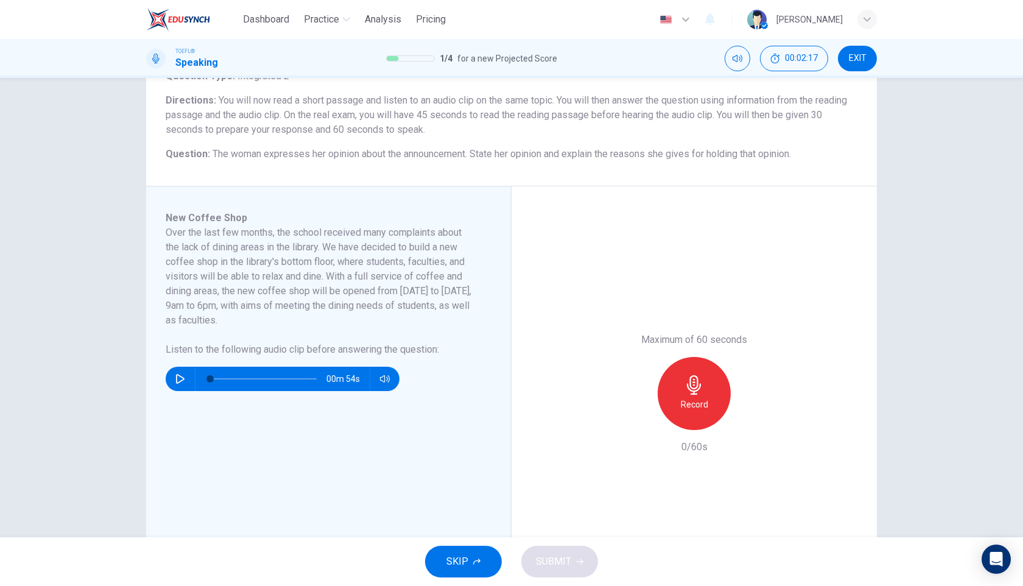
scroll to position [102, 0]
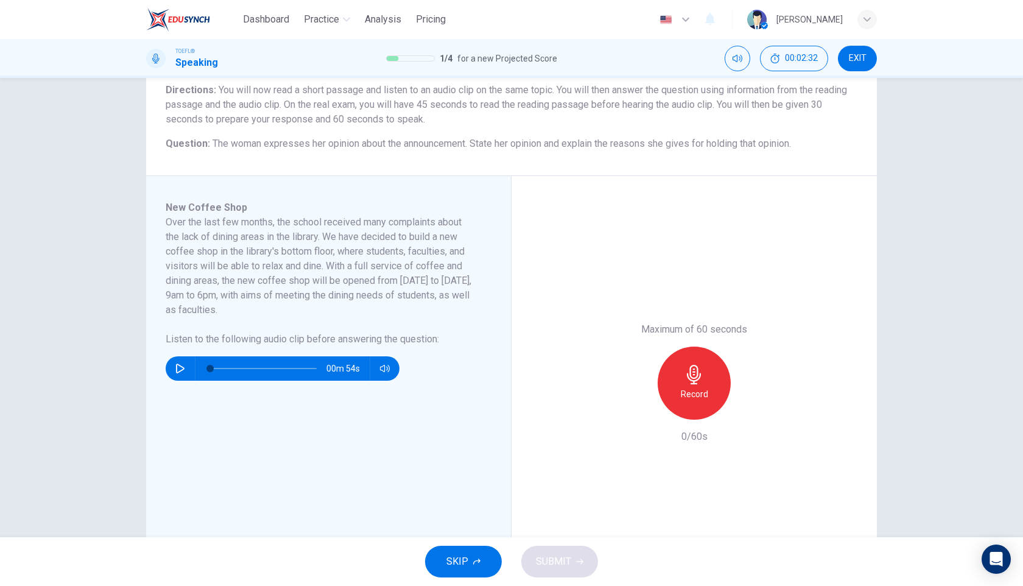
click at [177, 369] on icon "button" at bounding box center [180, 369] width 10 height 10
type input "35"
type input "0.7"
click at [404, 391] on span at bounding box center [407, 390] width 7 height 7
type input "0"
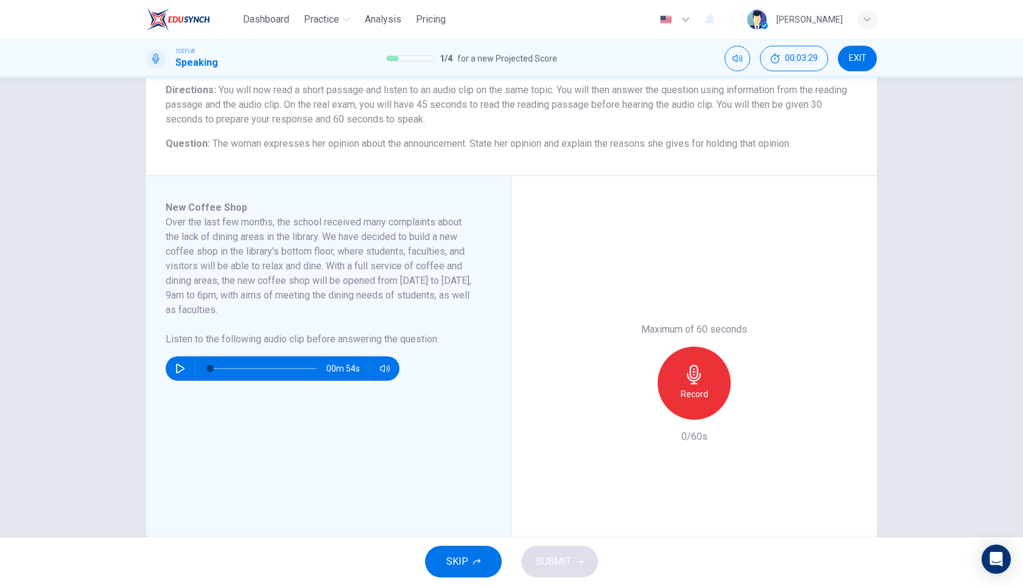
click at [701, 367] on icon "button" at bounding box center [694, 374] width 19 height 19
click at [701, 374] on icon "button" at bounding box center [694, 374] width 19 height 19
click at [563, 565] on span "SUBMIT" at bounding box center [553, 561] width 35 height 17
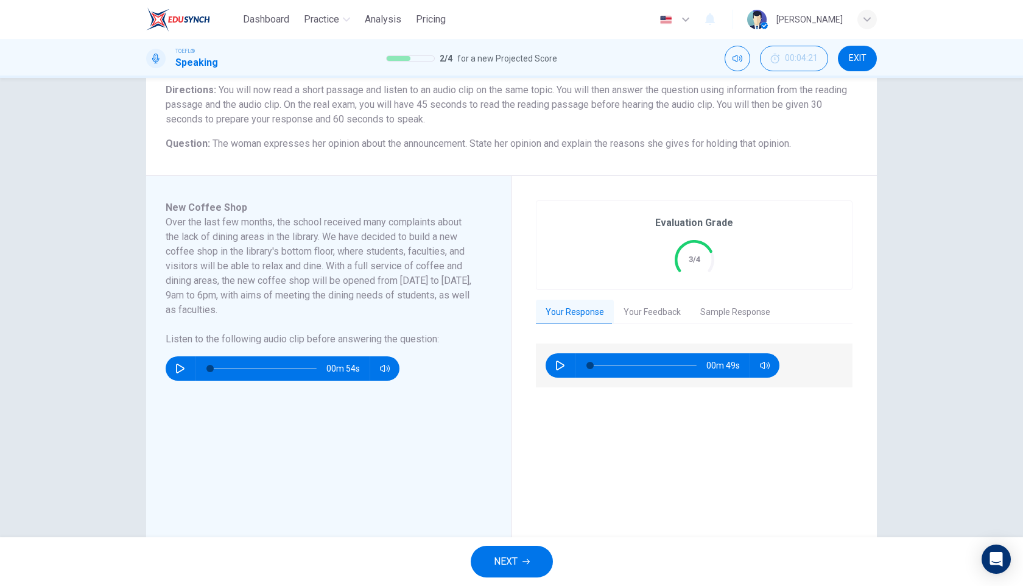
drag, startPoint x: 526, startPoint y: 559, endPoint x: 526, endPoint y: 528, distance: 31.1
click at [526, 559] on icon "button" at bounding box center [526, 561] width 7 height 7
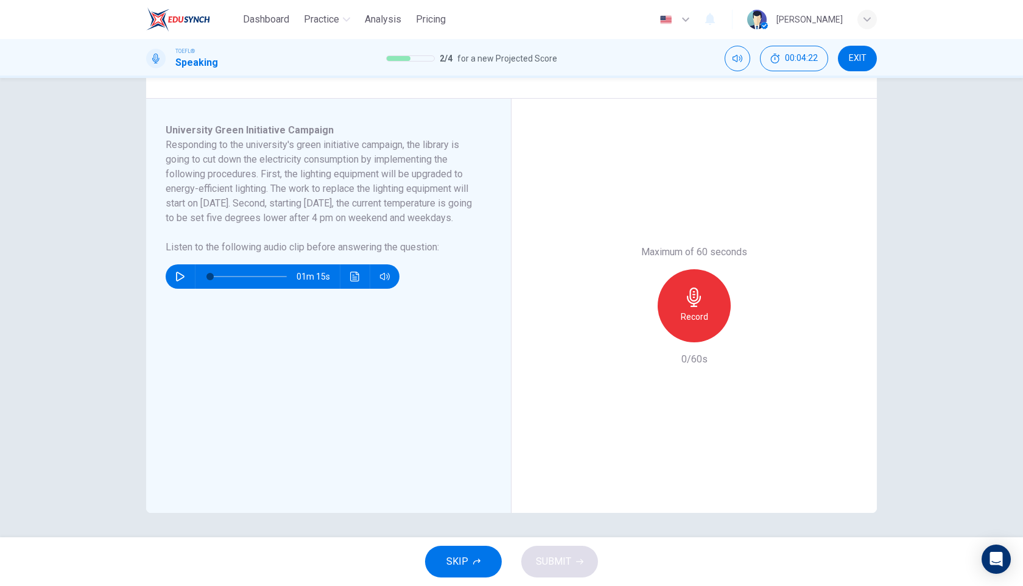
scroll to position [160, 0]
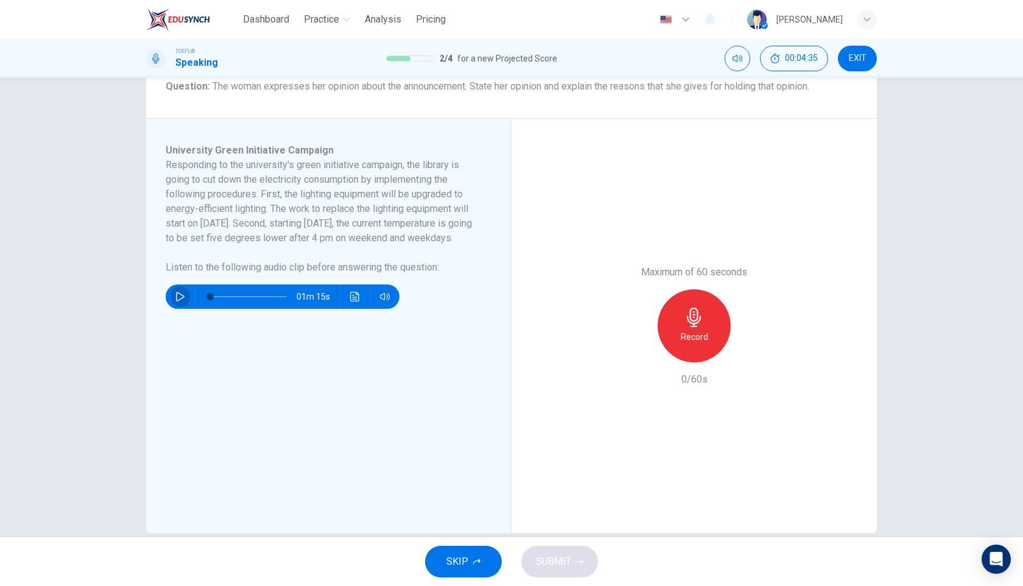
click at [181, 302] on icon "button" at bounding box center [180, 297] width 10 height 10
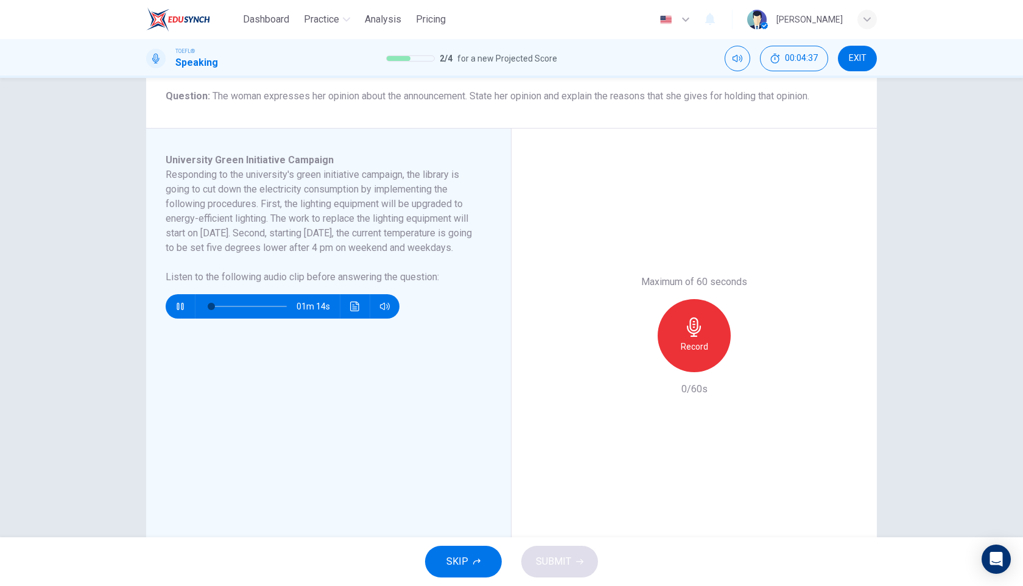
scroll to position [148, 0]
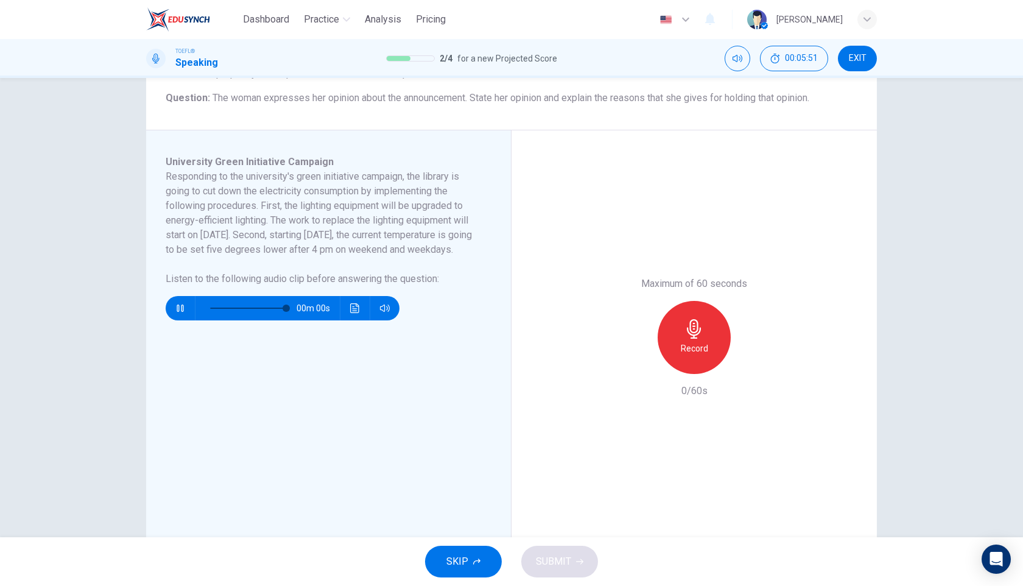
type input "0"
click at [697, 331] on icon "button" at bounding box center [694, 328] width 14 height 19
click at [709, 320] on div "Stop" at bounding box center [694, 337] width 73 height 73
click at [639, 366] on icon "button" at bounding box center [638, 364] width 7 height 7
click at [712, 332] on div "Record" at bounding box center [694, 337] width 73 height 73
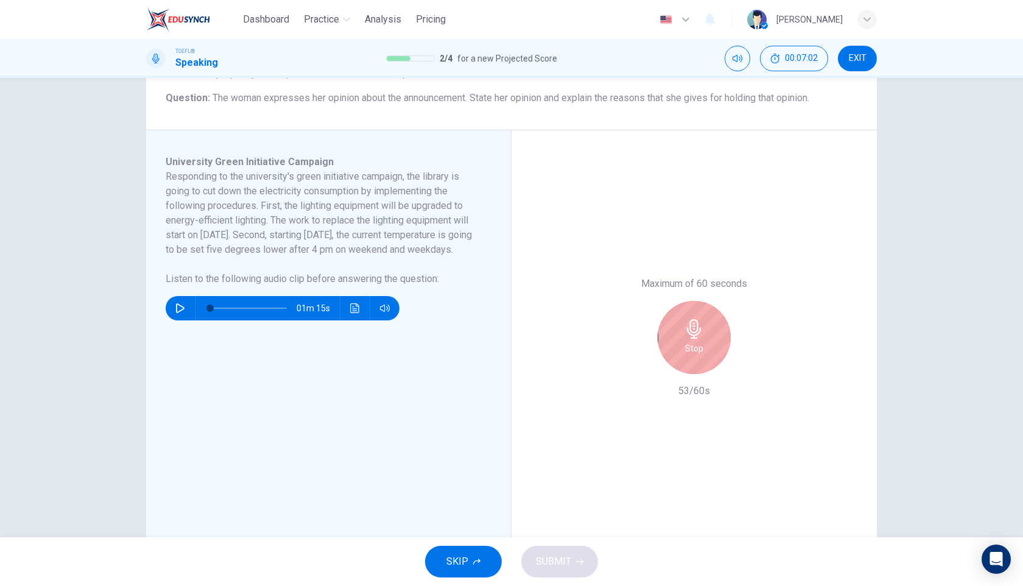
click at [715, 340] on div "Stop" at bounding box center [694, 337] width 73 height 73
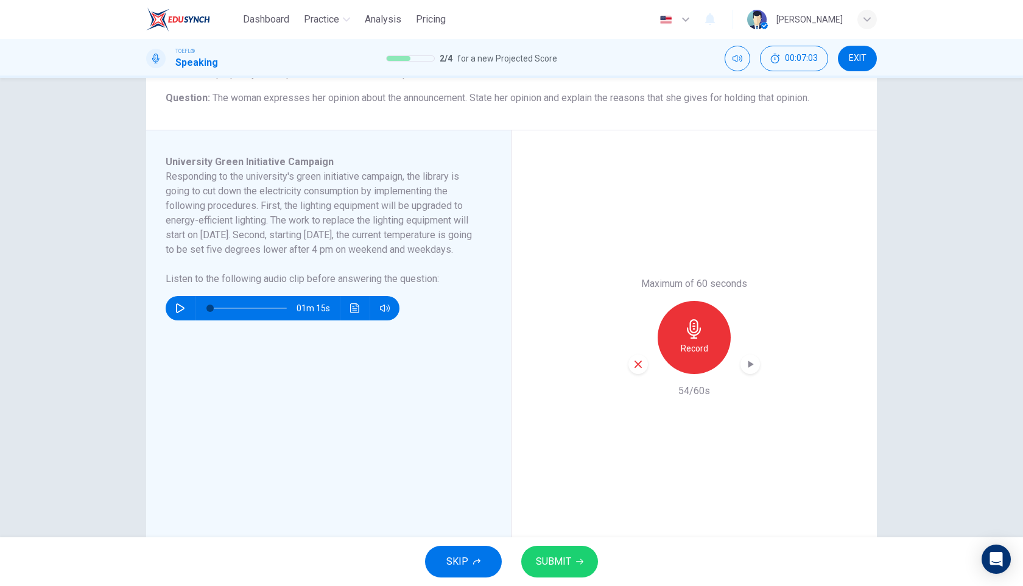
click at [555, 567] on span "SUBMIT" at bounding box center [553, 561] width 35 height 17
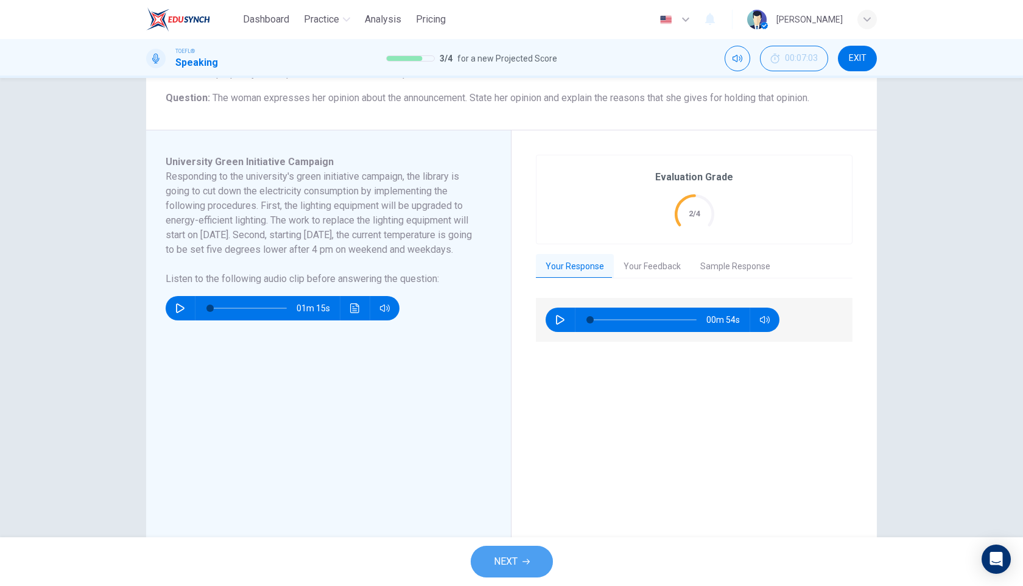
click at [506, 557] on span "NEXT" at bounding box center [506, 561] width 24 height 17
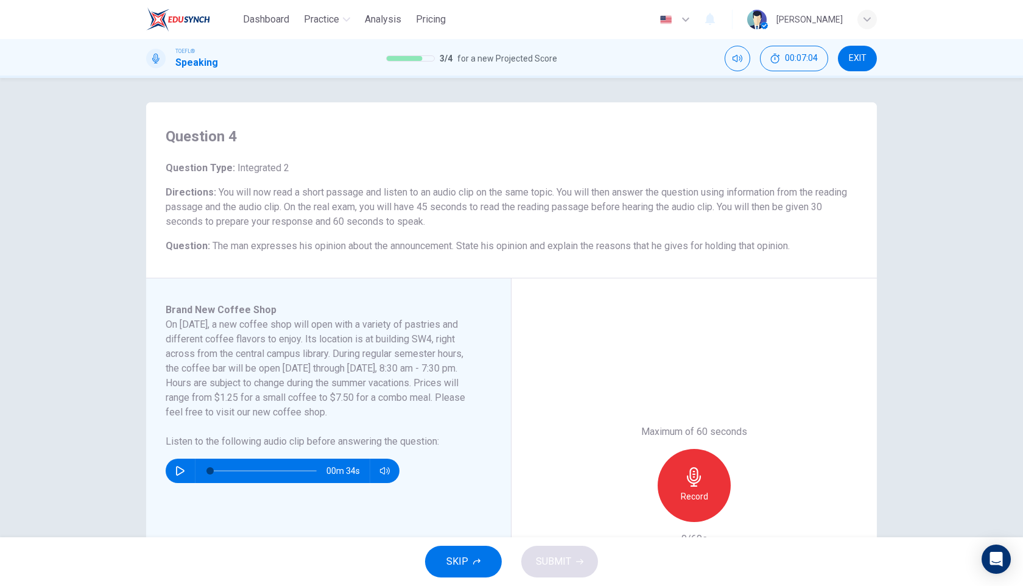
scroll to position [73, 0]
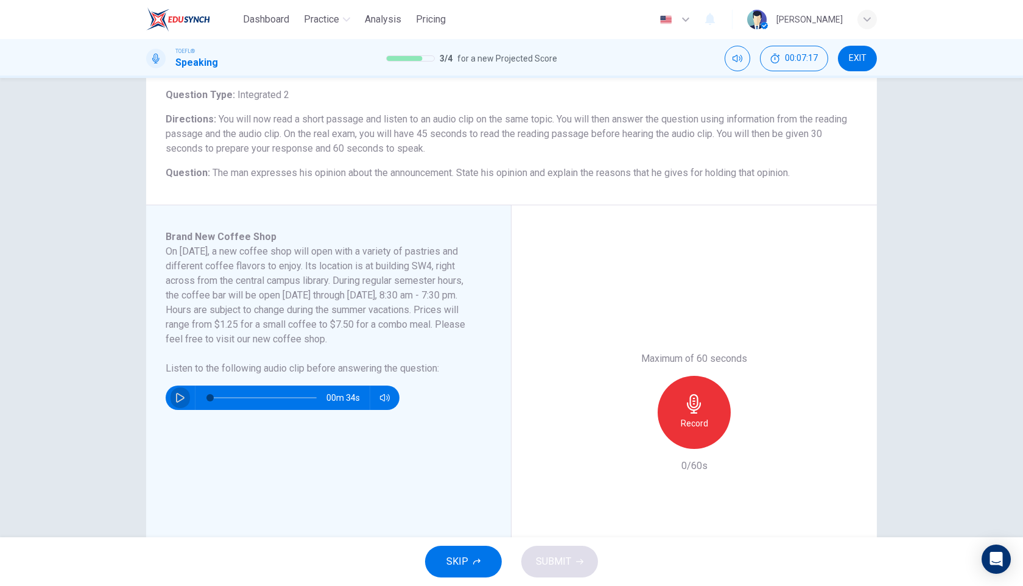
click at [178, 395] on icon "button" at bounding box center [180, 398] width 10 height 10
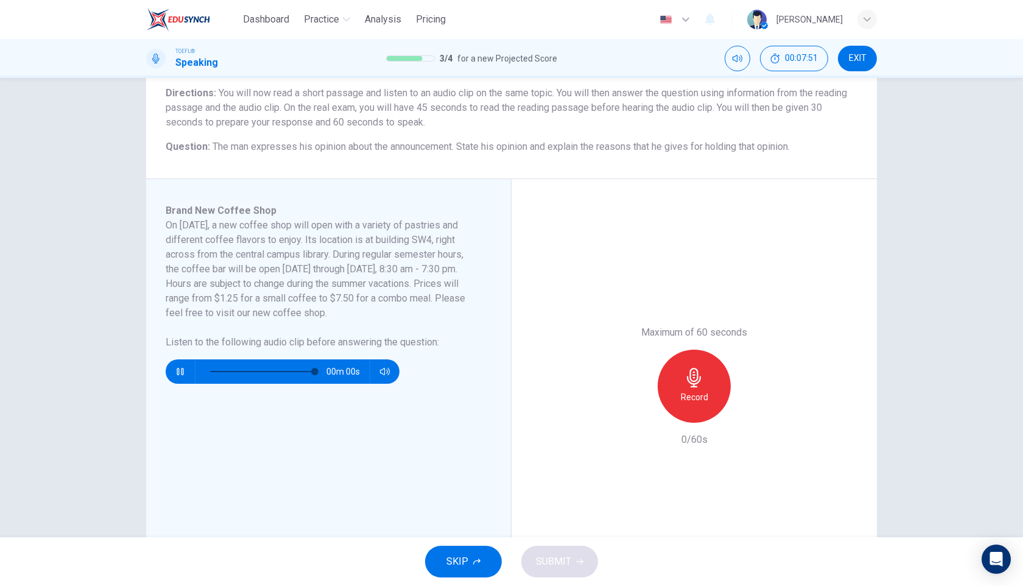
type input "0"
click at [696, 381] on icon "button" at bounding box center [694, 377] width 14 height 19
click at [706, 385] on div "Stop" at bounding box center [694, 386] width 73 height 73
click at [545, 568] on span "SUBMIT" at bounding box center [553, 561] width 35 height 17
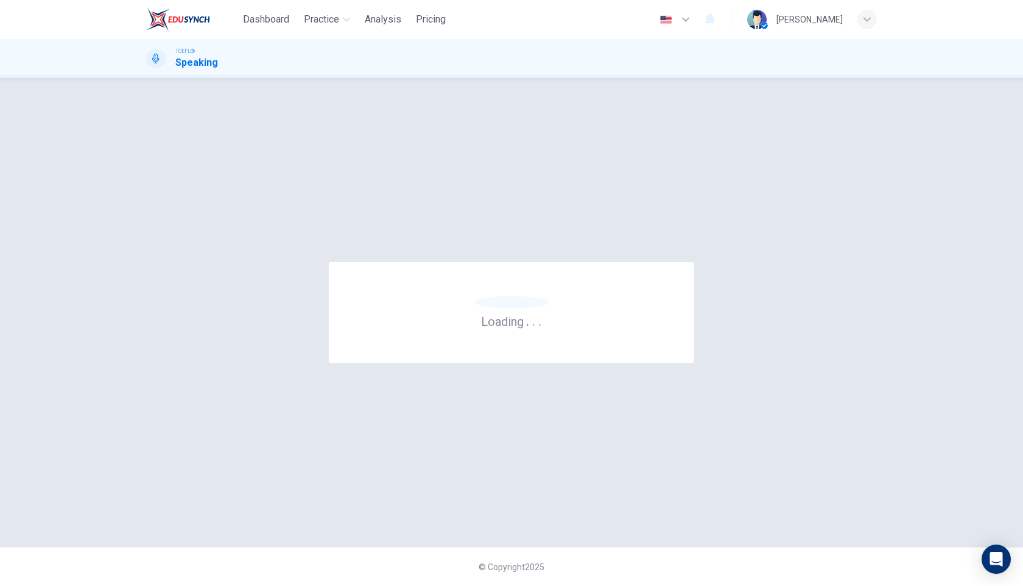
scroll to position [0, 0]
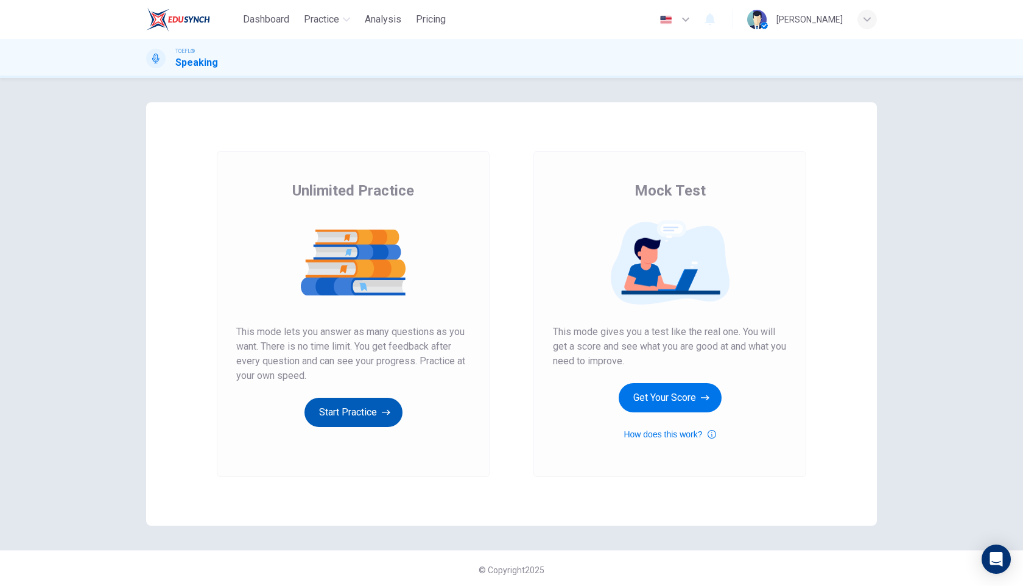
click at [367, 413] on button "Start Practice" at bounding box center [354, 412] width 98 height 29
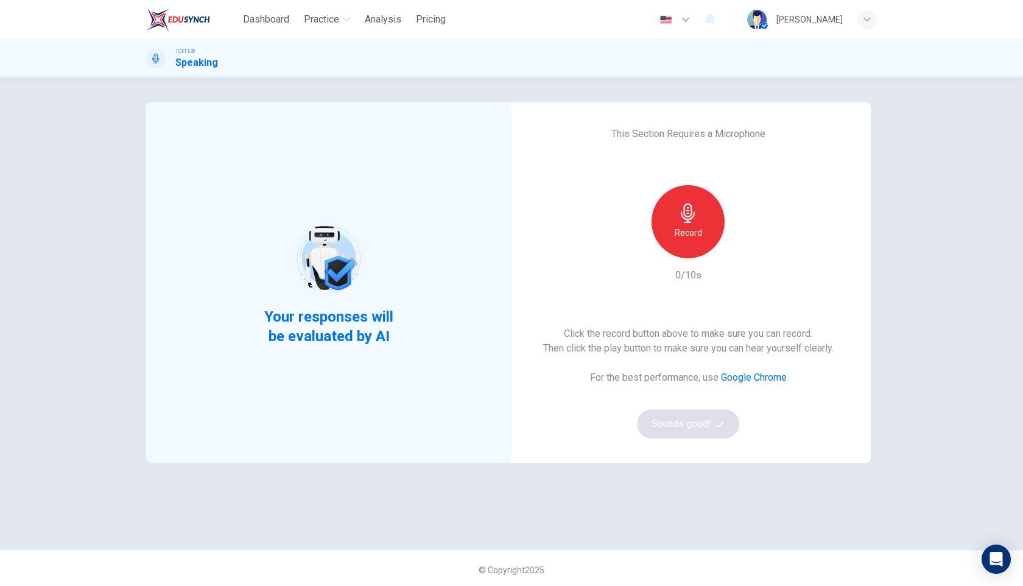
click at [708, 218] on div "Record" at bounding box center [688, 221] width 73 height 73
click at [702, 230] on div "Stop" at bounding box center [688, 221] width 73 height 73
click at [682, 428] on button "Sounds good!" at bounding box center [688, 423] width 102 height 29
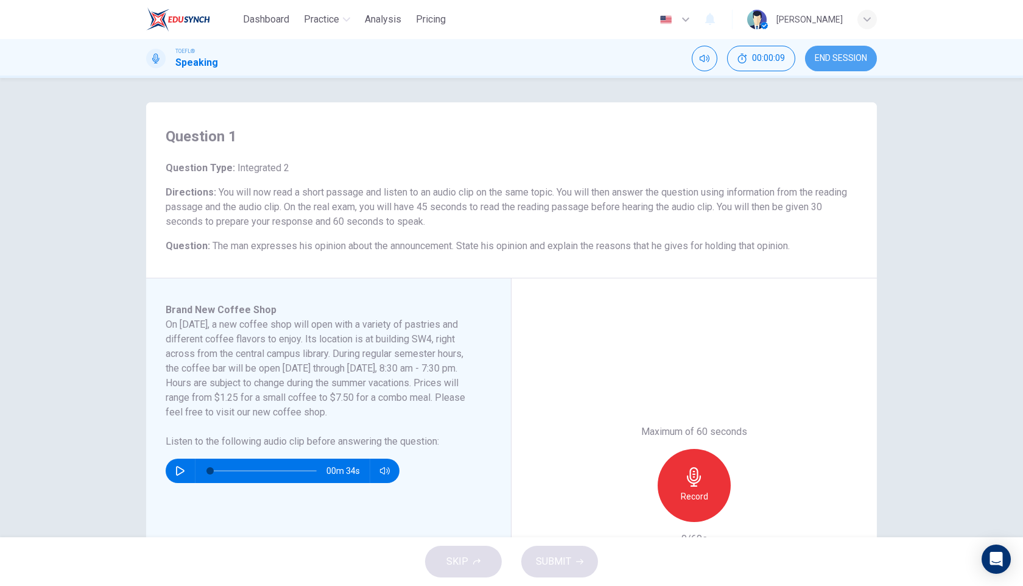
click at [866, 65] on button "END SESSION" at bounding box center [841, 59] width 72 height 26
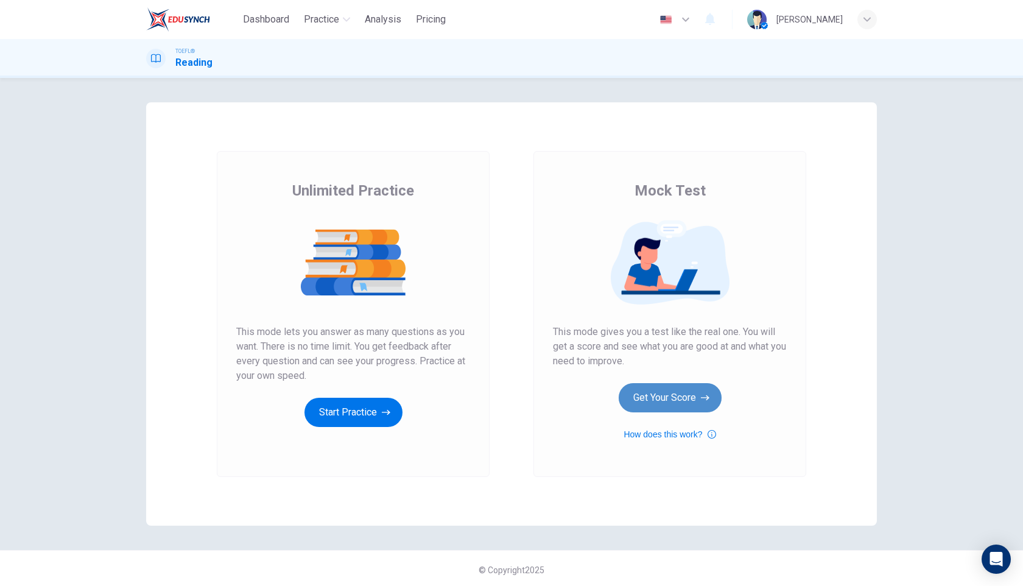
click at [661, 394] on button "Get Your Score" at bounding box center [670, 397] width 103 height 29
